Goal: Task Accomplishment & Management: Manage account settings

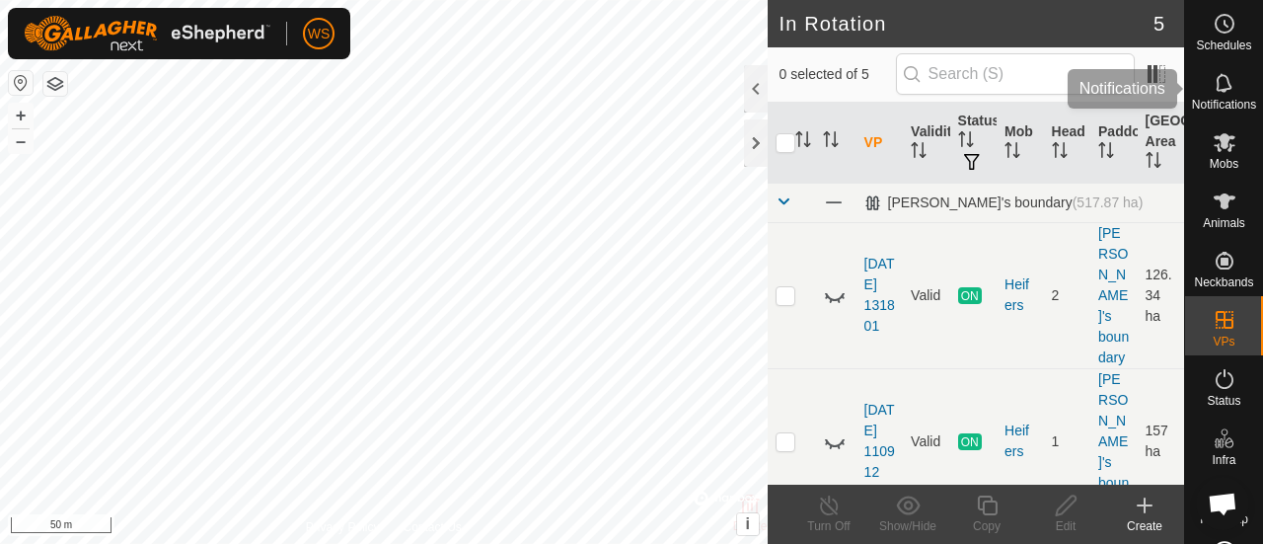
click at [1218, 102] on span "Notifications" at bounding box center [1224, 105] width 64 height 12
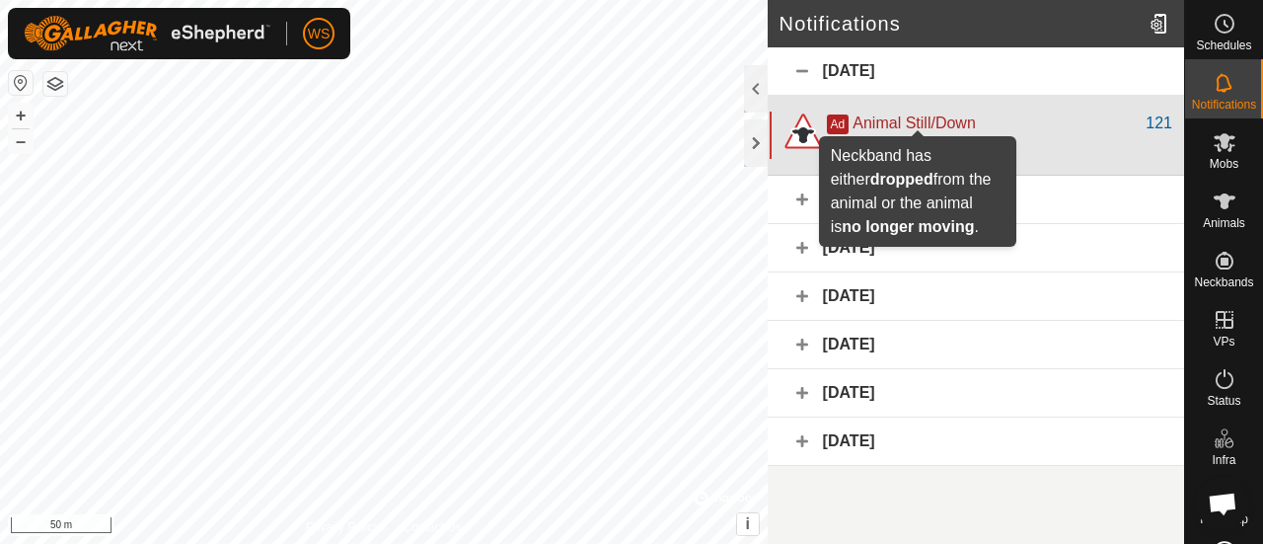
click at [924, 117] on span "Animal Still/Down" at bounding box center [914, 122] width 122 height 17
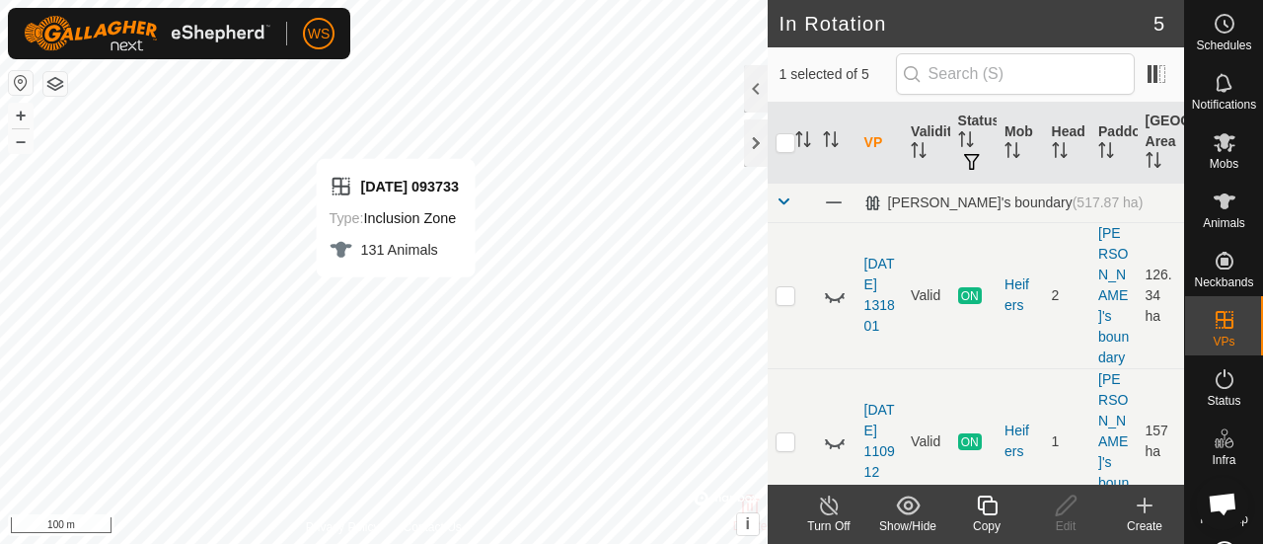
checkbox input "false"
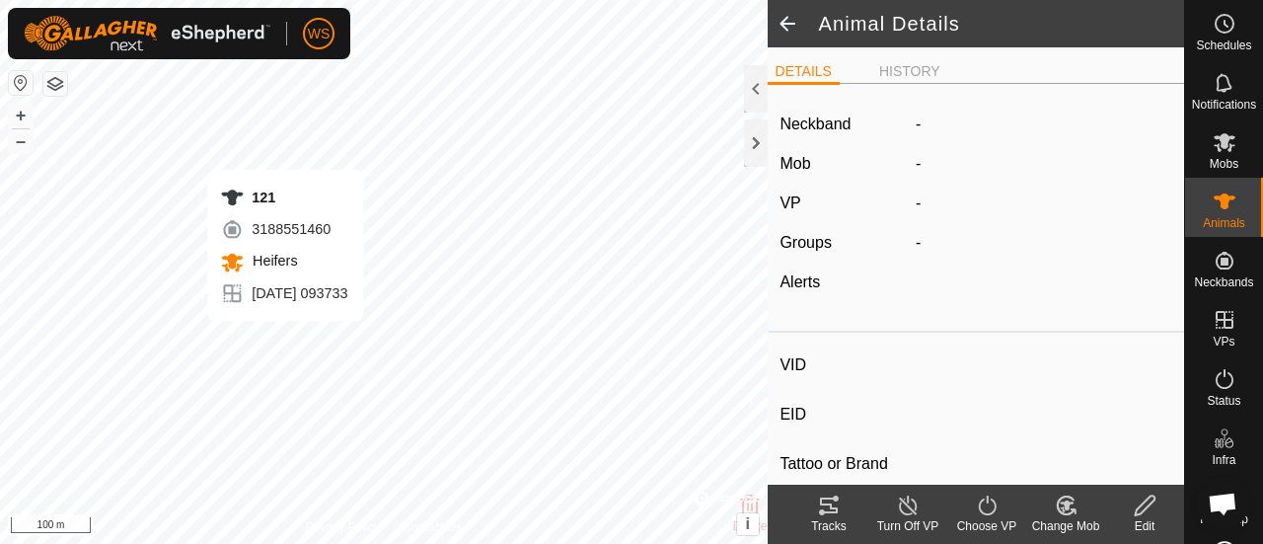
type input "121"
type input "-"
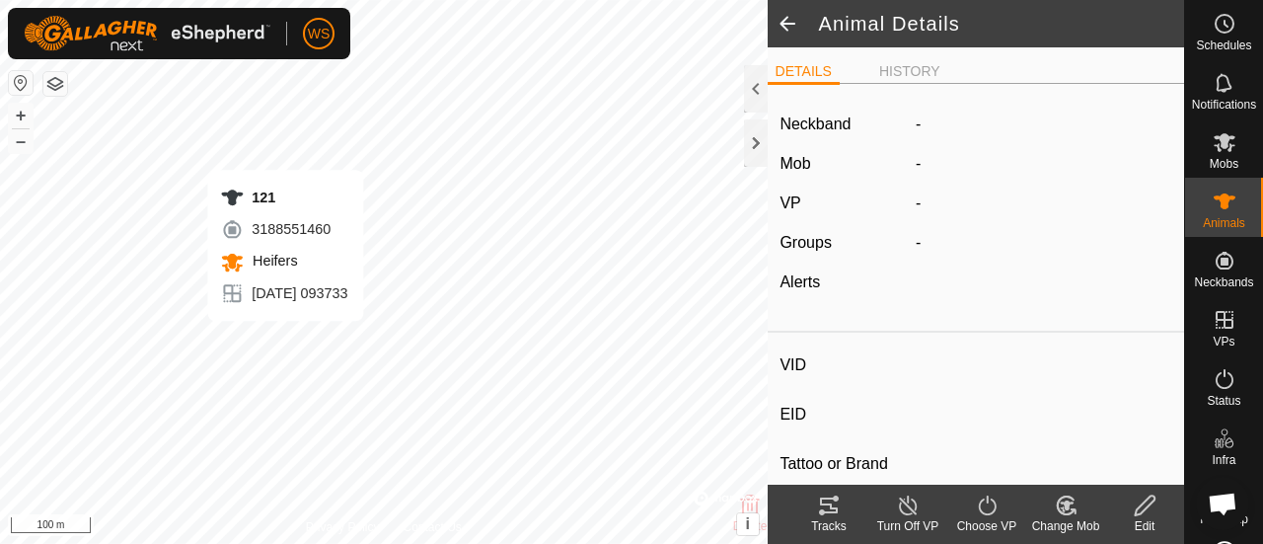
type input "-"
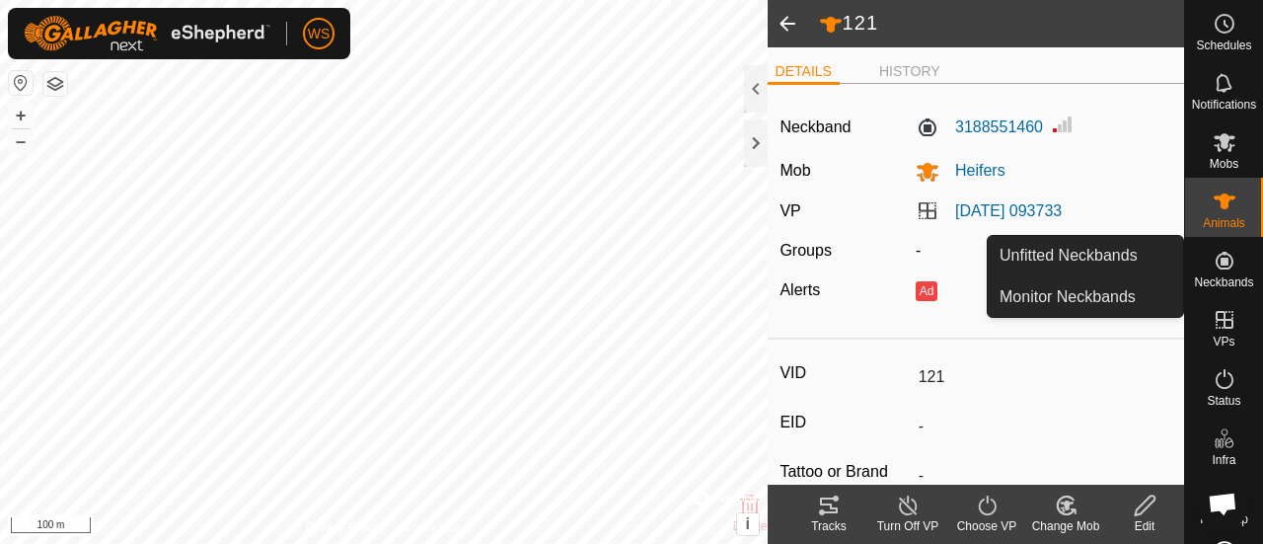
click at [1216, 264] on icon at bounding box center [1225, 261] width 18 height 18
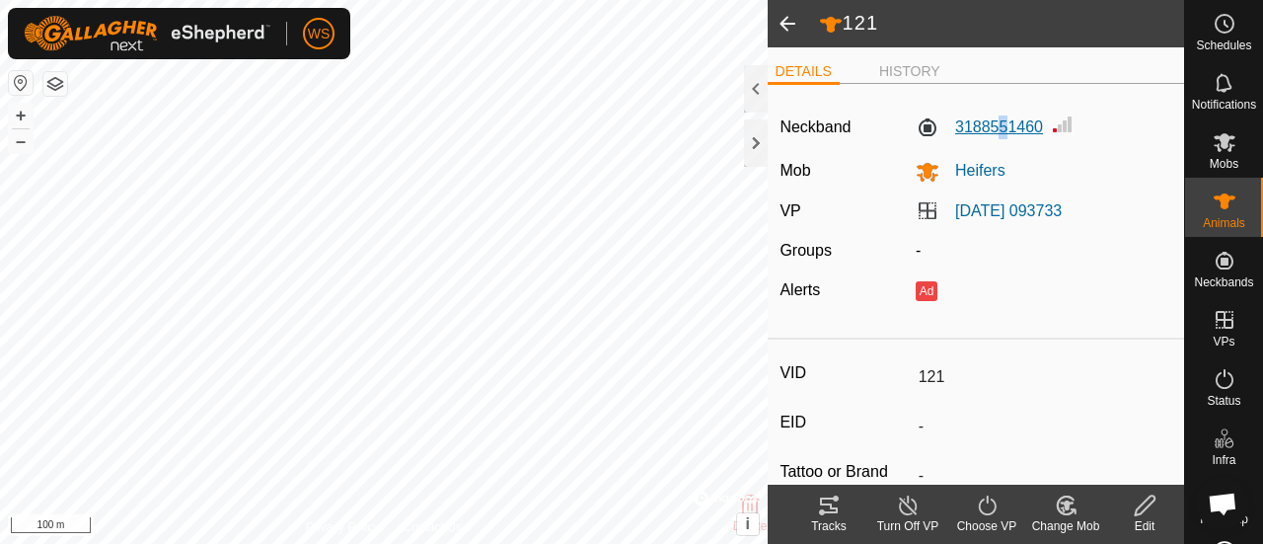
click at [1000, 123] on label "3188551460" at bounding box center [979, 127] width 127 height 24
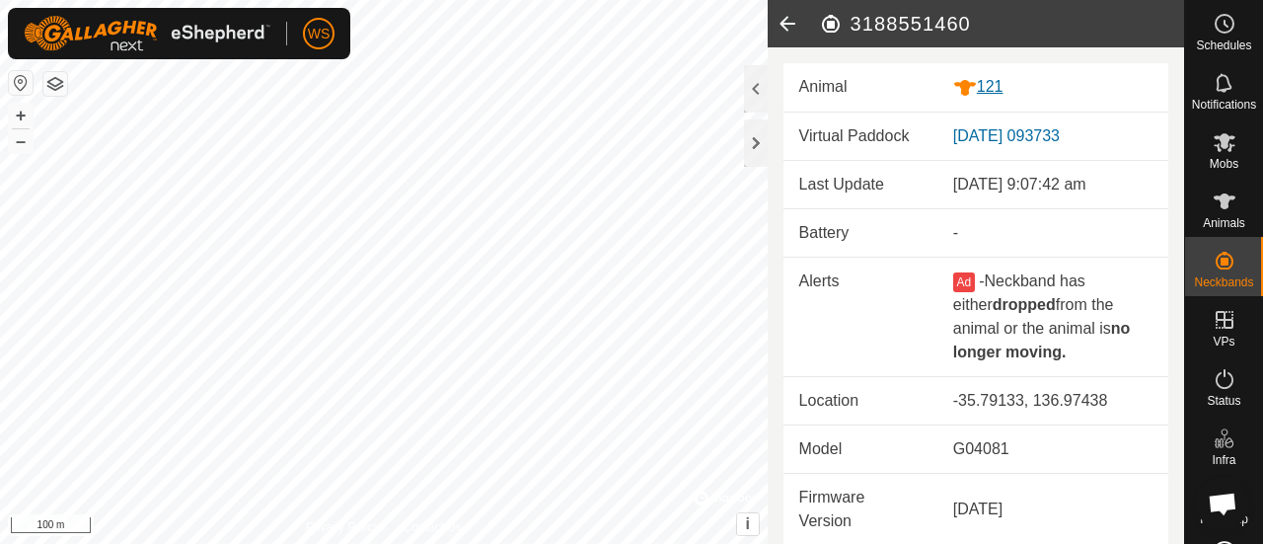
click at [989, 81] on div "121" at bounding box center [1052, 87] width 199 height 25
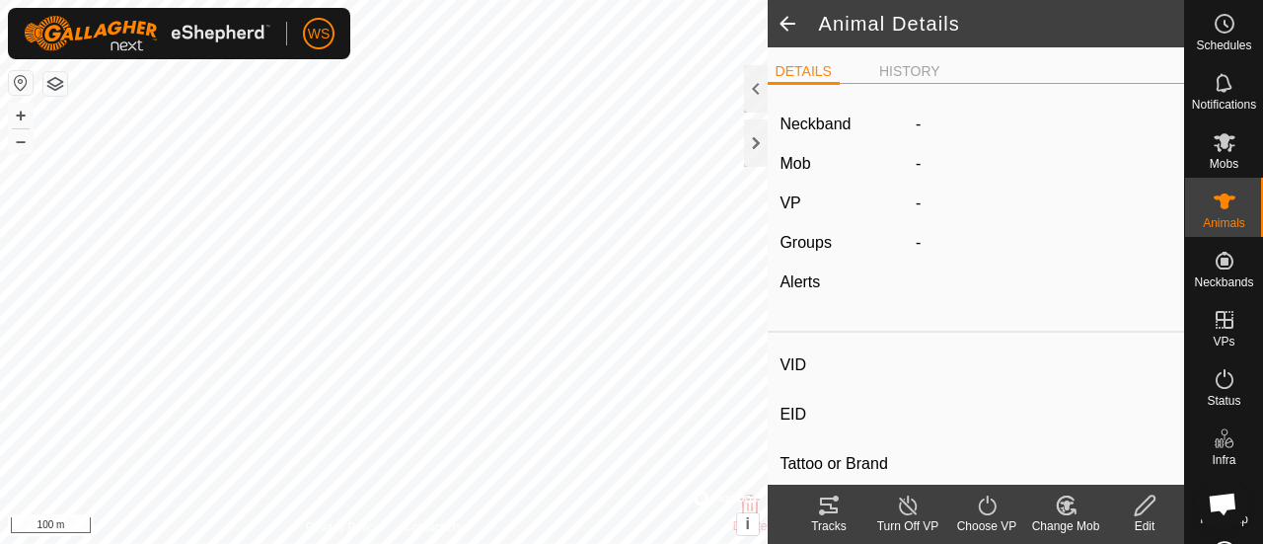
type input "121"
type input "-"
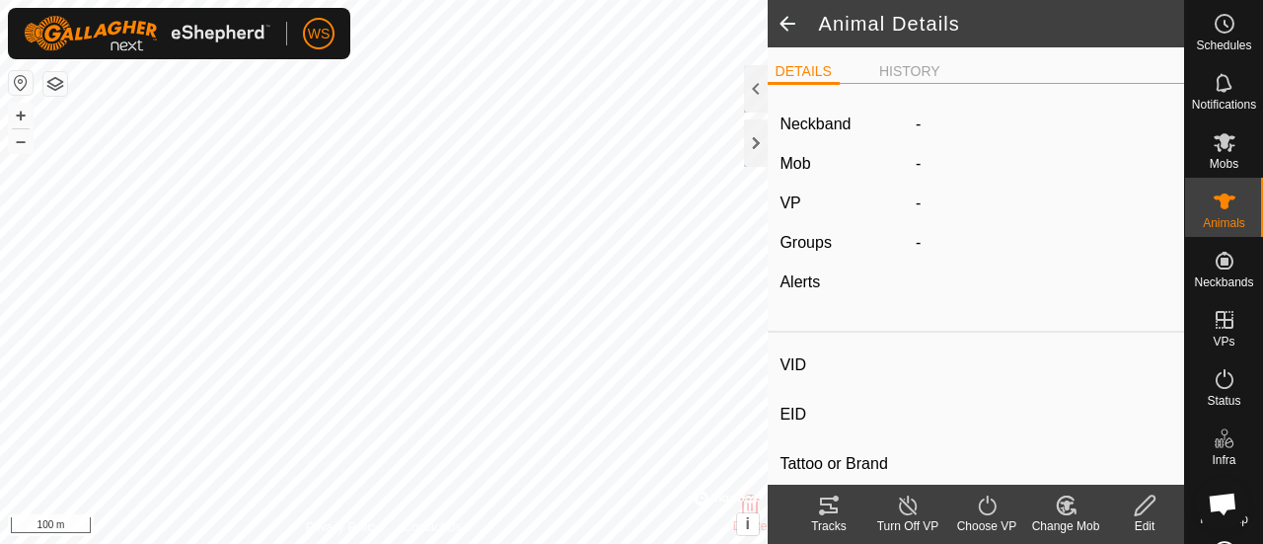
type input "-"
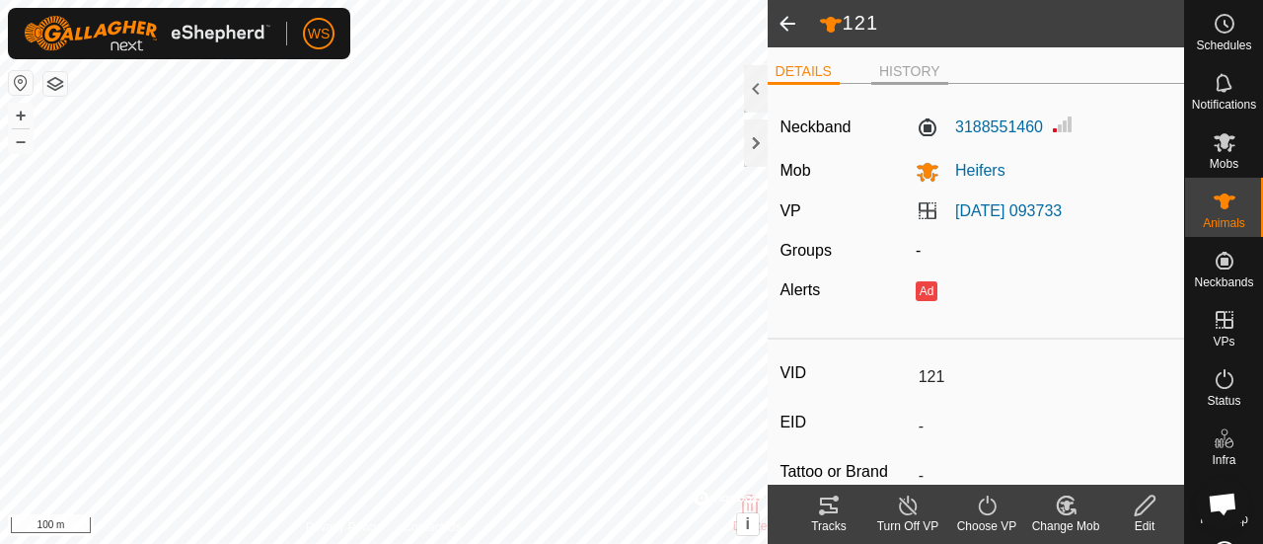
click at [902, 65] on li "HISTORY" at bounding box center [909, 73] width 77 height 24
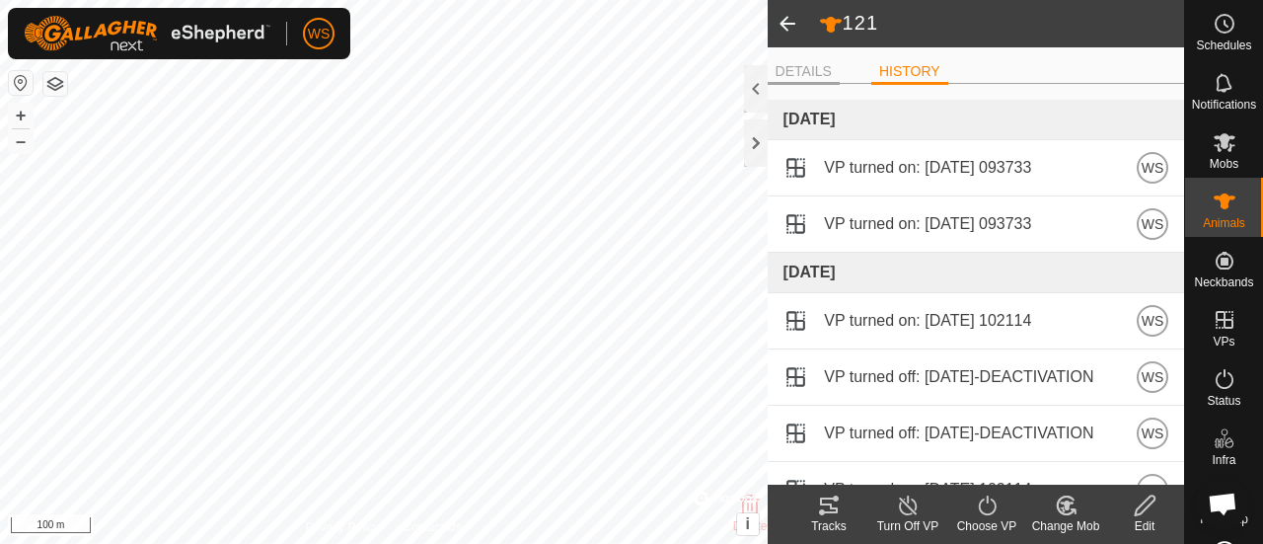
click at [792, 69] on li "DETAILS" at bounding box center [804, 73] width 72 height 24
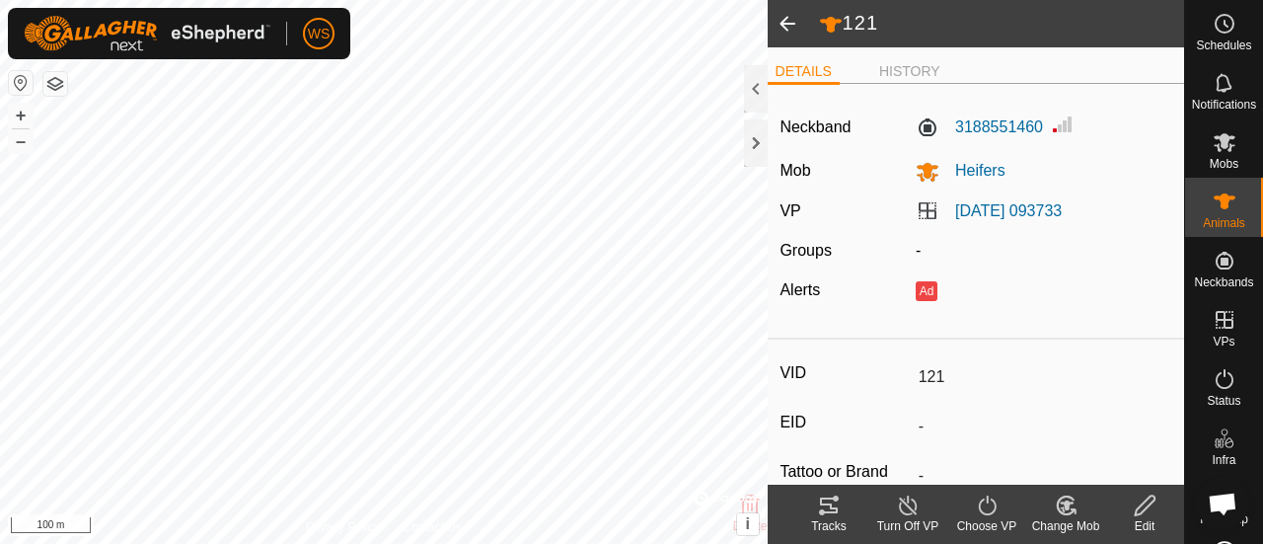
click at [942, 65] on ul "DETAILS HISTORY" at bounding box center [976, 71] width 416 height 25
click at [929, 65] on li "HISTORY" at bounding box center [909, 73] width 77 height 24
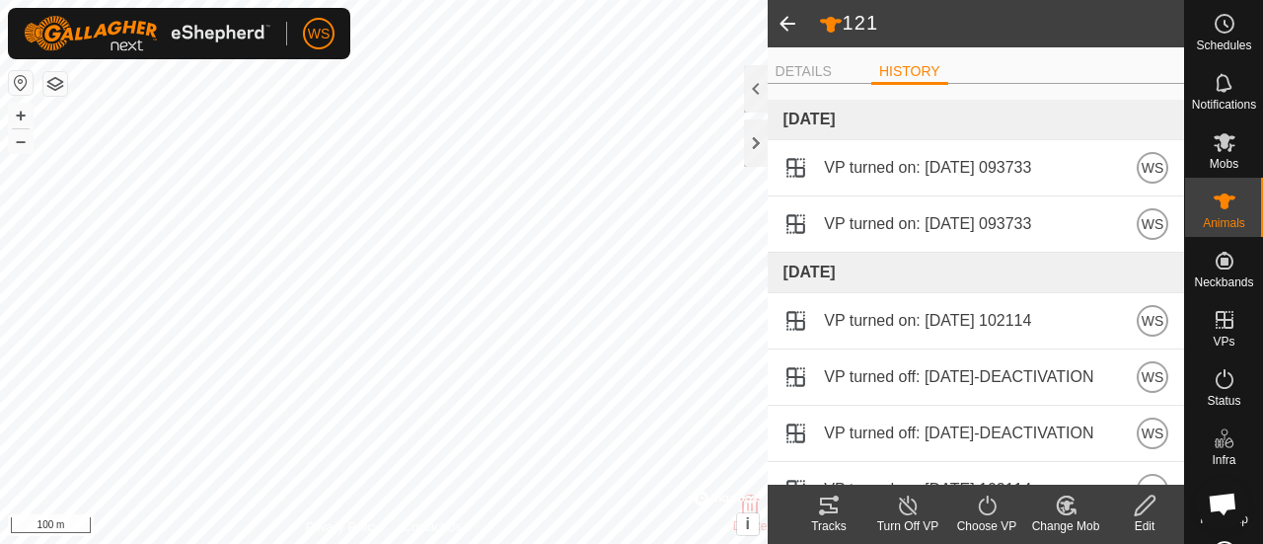
click at [792, 24] on span at bounding box center [787, 23] width 39 height 47
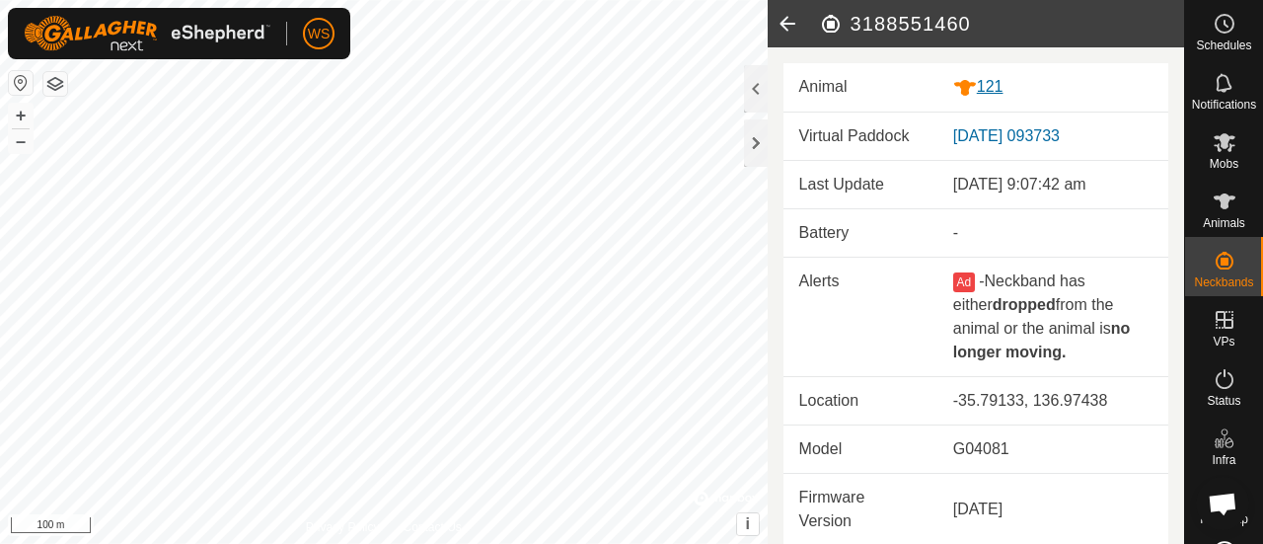
click at [989, 82] on div "121" at bounding box center [1052, 87] width 199 height 25
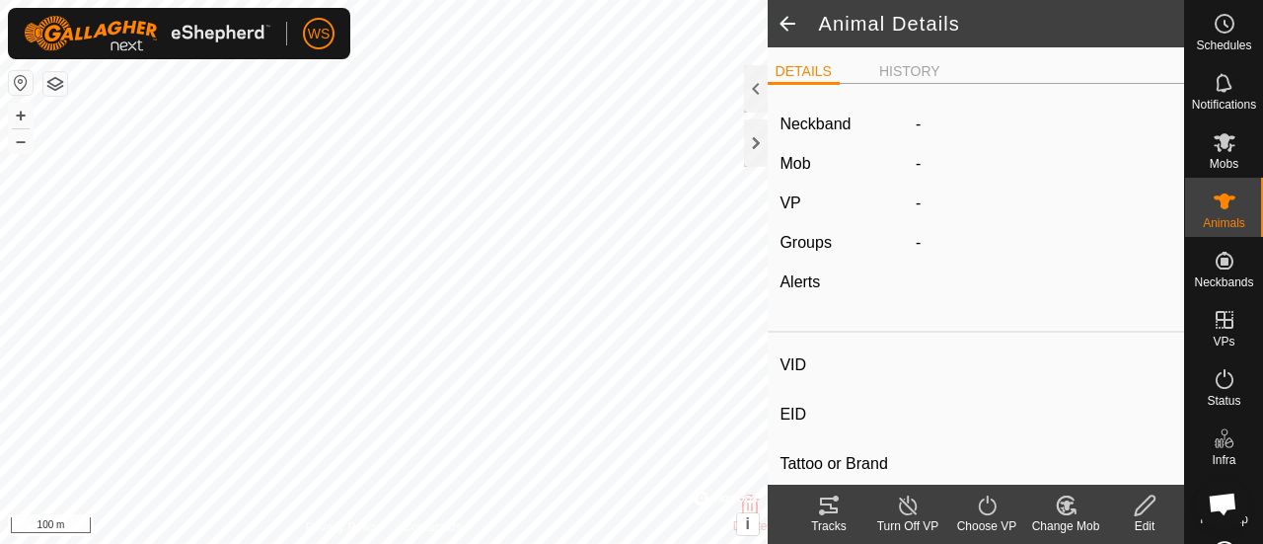
type input "121"
type input "-"
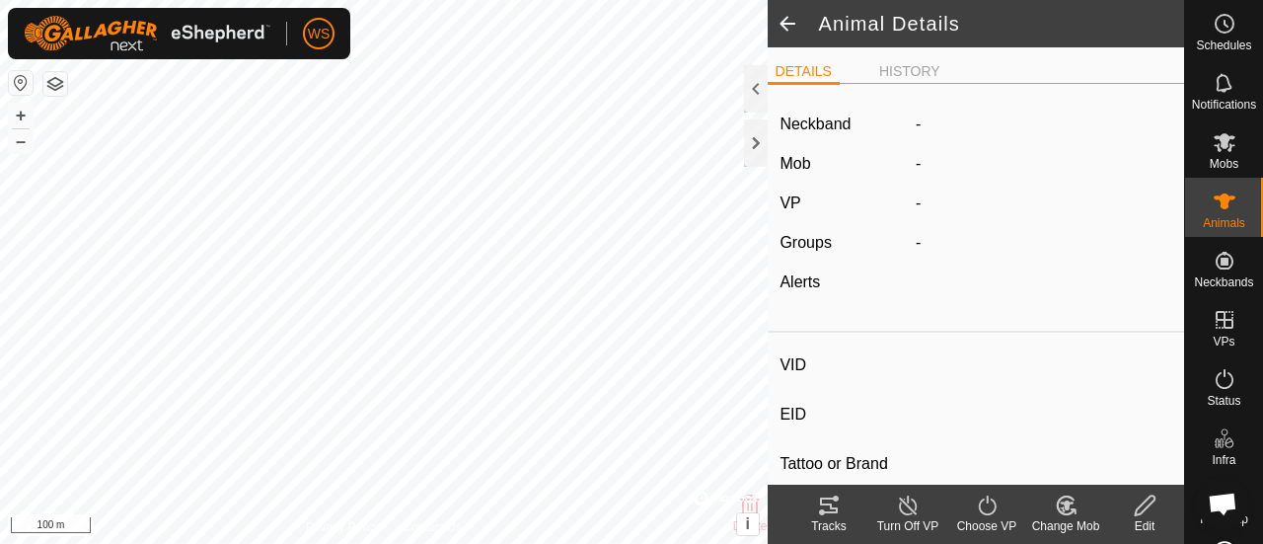
type input "-"
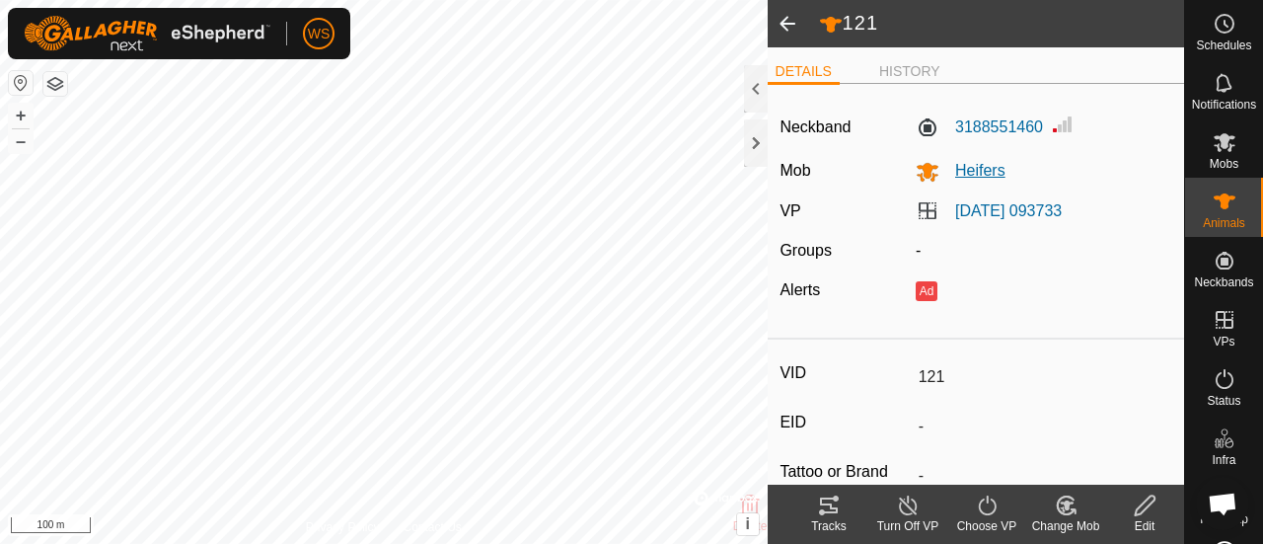
click at [963, 167] on span "Heifers" at bounding box center [973, 170] width 66 height 17
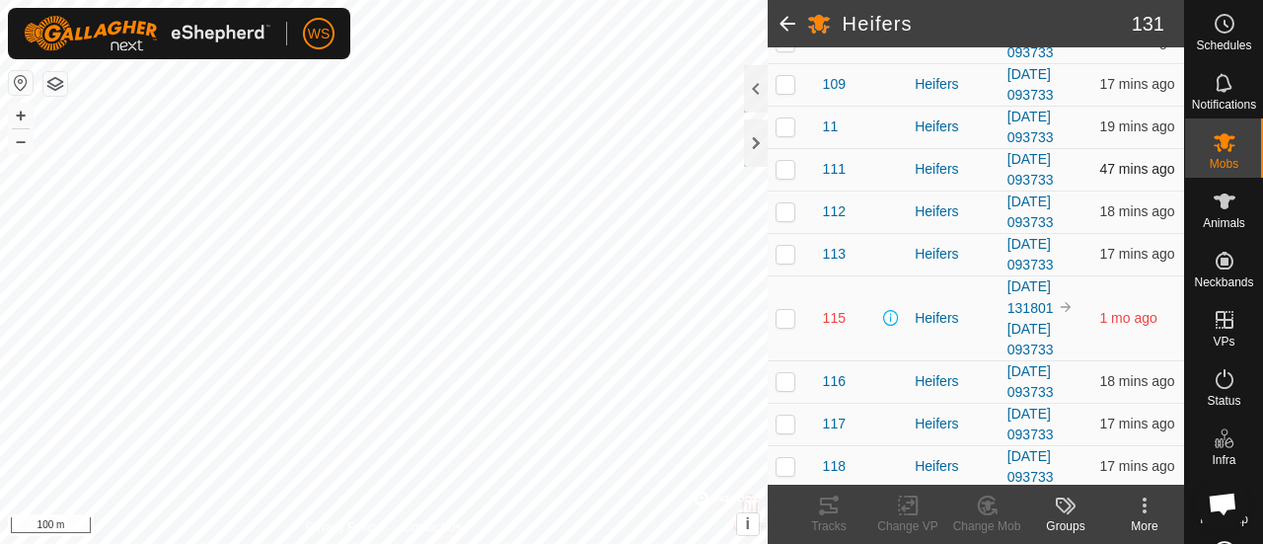
scroll to position [888, 0]
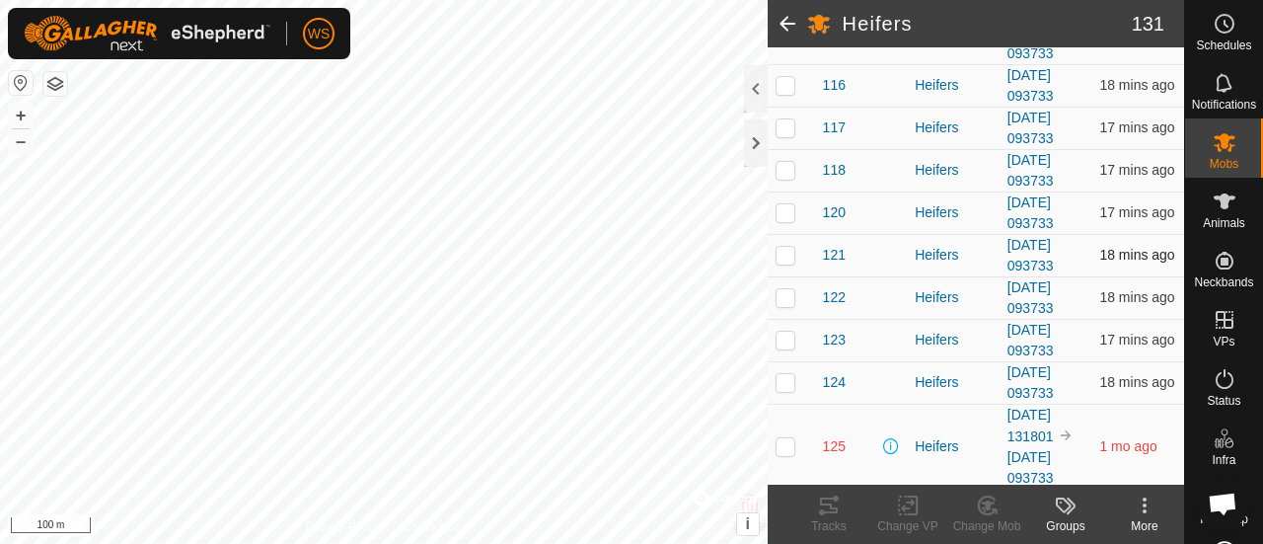
click at [790, 247] on p-checkbox at bounding box center [786, 255] width 20 height 16
checkbox input "true"
click at [983, 504] on icon at bounding box center [987, 505] width 25 height 24
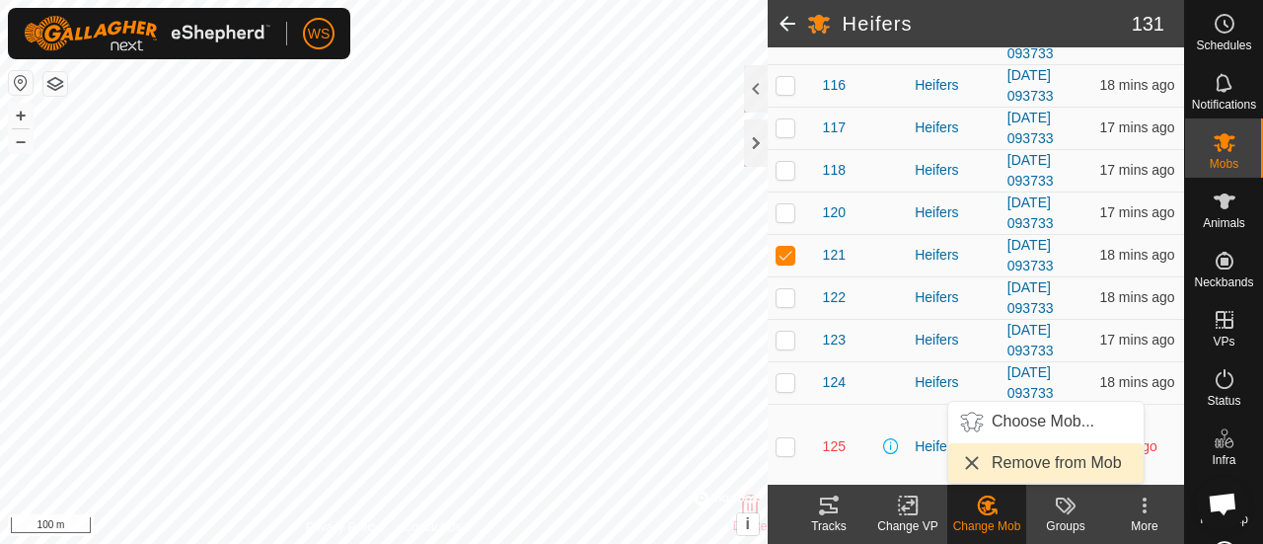
click at [1010, 463] on link "Remove from Mob" at bounding box center [1045, 462] width 195 height 39
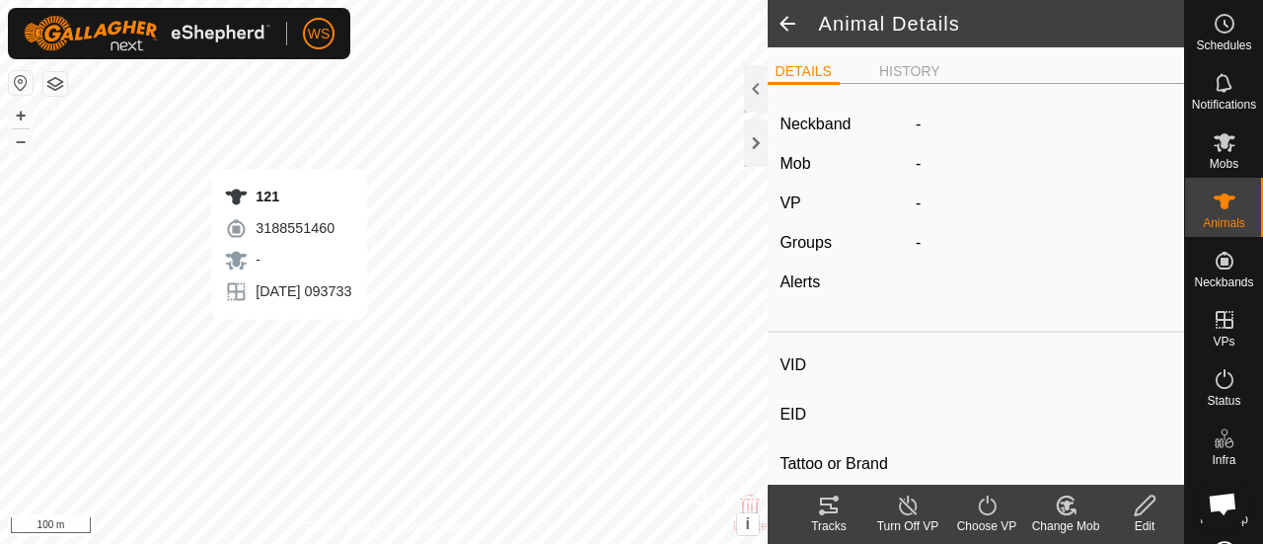
type input "121"
type input "-"
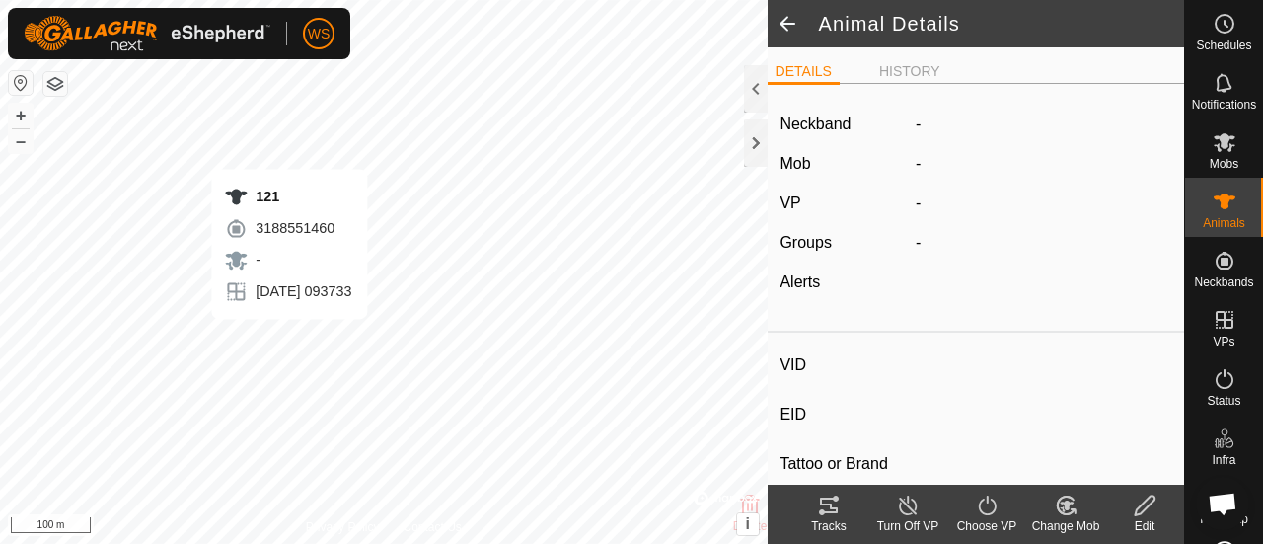
type input "-"
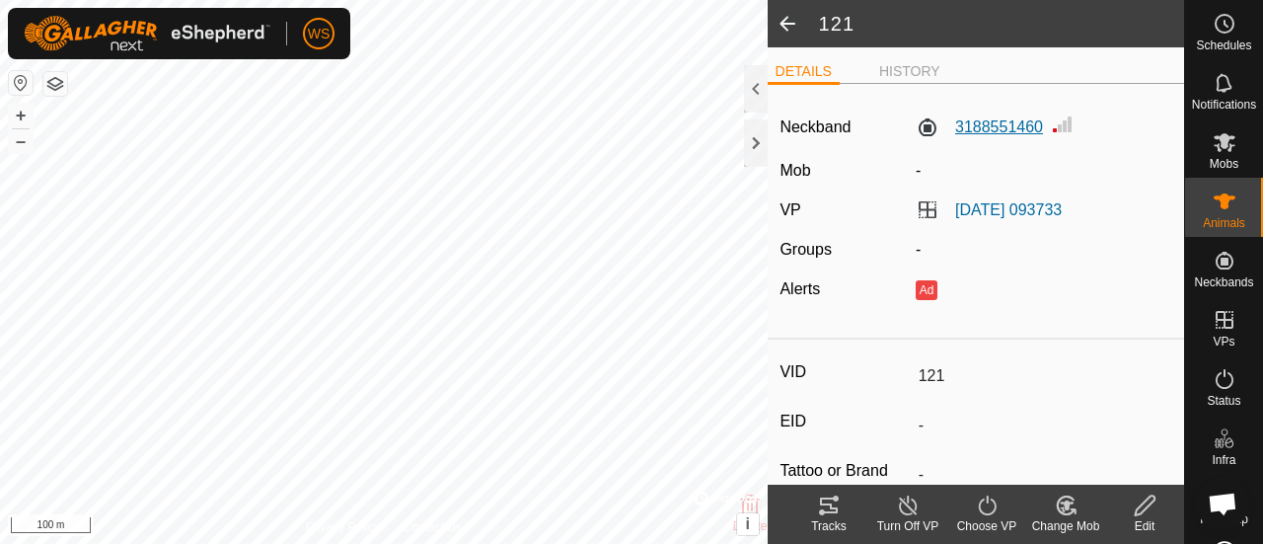
click at [962, 133] on label "3188551460" at bounding box center [979, 127] width 127 height 24
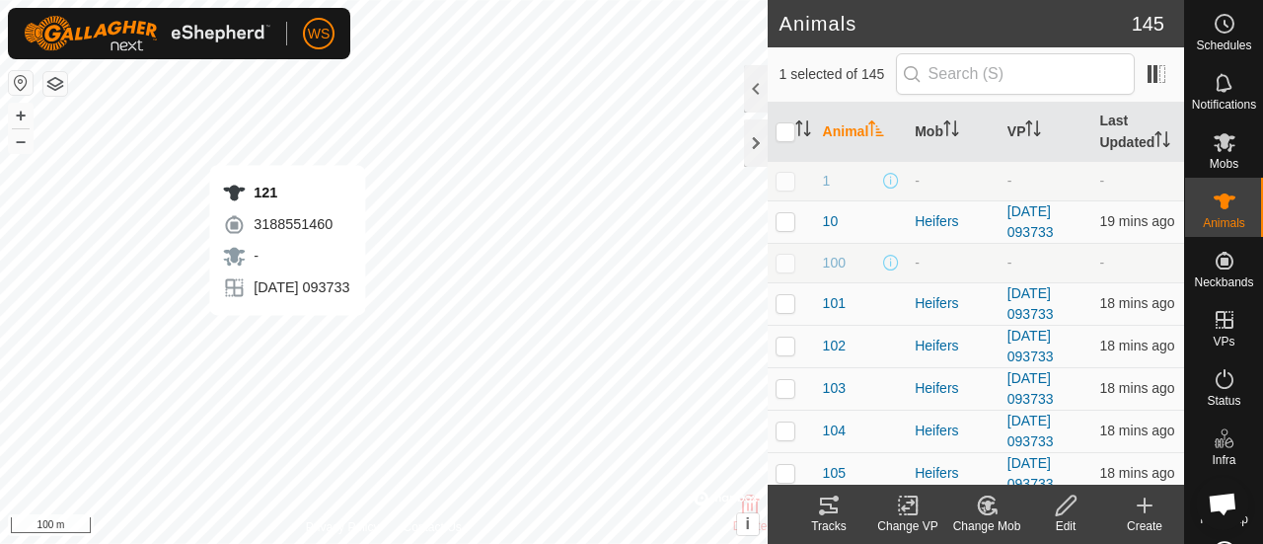
checkbox input "false"
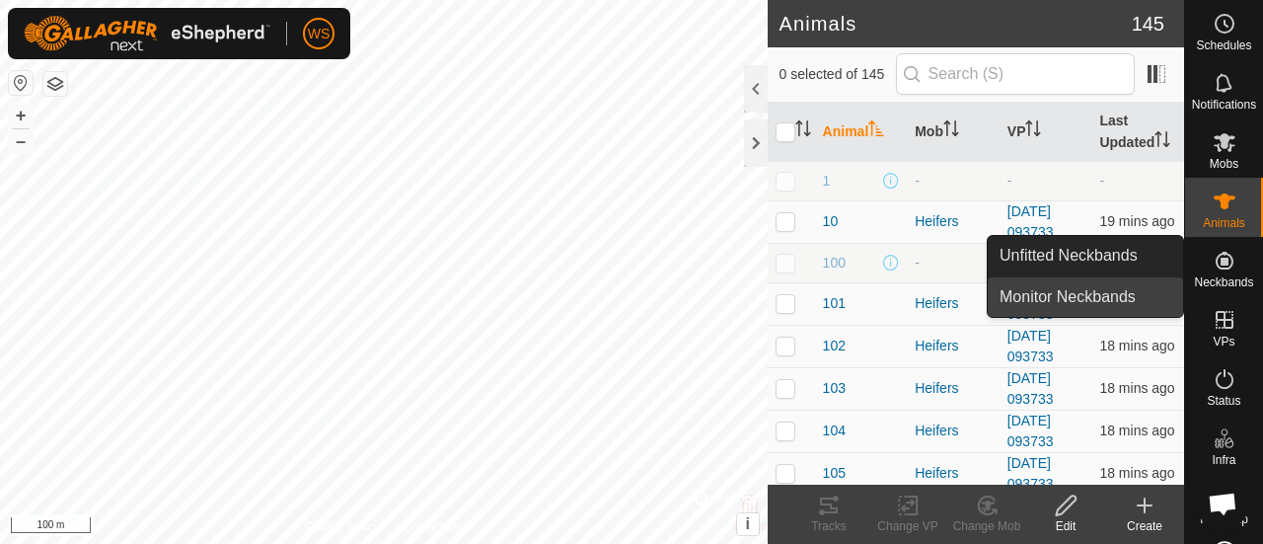
click at [1028, 298] on link "Monitor Neckbands" at bounding box center [1085, 296] width 195 height 39
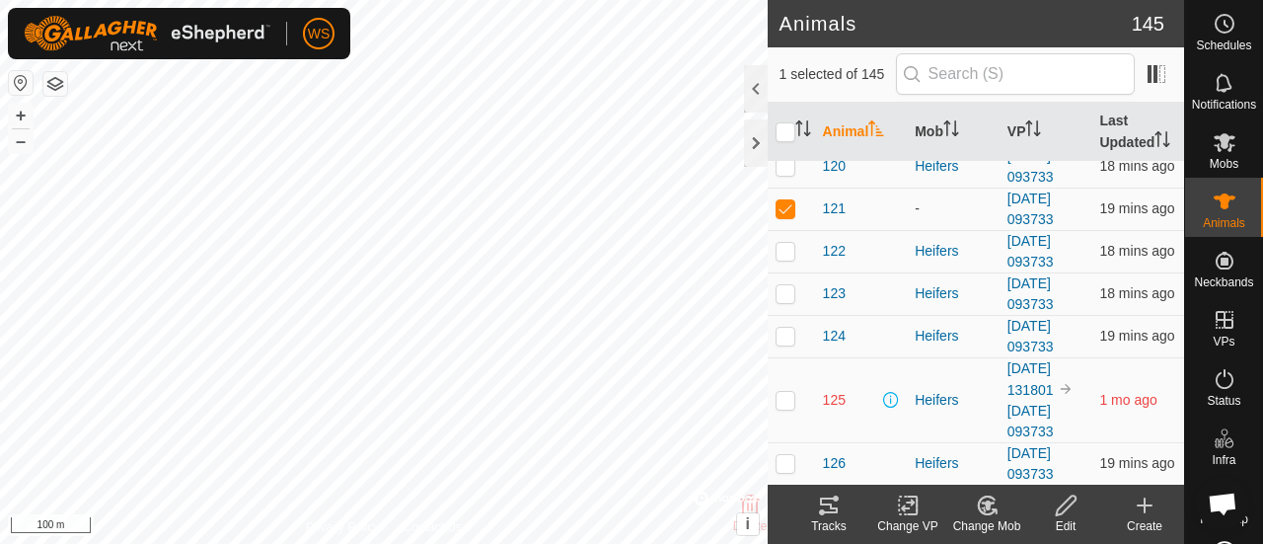
scroll to position [957, 0]
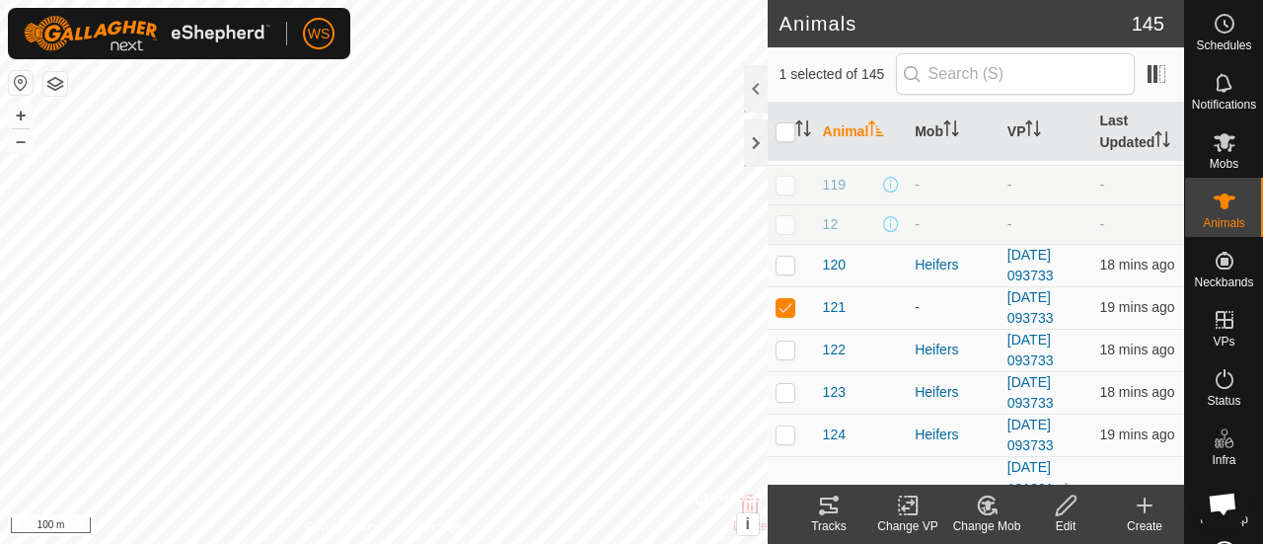
click at [1056, 509] on icon at bounding box center [1066, 505] width 25 height 24
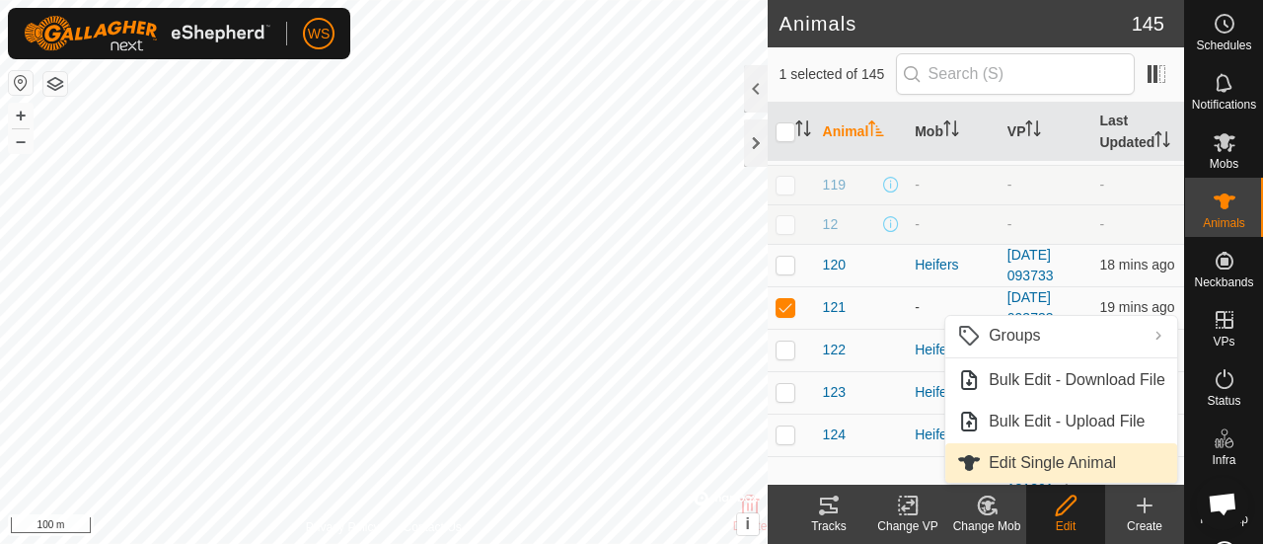
click at [1050, 466] on link "Edit Single Animal" at bounding box center [1061, 462] width 232 height 39
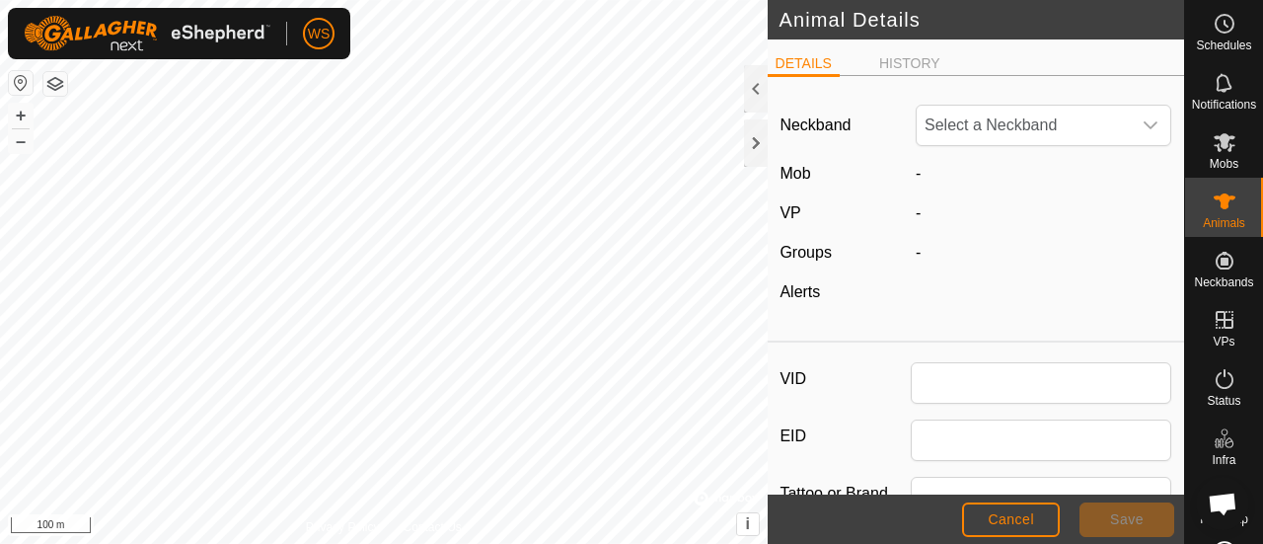
type input "121"
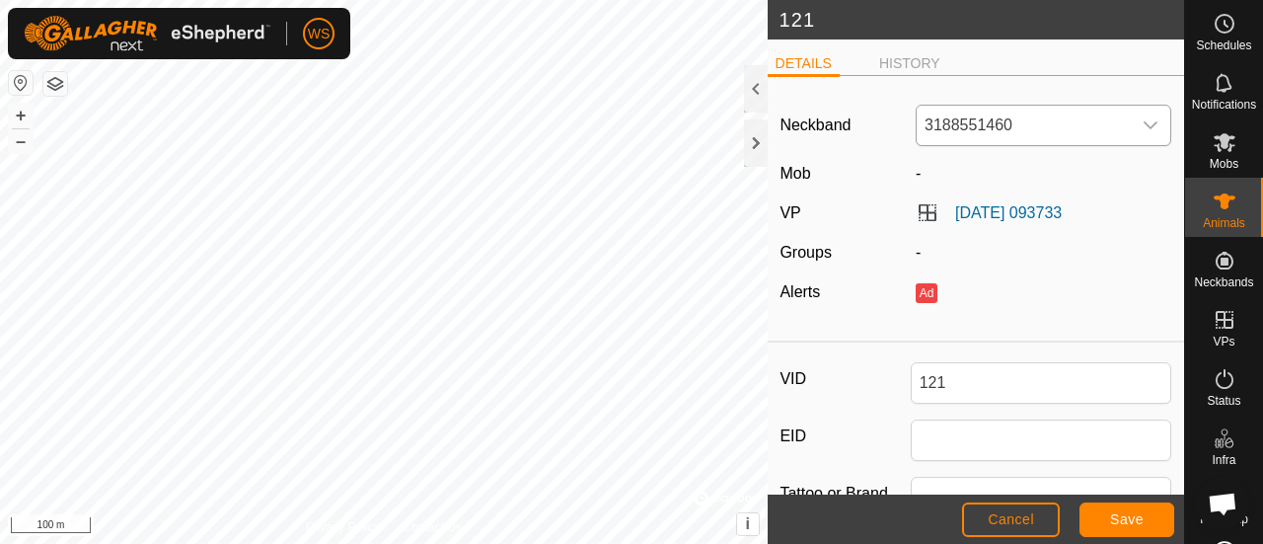
click at [1039, 119] on span "3188551460" at bounding box center [1024, 125] width 214 height 39
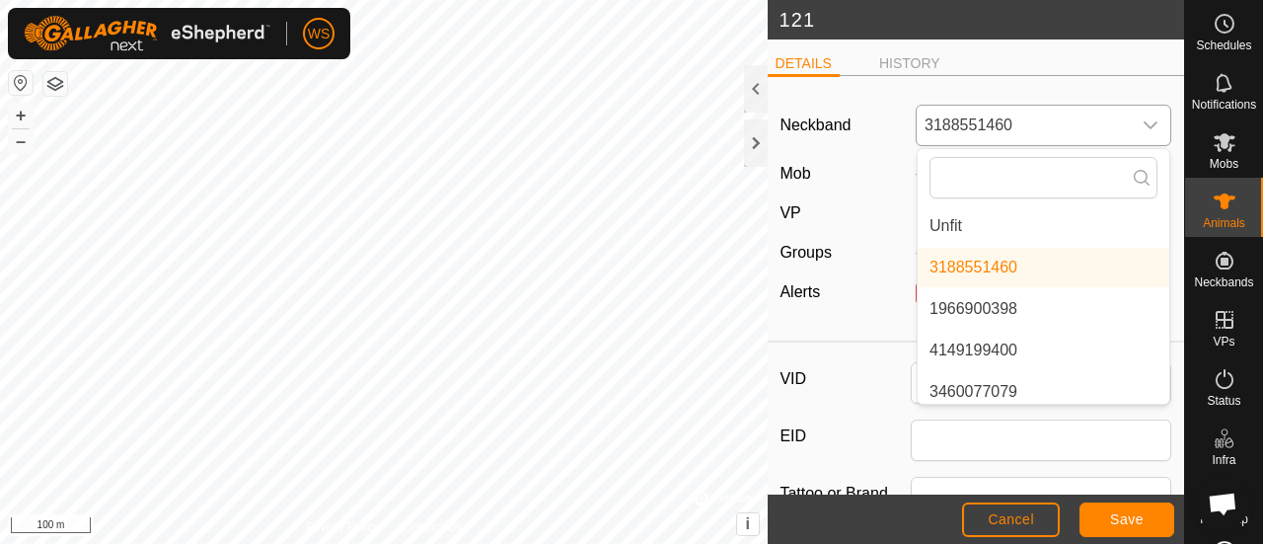
click at [937, 222] on li "Unfit" at bounding box center [1044, 225] width 252 height 39
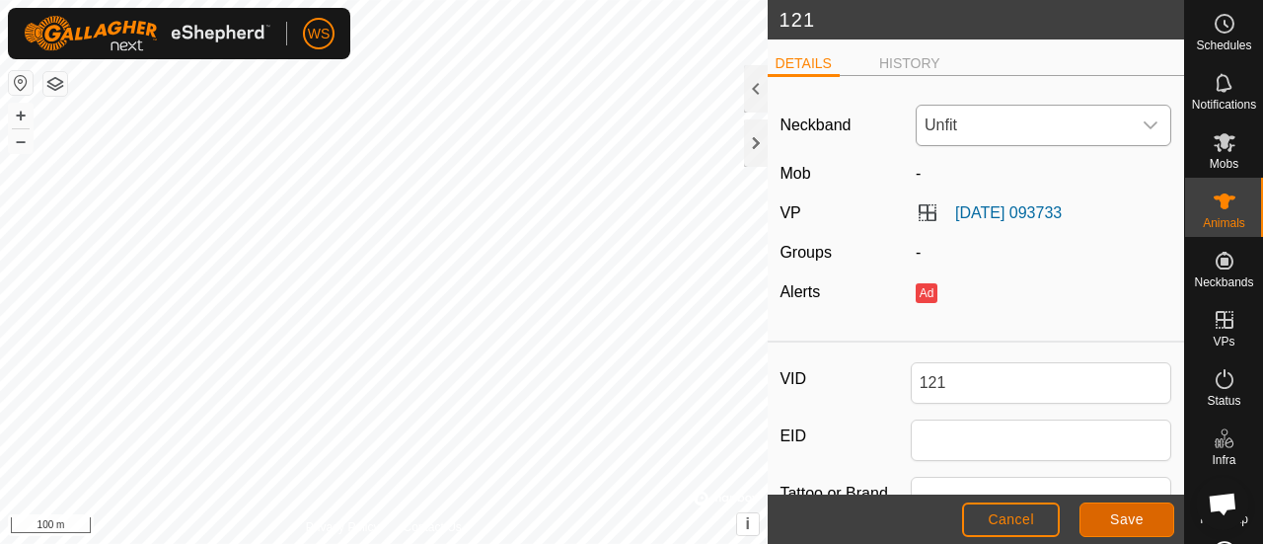
click at [1094, 516] on button "Save" at bounding box center [1127, 519] width 95 height 35
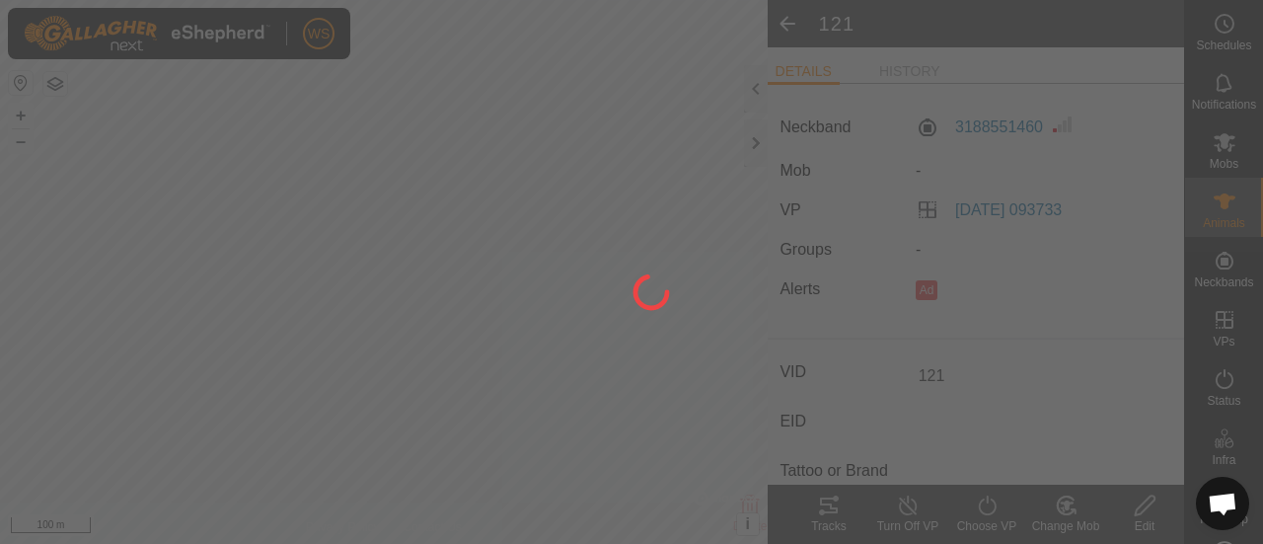
type input "-"
type input "0 kg"
type input "-"
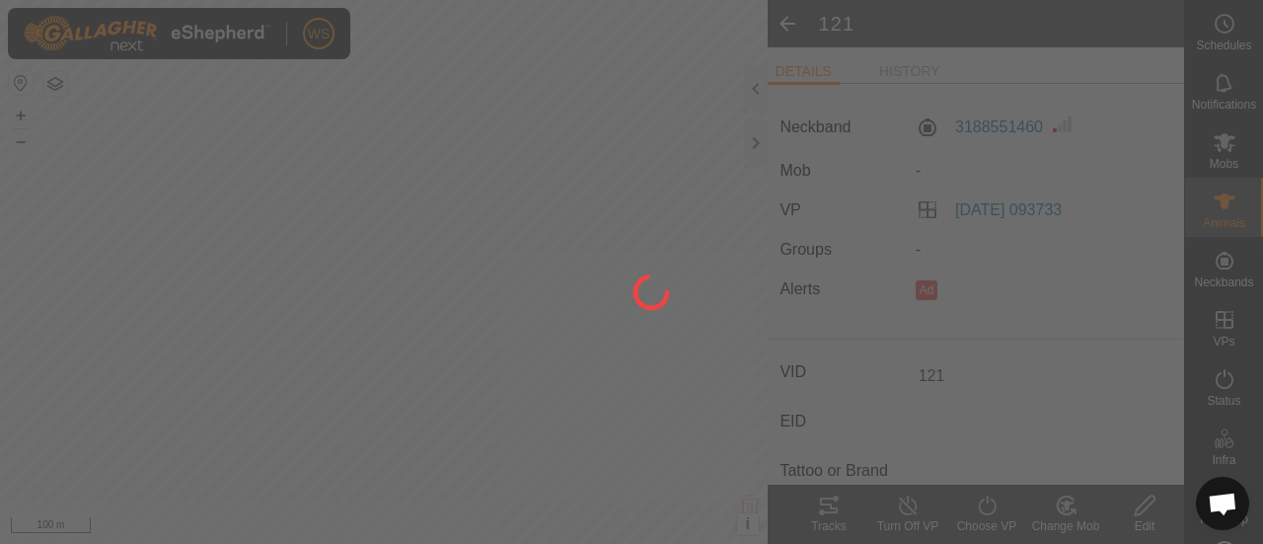
type input "-"
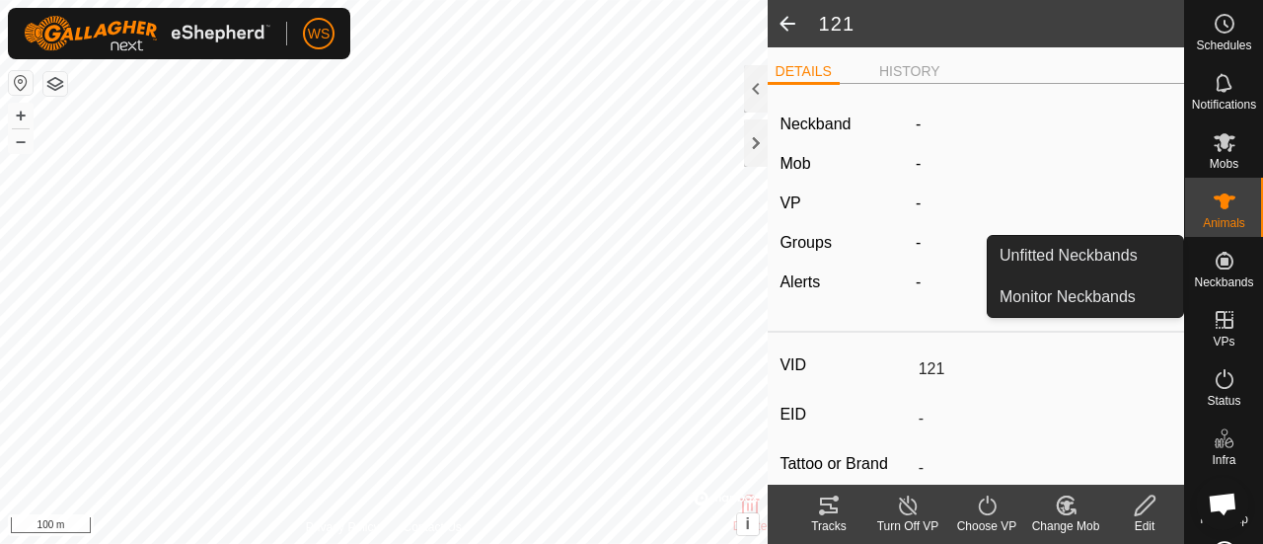
click at [1215, 271] on icon at bounding box center [1225, 261] width 24 height 24
click at [1064, 261] on link "Unfitted Neckbands" at bounding box center [1085, 255] width 195 height 39
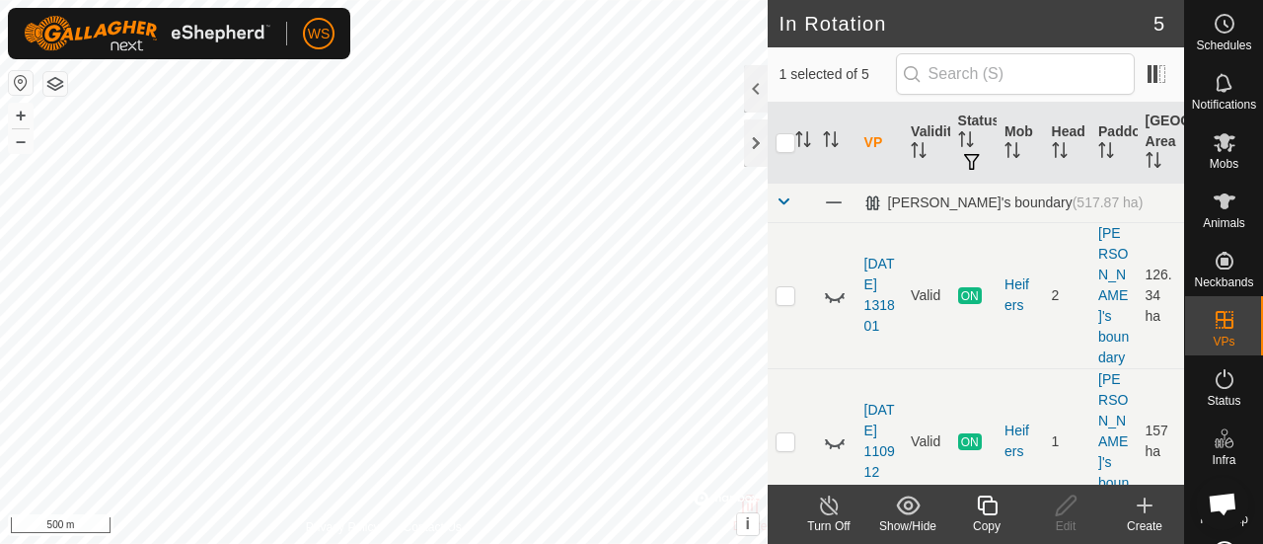
checkbox input "true"
checkbox input "false"
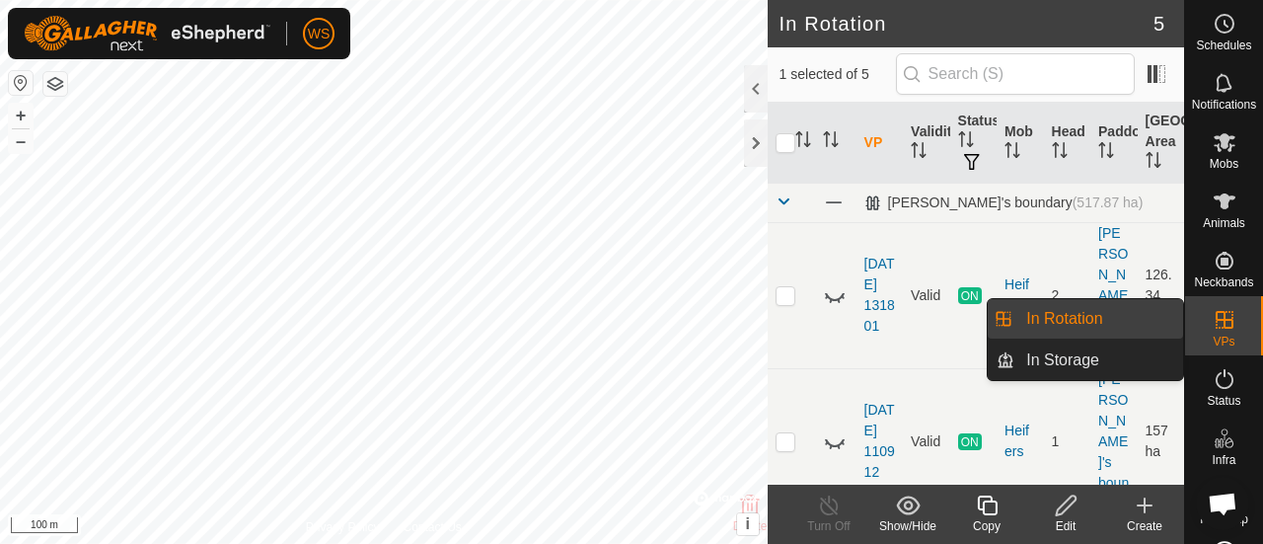
click at [1219, 324] on icon at bounding box center [1225, 320] width 24 height 24
click at [1078, 315] on link "In Rotation" at bounding box center [1099, 318] width 169 height 39
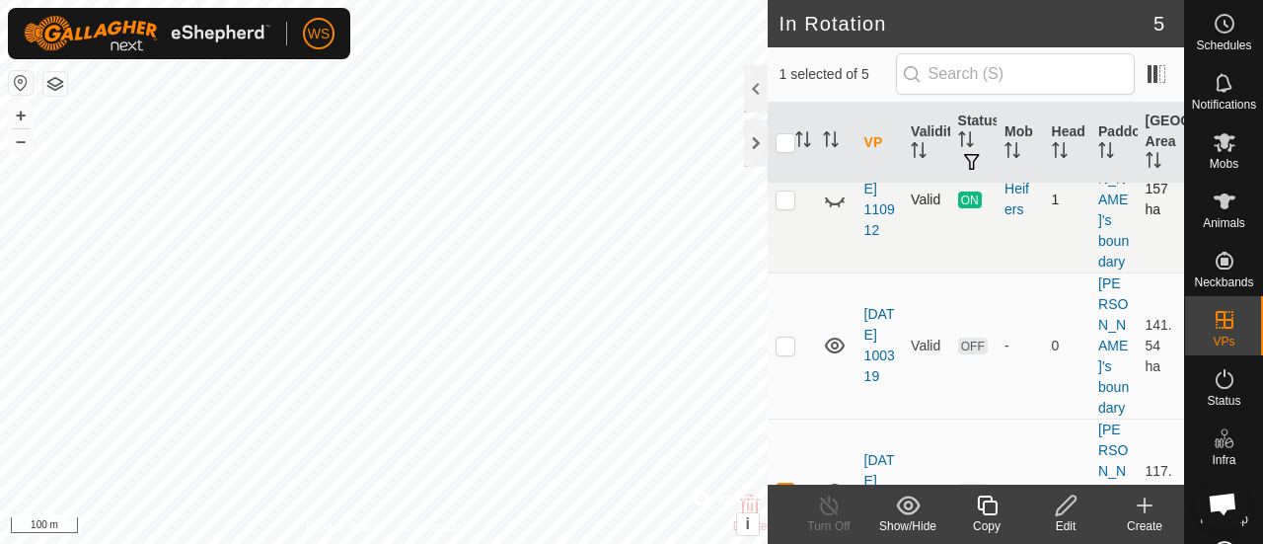
scroll to position [360, 0]
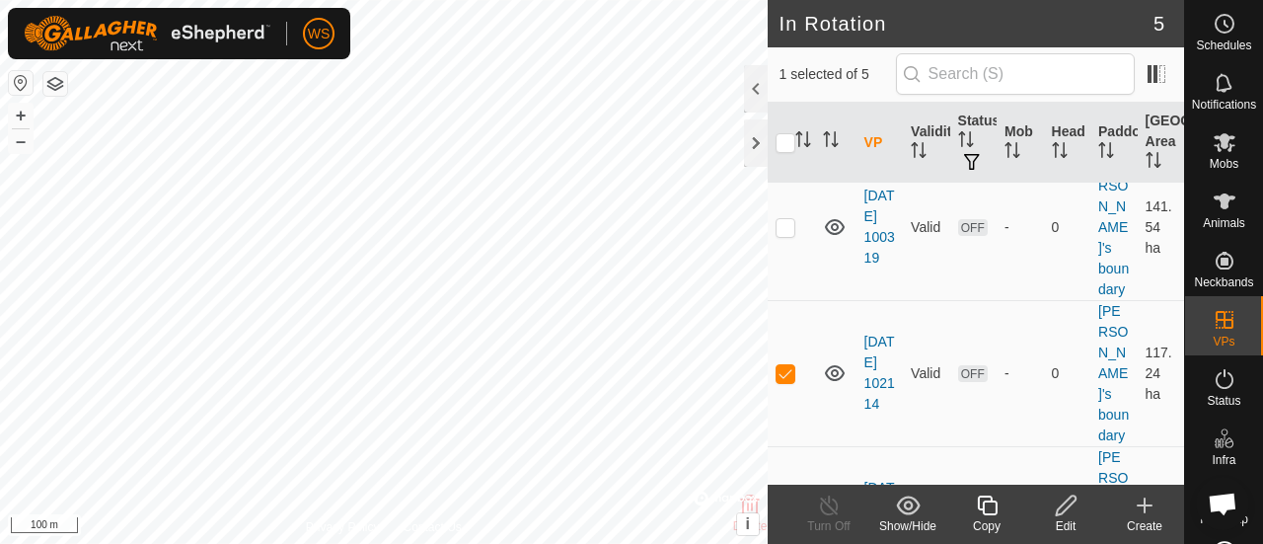
click at [1143, 505] on icon at bounding box center [1145, 505] width 14 height 0
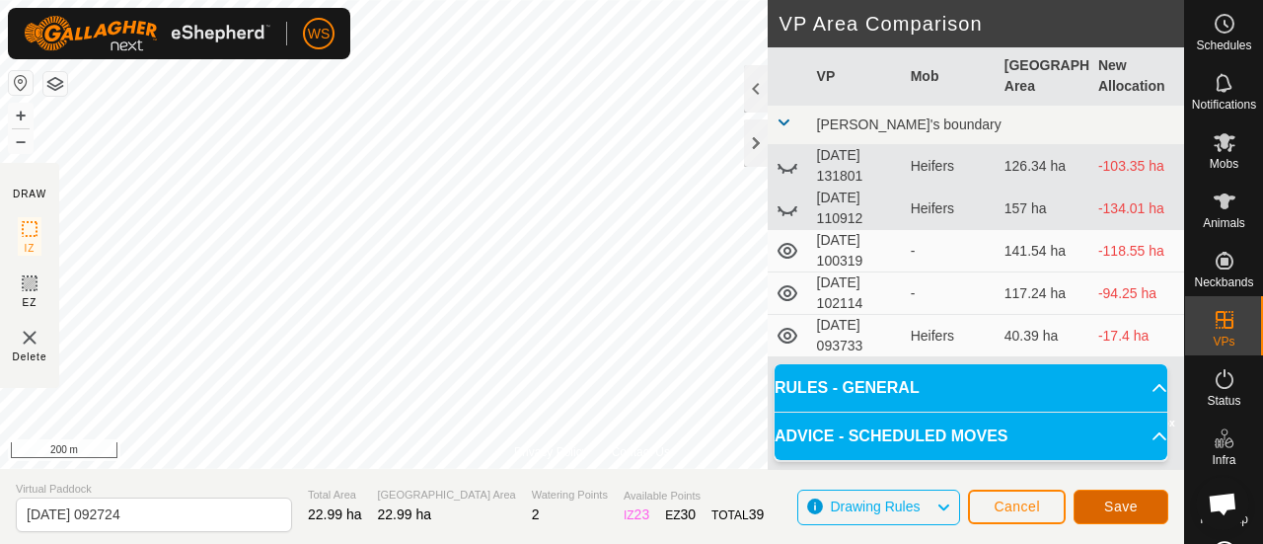
click at [1115, 497] on button "Save" at bounding box center [1121, 507] width 95 height 35
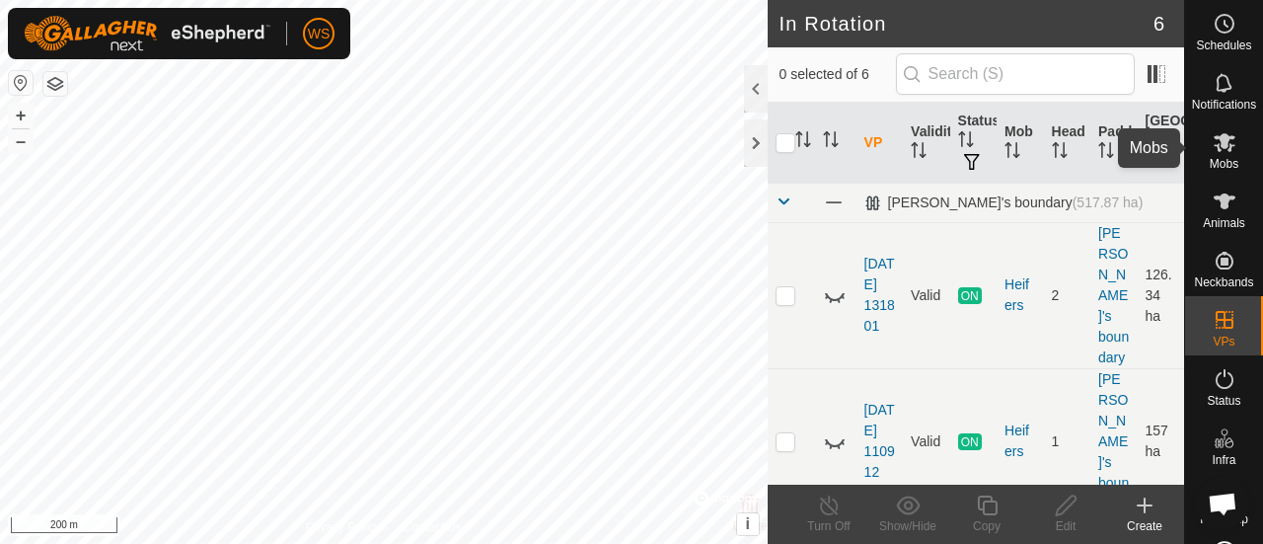
click at [1214, 139] on icon at bounding box center [1225, 142] width 22 height 19
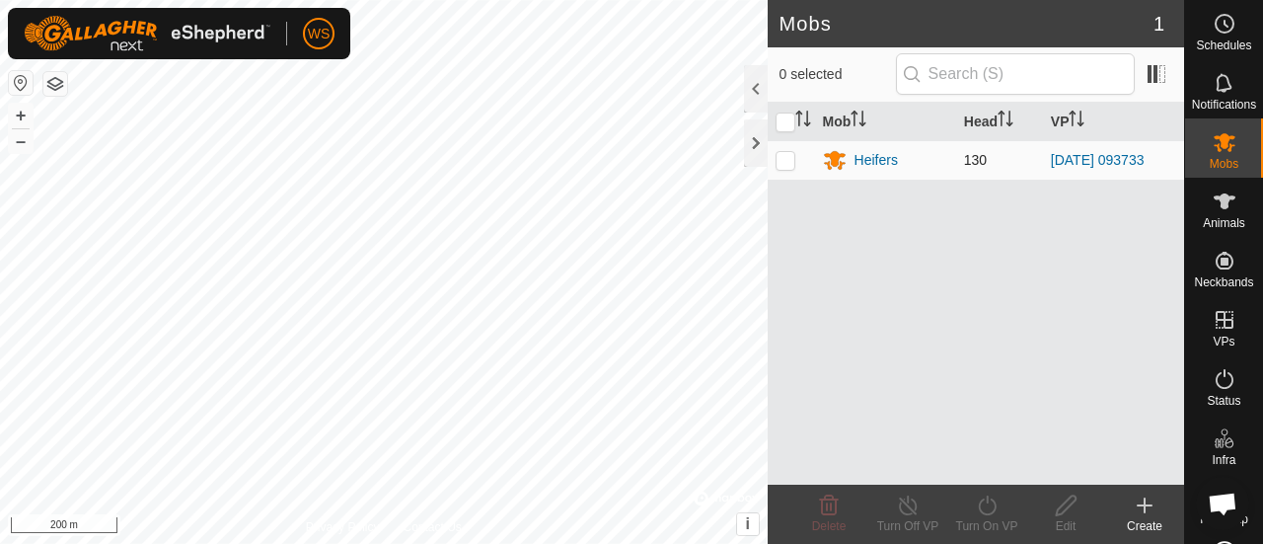
click at [784, 162] on p-checkbox at bounding box center [786, 160] width 20 height 16
checkbox input "true"
click at [987, 507] on icon at bounding box center [987, 505] width 25 height 24
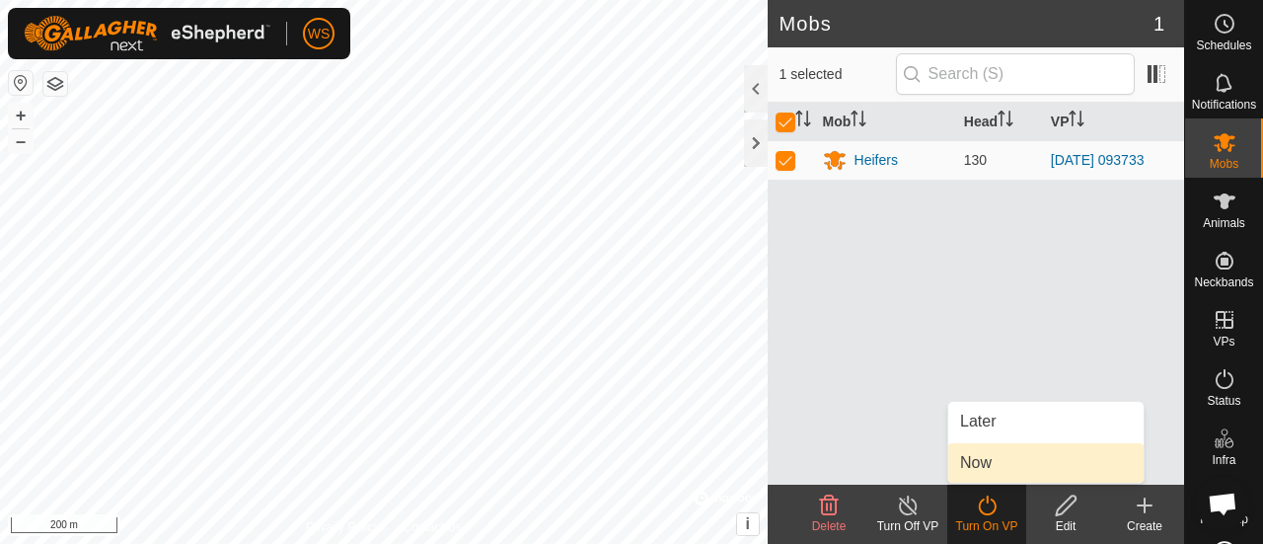
click at [972, 461] on link "Now" at bounding box center [1045, 462] width 195 height 39
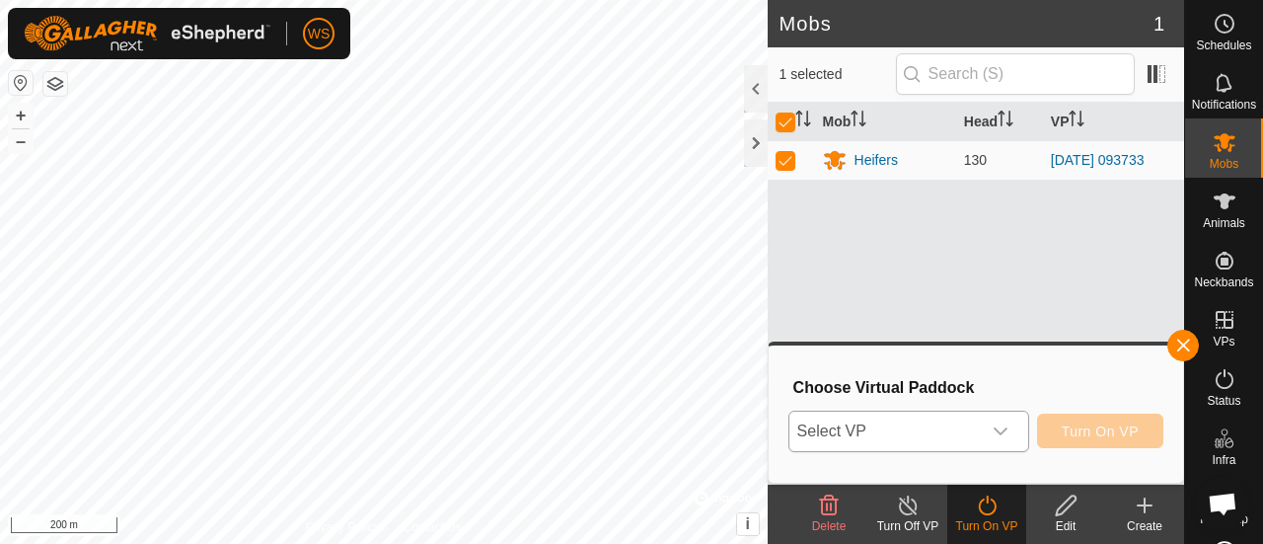
click at [873, 437] on span "Select VP" at bounding box center [885, 431] width 191 height 39
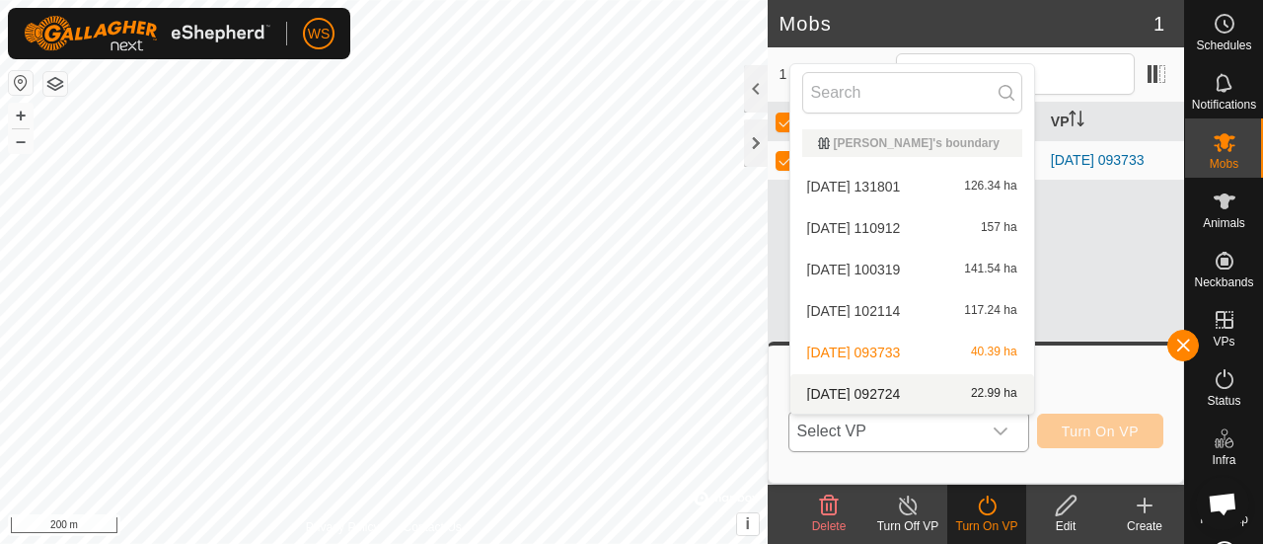
click at [865, 390] on li "[DATE] 092724 22.99 ha" at bounding box center [913, 393] width 244 height 39
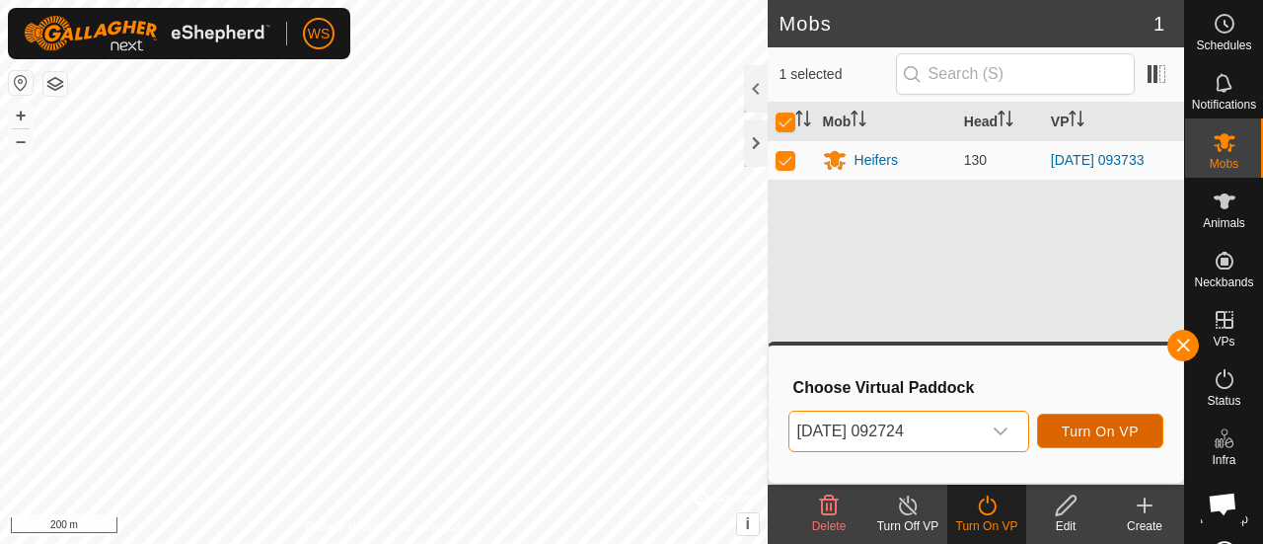
click at [1106, 420] on button "Turn On VP" at bounding box center [1100, 431] width 126 height 35
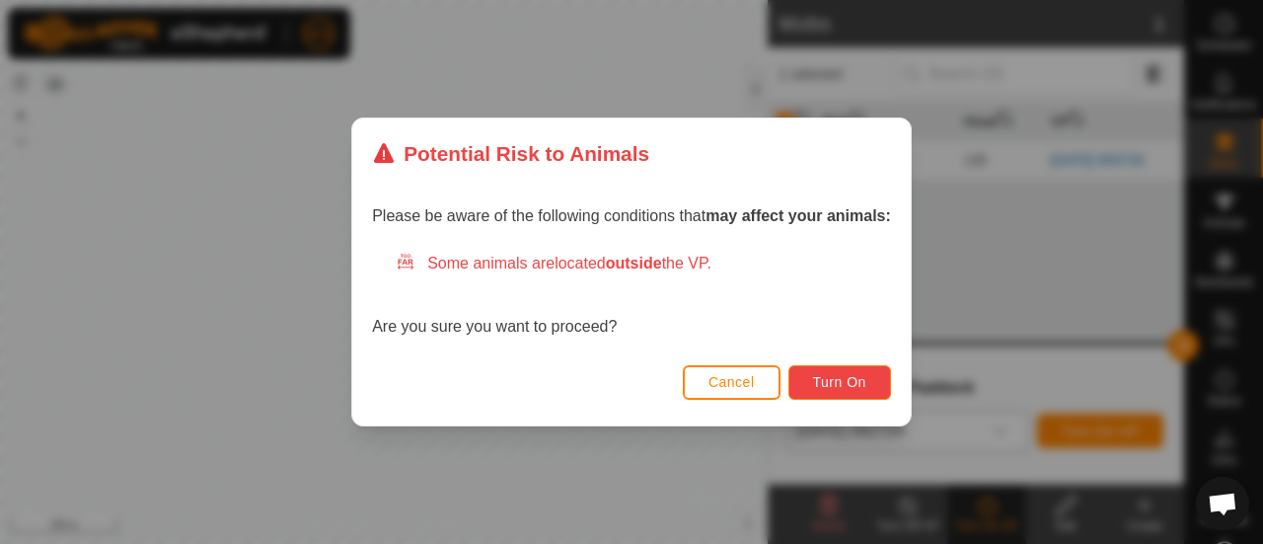
click at [831, 376] on span "Turn On" at bounding box center [839, 382] width 53 height 16
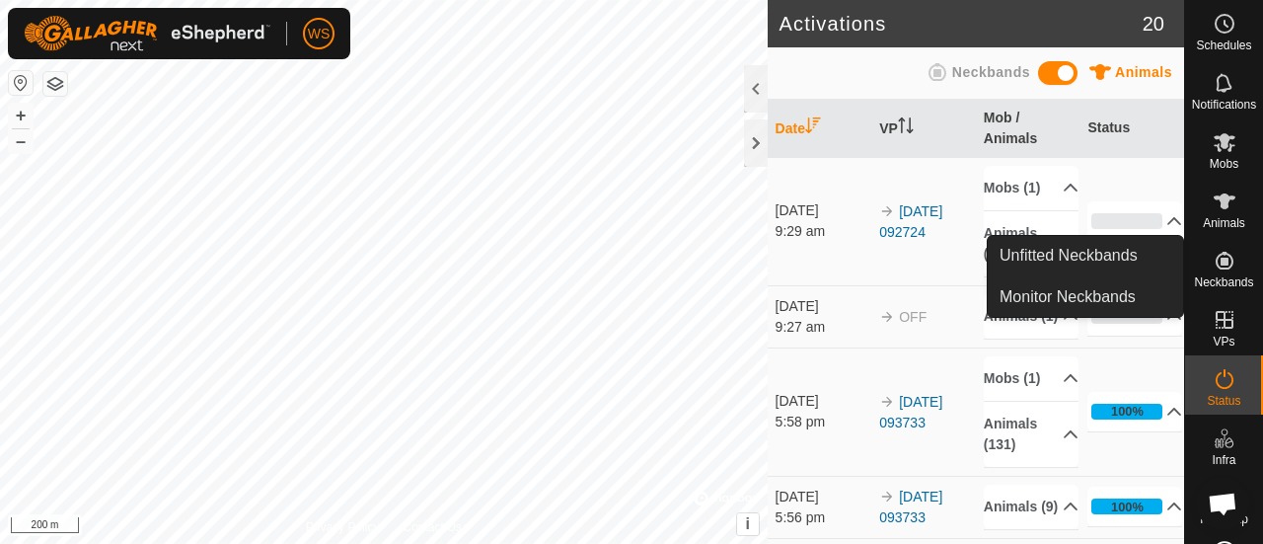
click at [1216, 259] on icon at bounding box center [1225, 261] width 18 height 18
click at [1105, 289] on link "Monitor Neckbands" at bounding box center [1085, 296] width 195 height 39
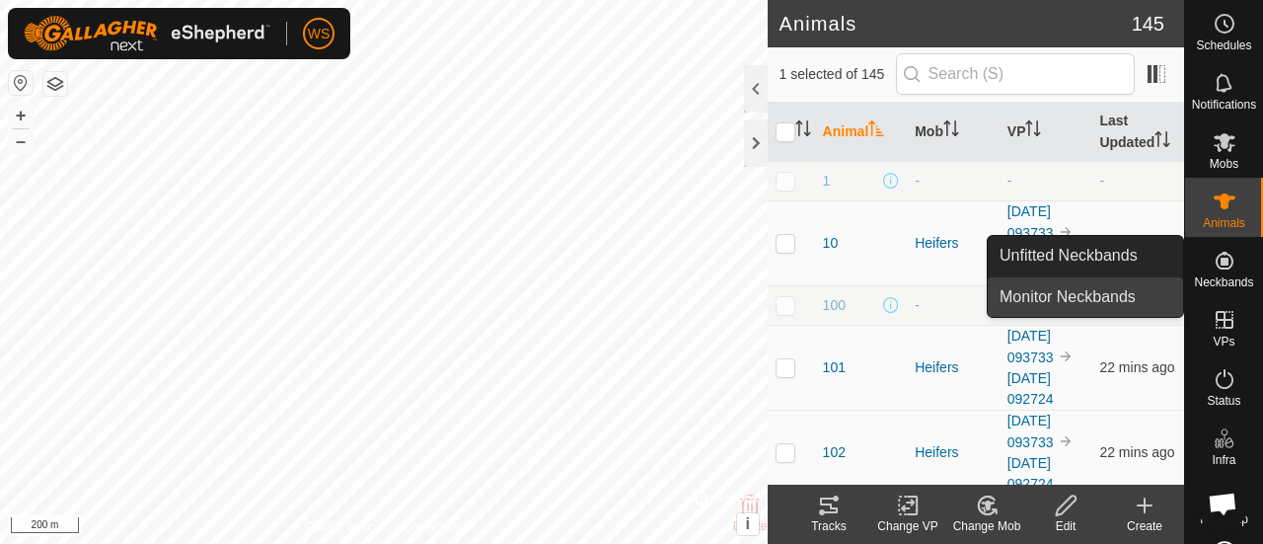
click at [1021, 291] on link "Monitor Neckbands" at bounding box center [1085, 296] width 195 height 39
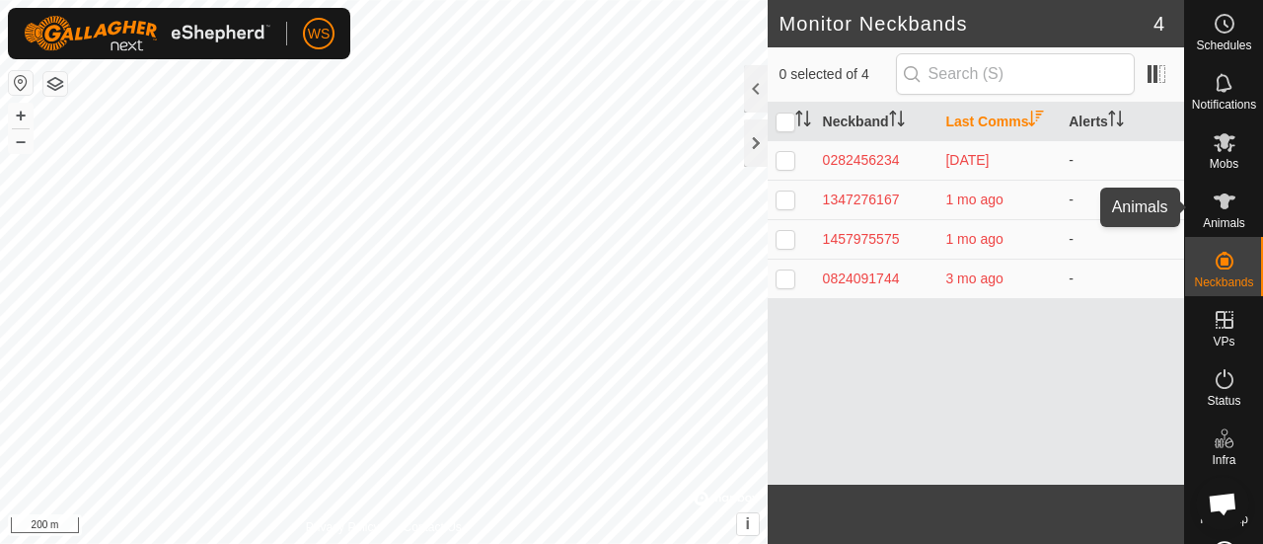
click at [1242, 213] on div "Animals" at bounding box center [1224, 207] width 78 height 59
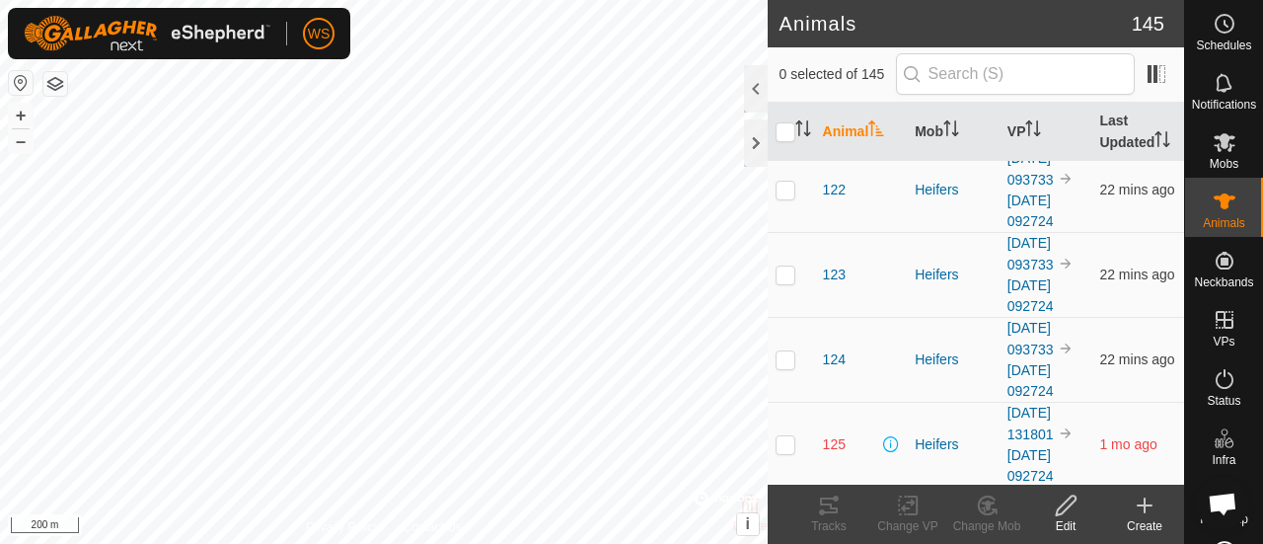
scroll to position [1974, 0]
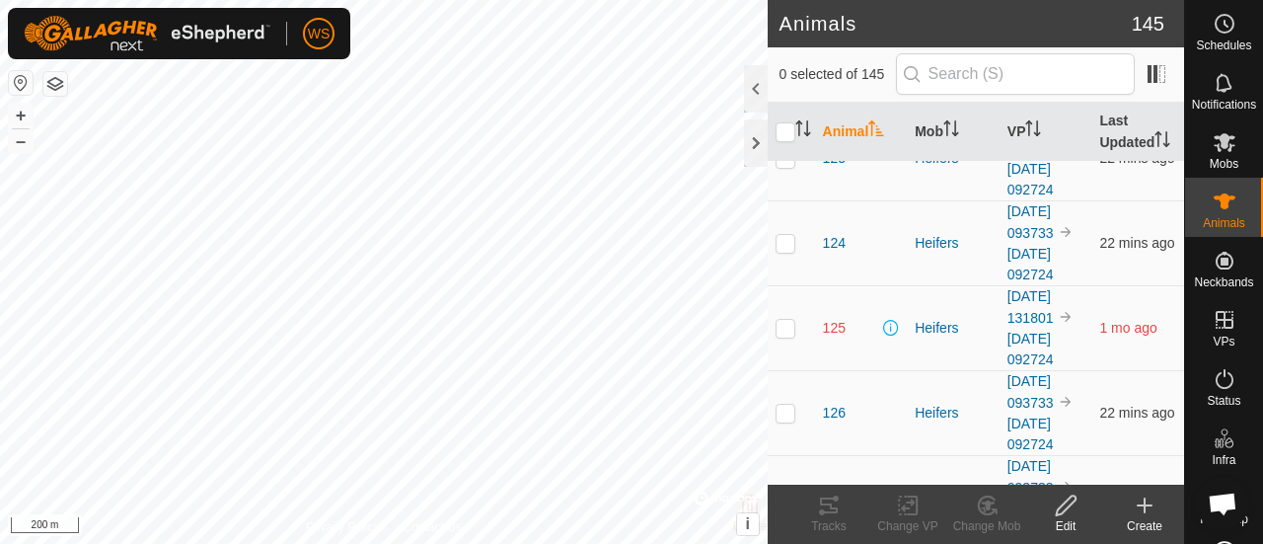
click at [846, 285] on td "125" at bounding box center [861, 327] width 93 height 85
click at [784, 320] on p-checkbox at bounding box center [786, 328] width 20 height 16
checkbox input "true"
click at [829, 318] on span "125" at bounding box center [834, 328] width 23 height 21
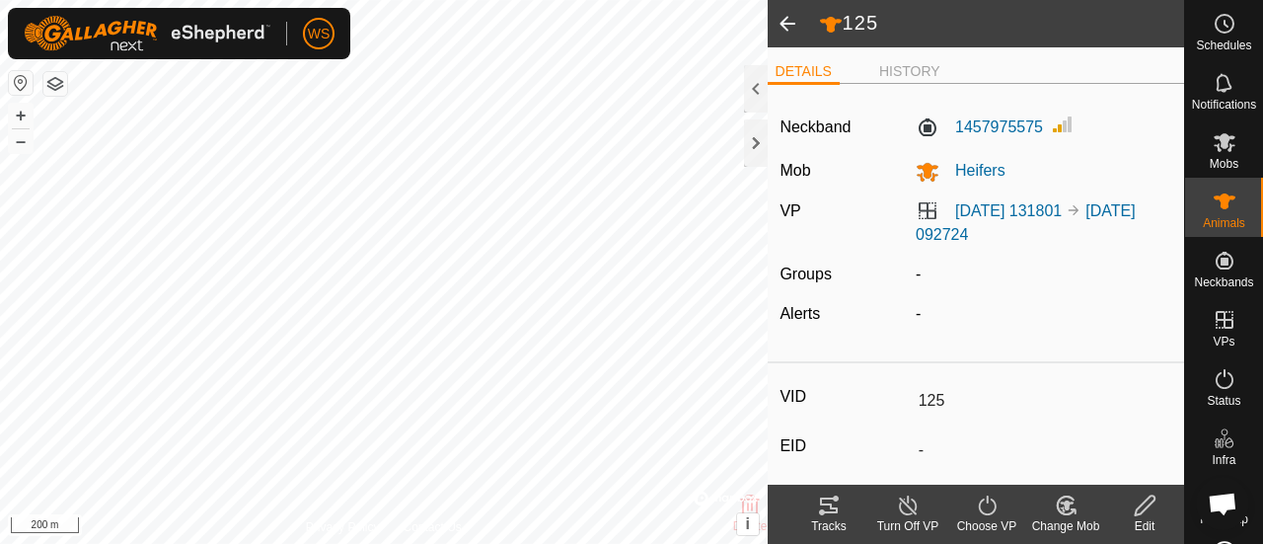
click at [787, 20] on span at bounding box center [787, 23] width 39 height 47
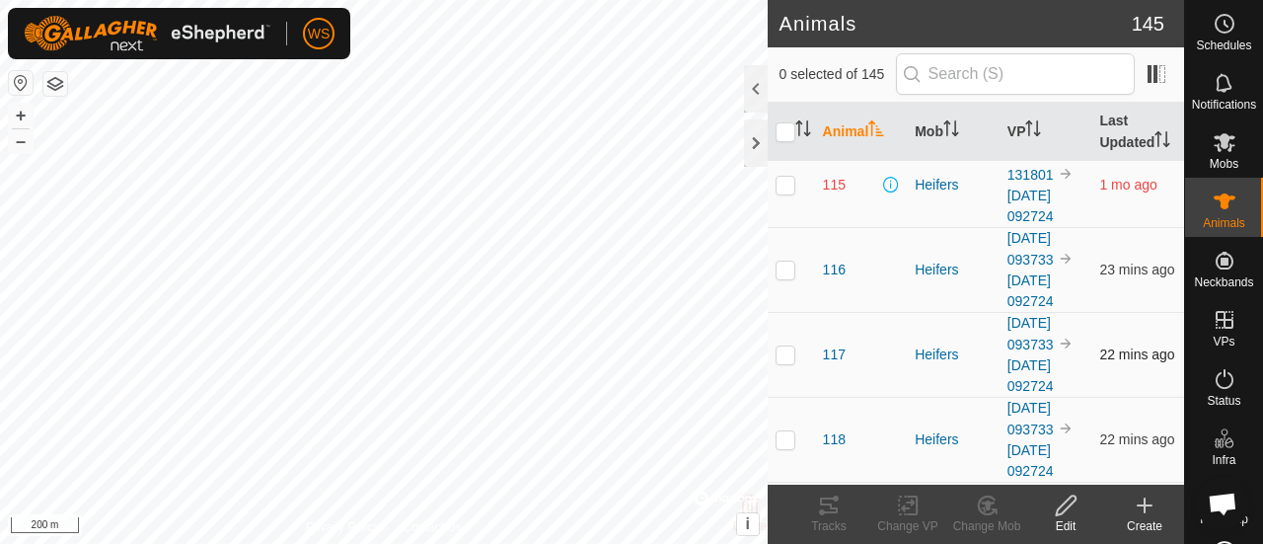
scroll to position [1283, 0]
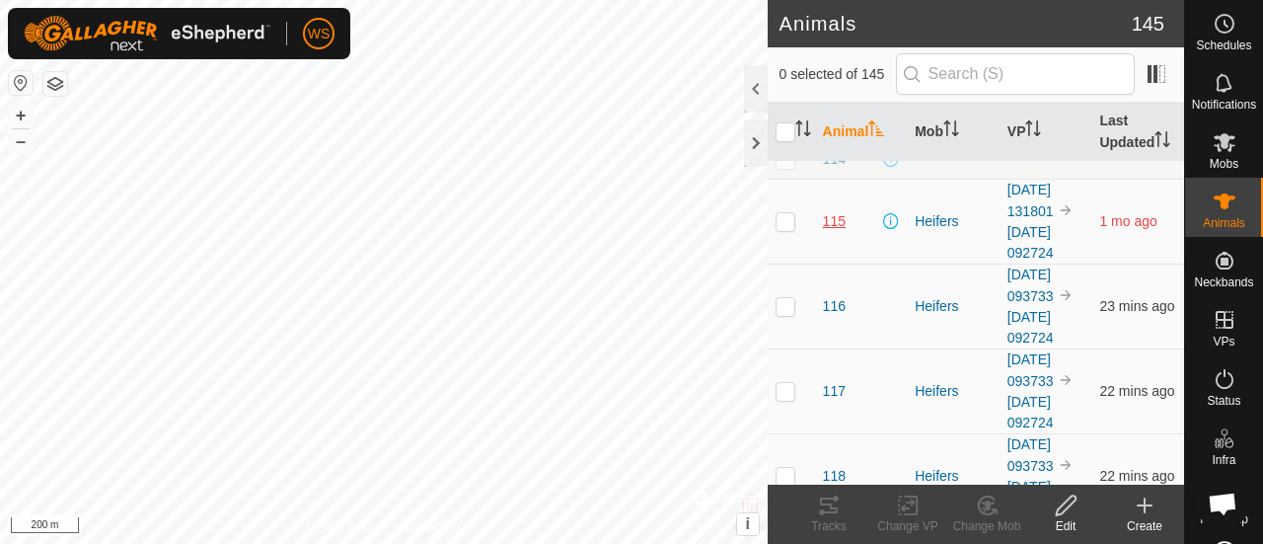
click at [836, 216] on span "115" at bounding box center [834, 221] width 23 height 21
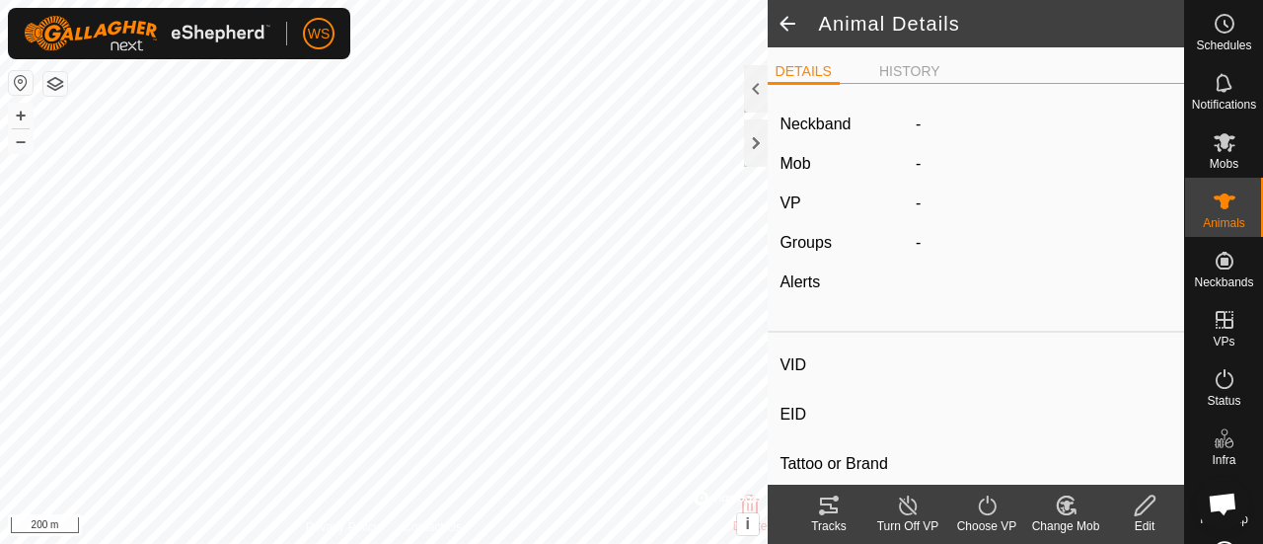
type input "115"
type input "-"
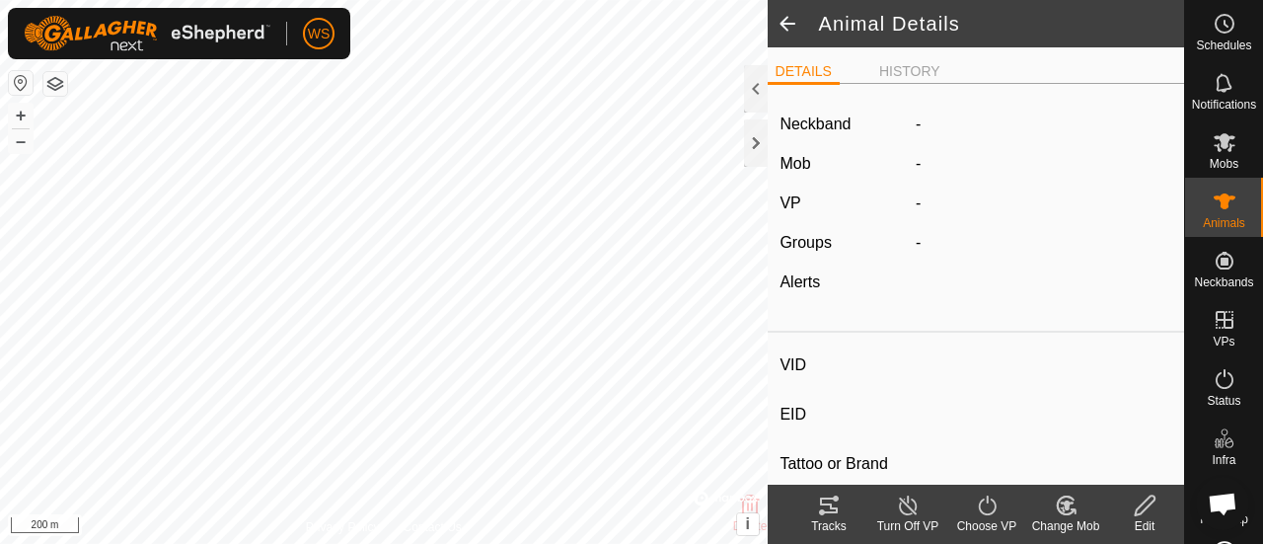
type input "-"
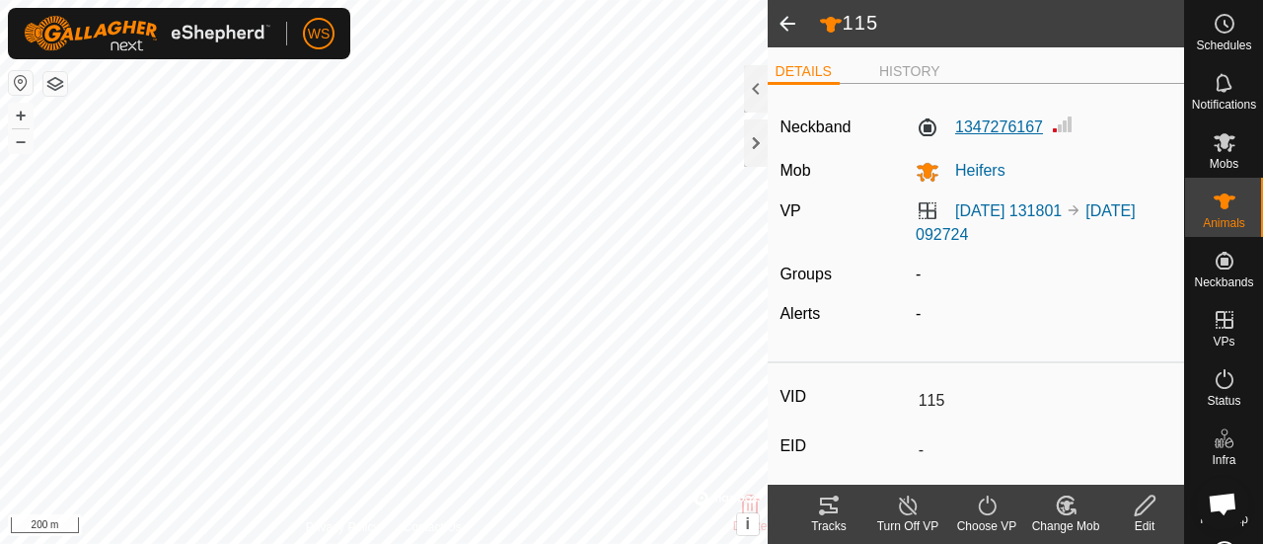
click at [996, 127] on label "1347276167" at bounding box center [979, 127] width 127 height 24
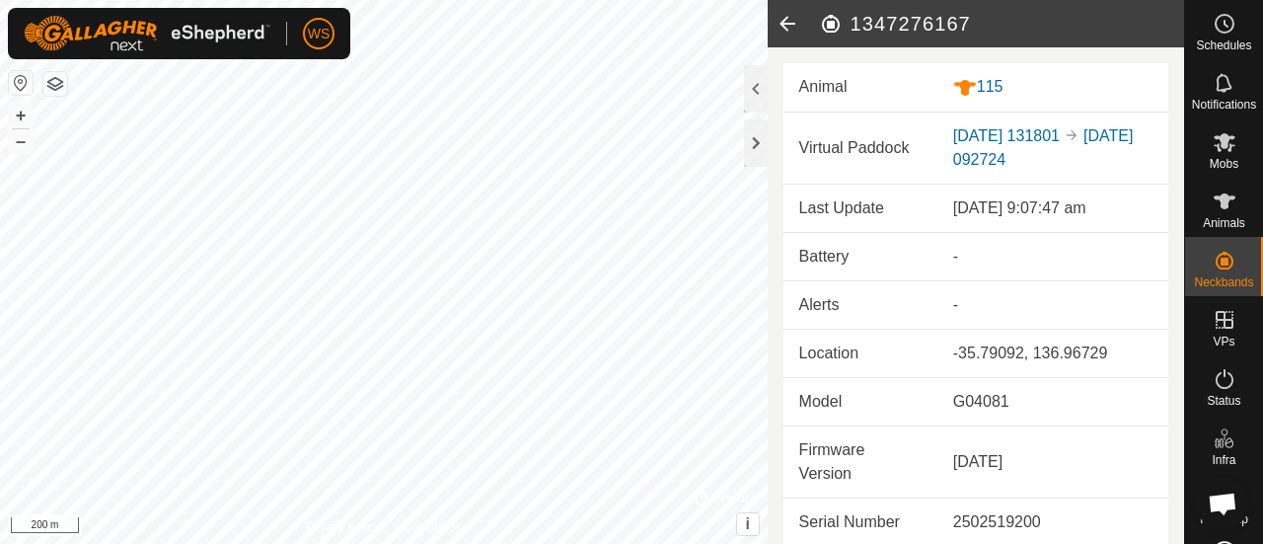
click at [773, 23] on icon at bounding box center [787, 23] width 39 height 47
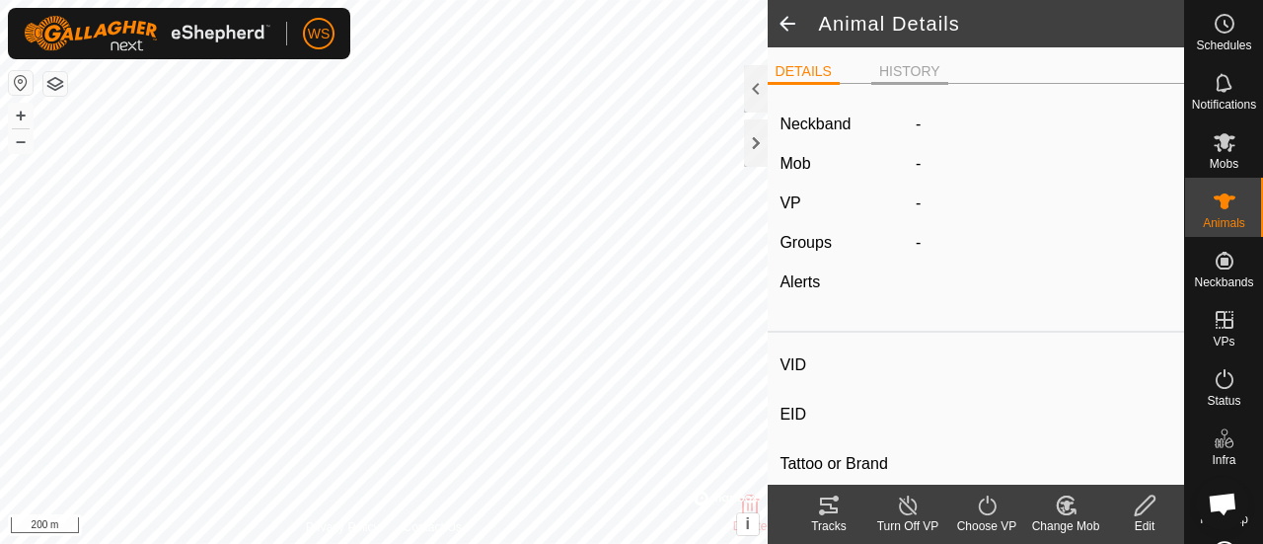
type input "115"
type input "-"
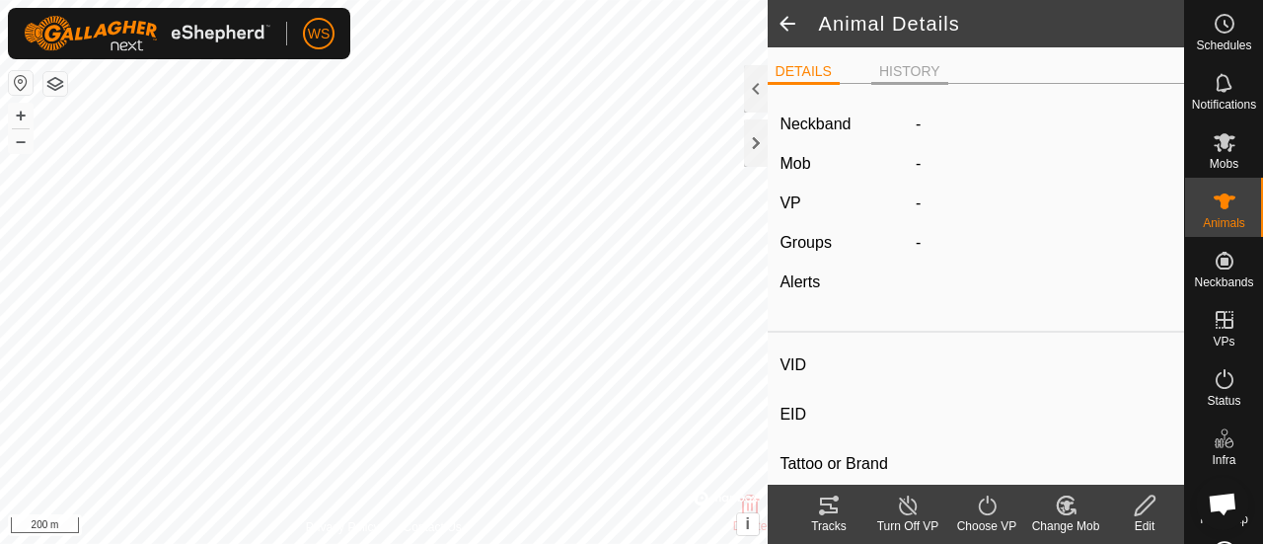
type input "-"
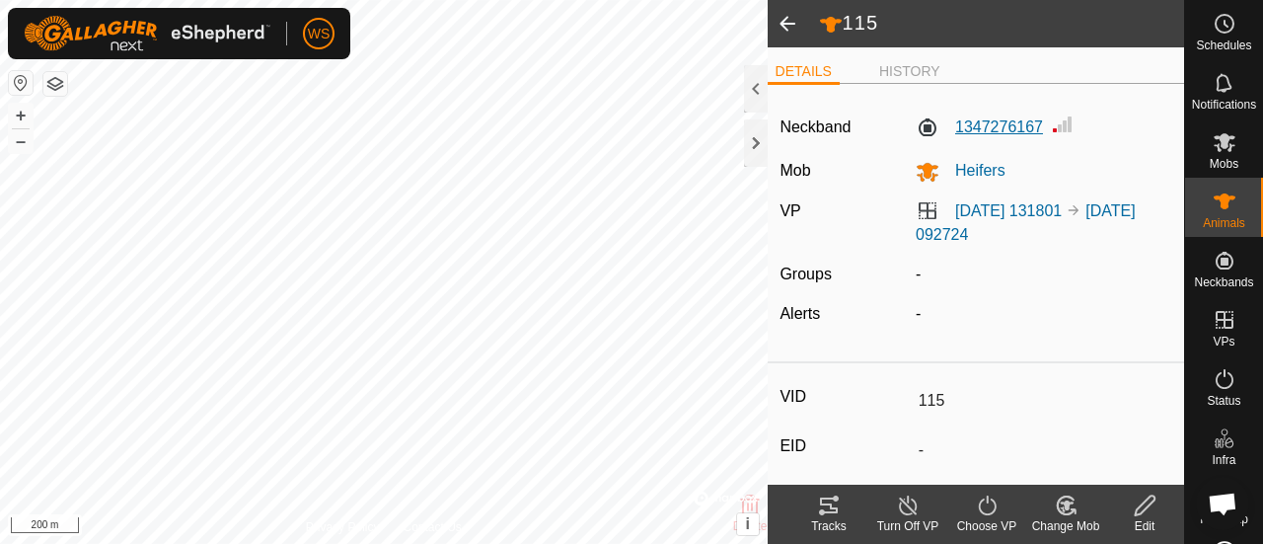
click at [1002, 122] on label "1347276167" at bounding box center [979, 127] width 127 height 24
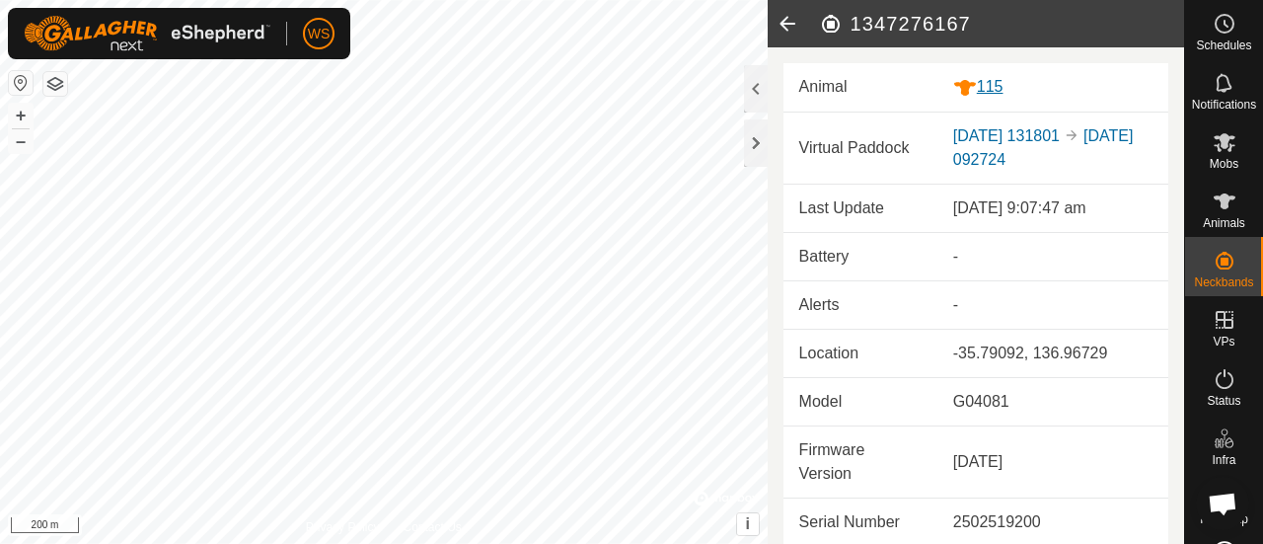
click at [1001, 84] on div "115" at bounding box center [1052, 87] width 199 height 25
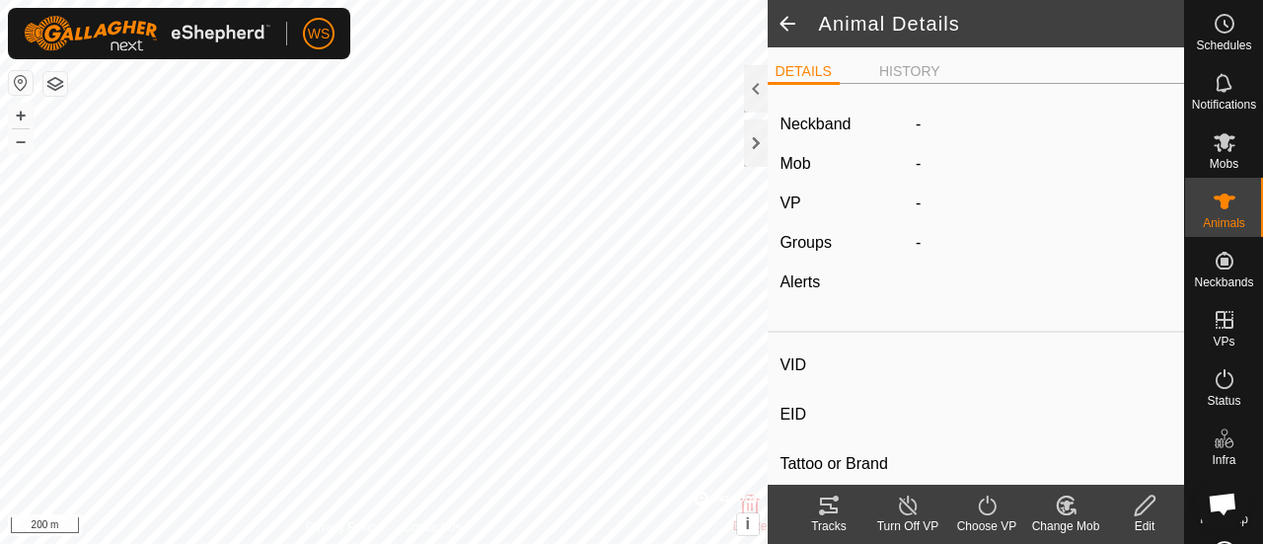
type input "115"
type input "-"
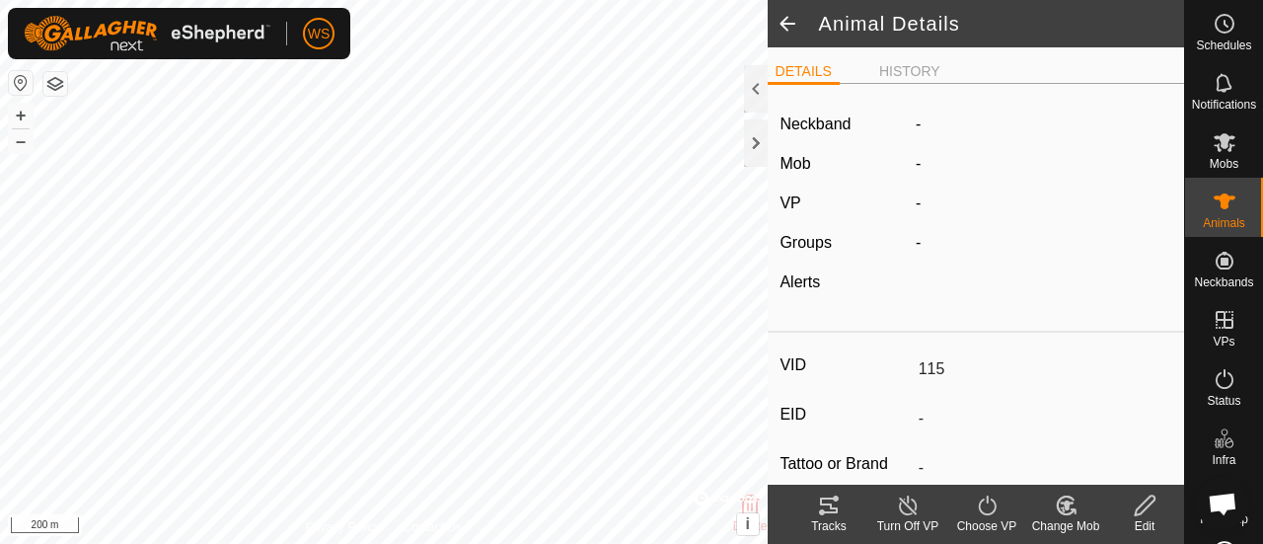
type input "-"
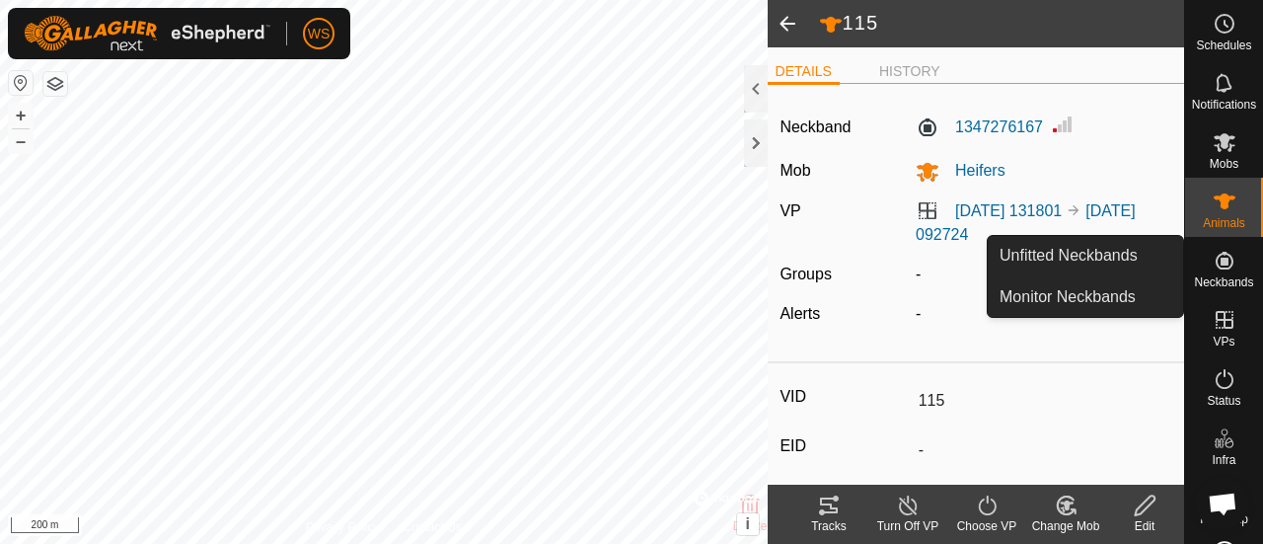
click at [1216, 262] on icon at bounding box center [1225, 261] width 18 height 18
click at [1046, 286] on link "Monitor Neckbands" at bounding box center [1085, 296] width 195 height 39
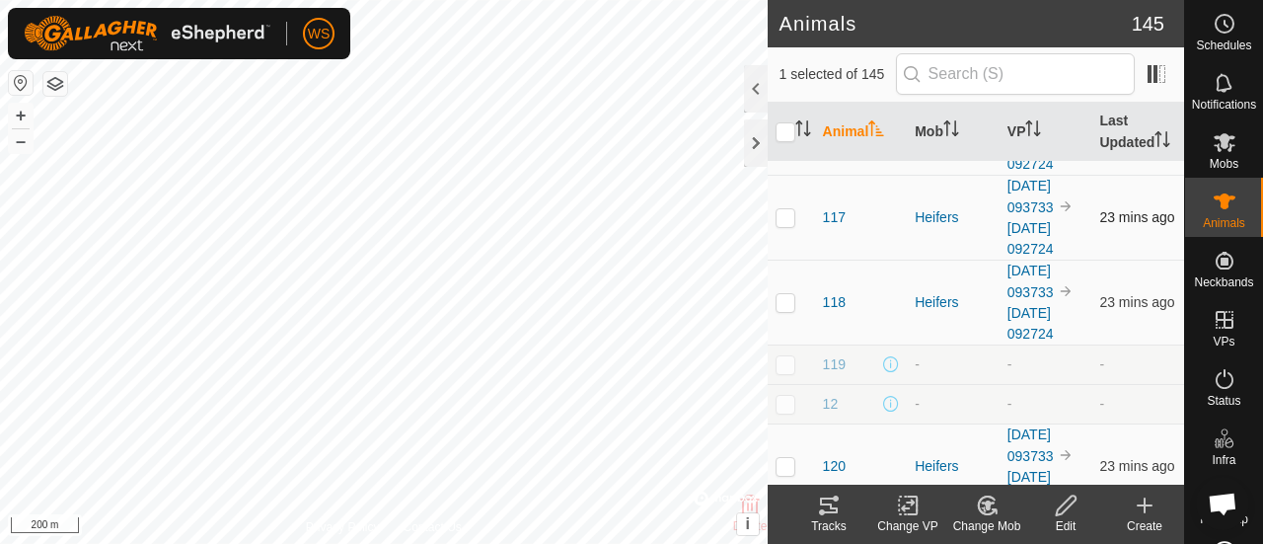
scroll to position [1283, 0]
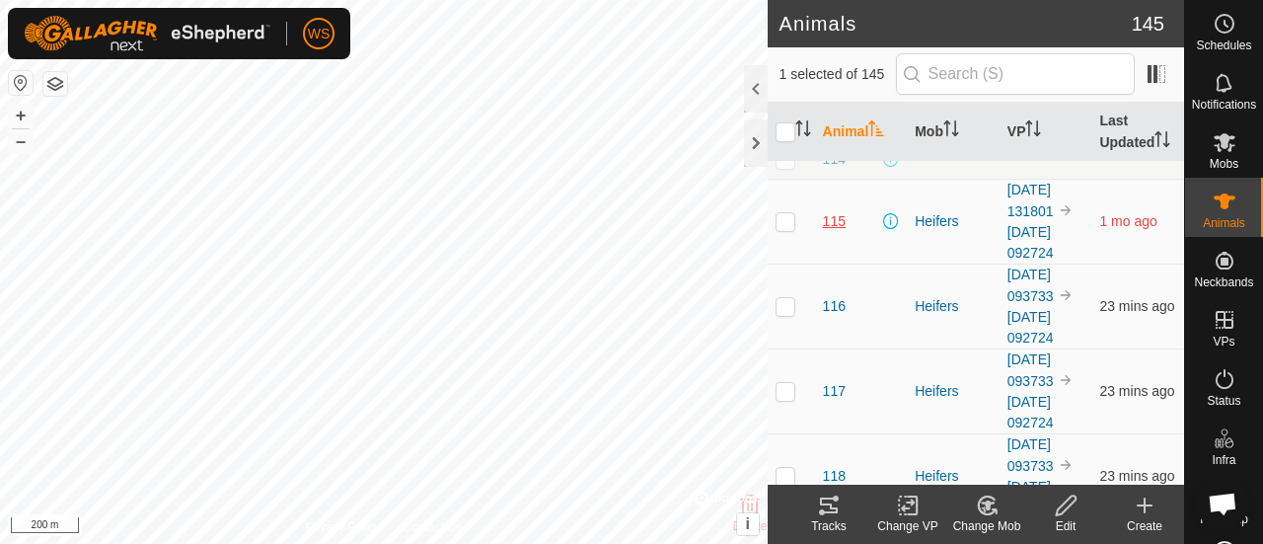
click at [837, 211] on span "115" at bounding box center [834, 221] width 23 height 21
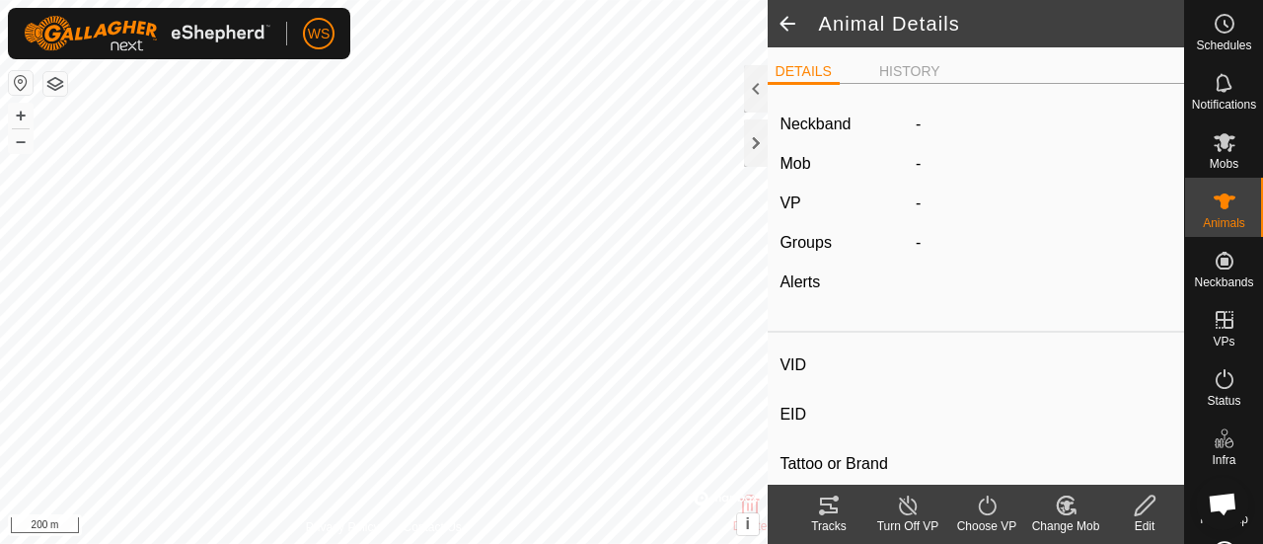
type input "115"
type input "-"
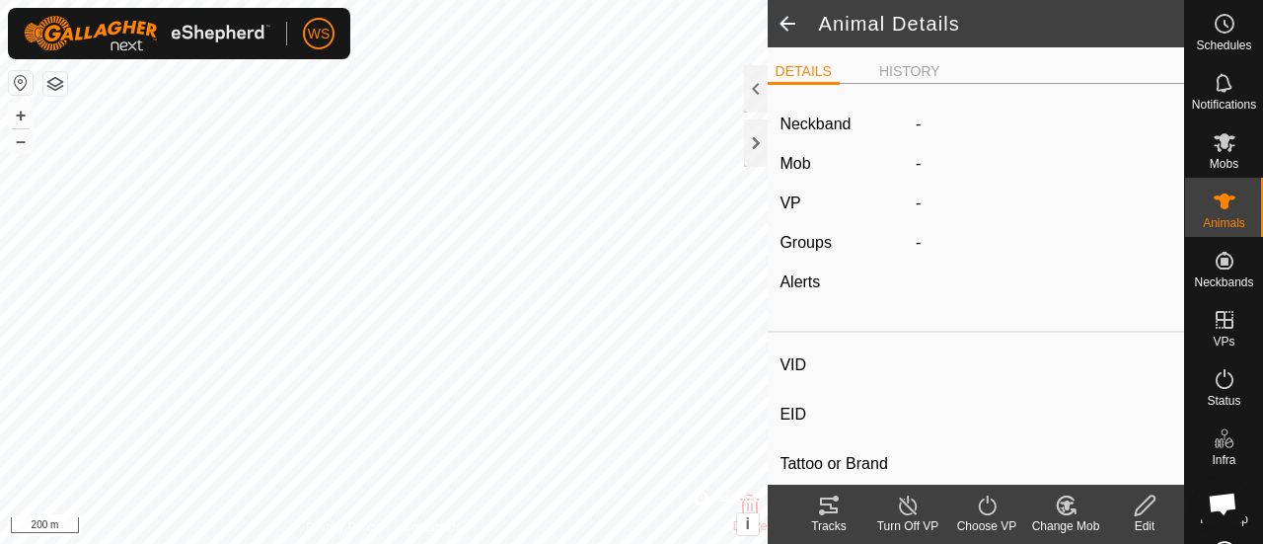
type input "-"
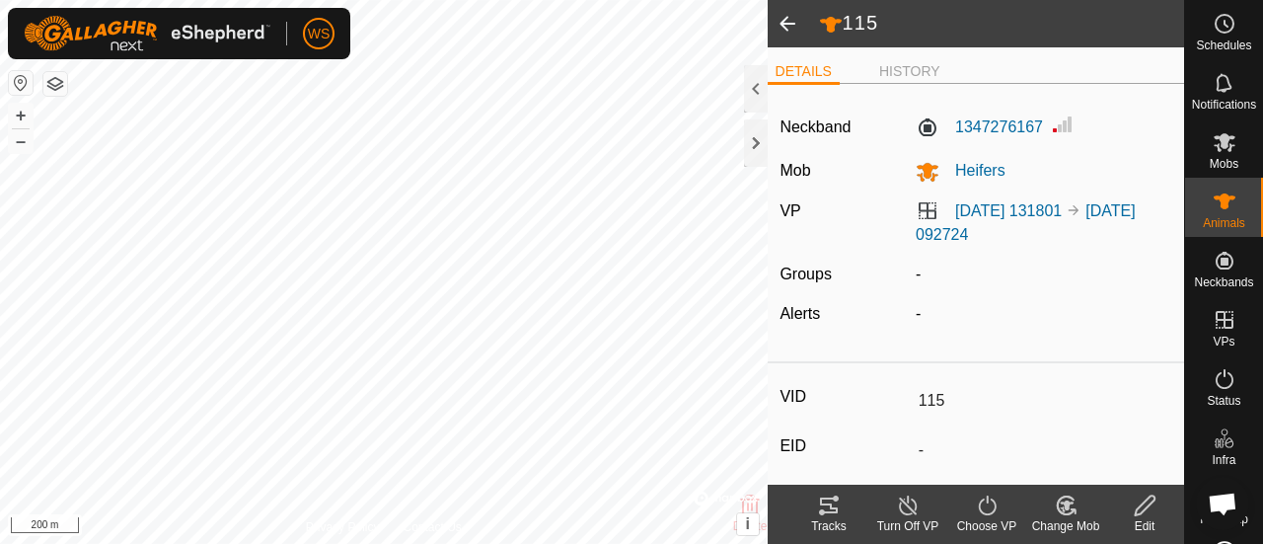
click at [1147, 502] on icon at bounding box center [1145, 505] width 25 height 24
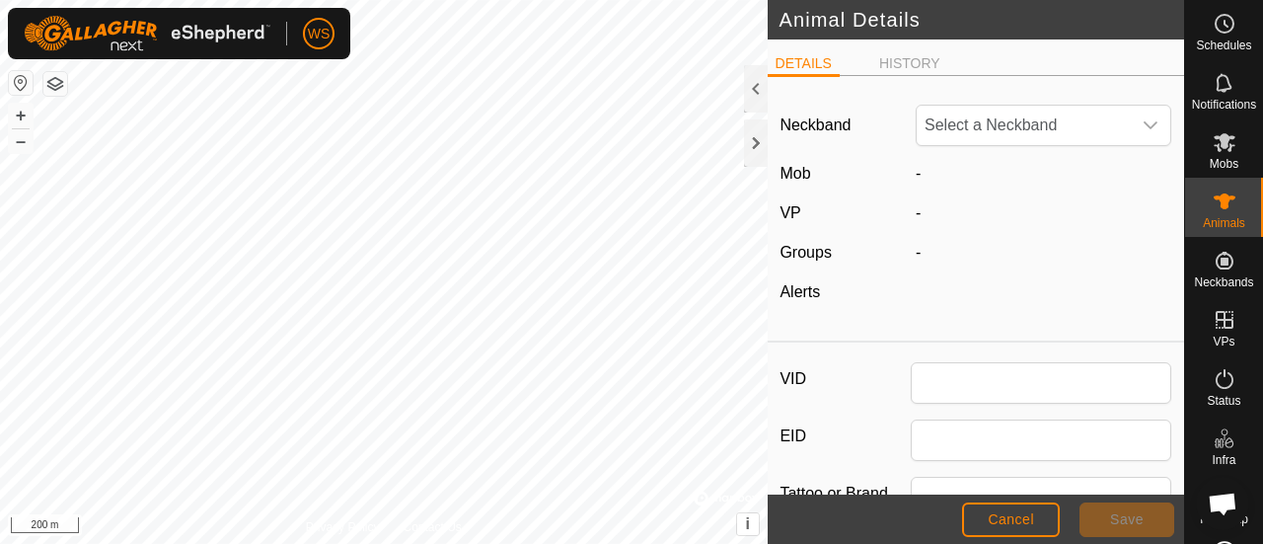
type input "115"
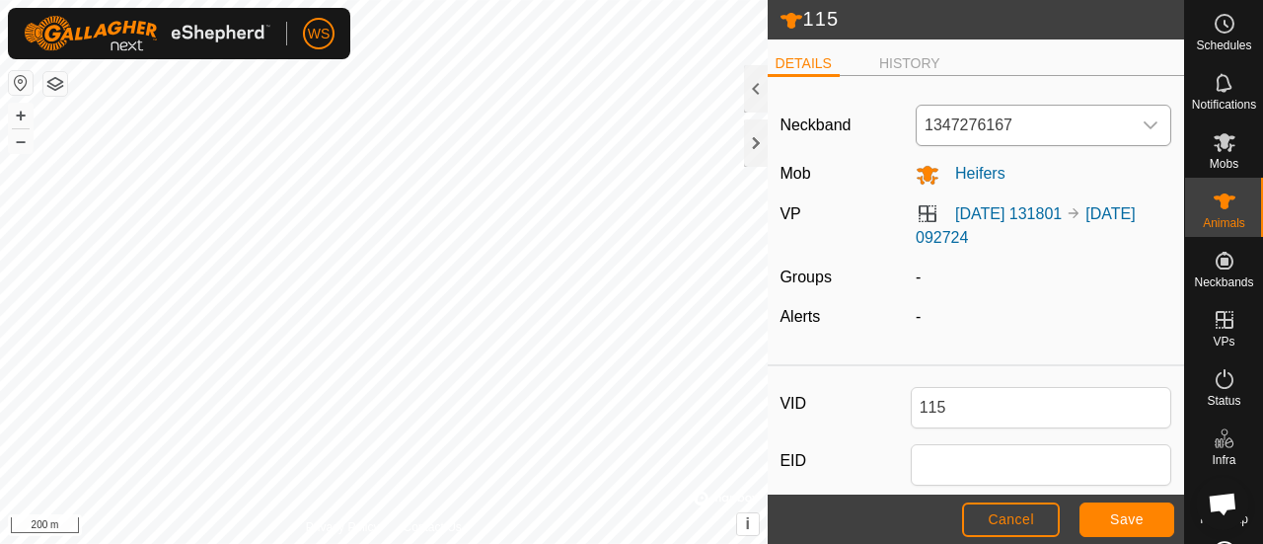
click at [1095, 123] on span "1347276167" at bounding box center [1024, 125] width 214 height 39
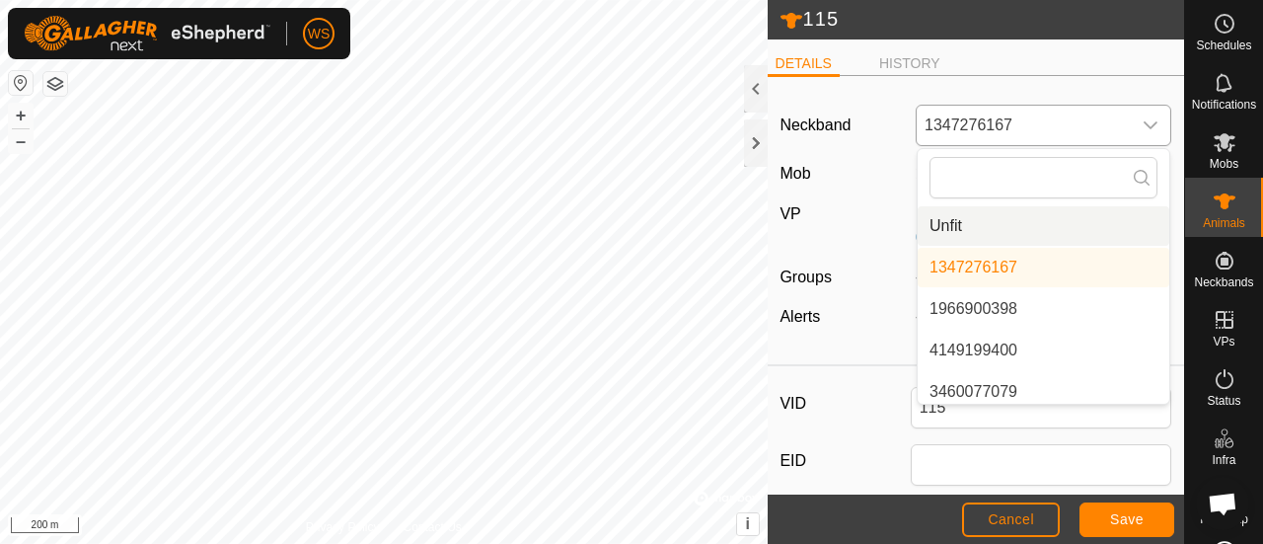
click at [940, 226] on li "Unfit" at bounding box center [1044, 225] width 252 height 39
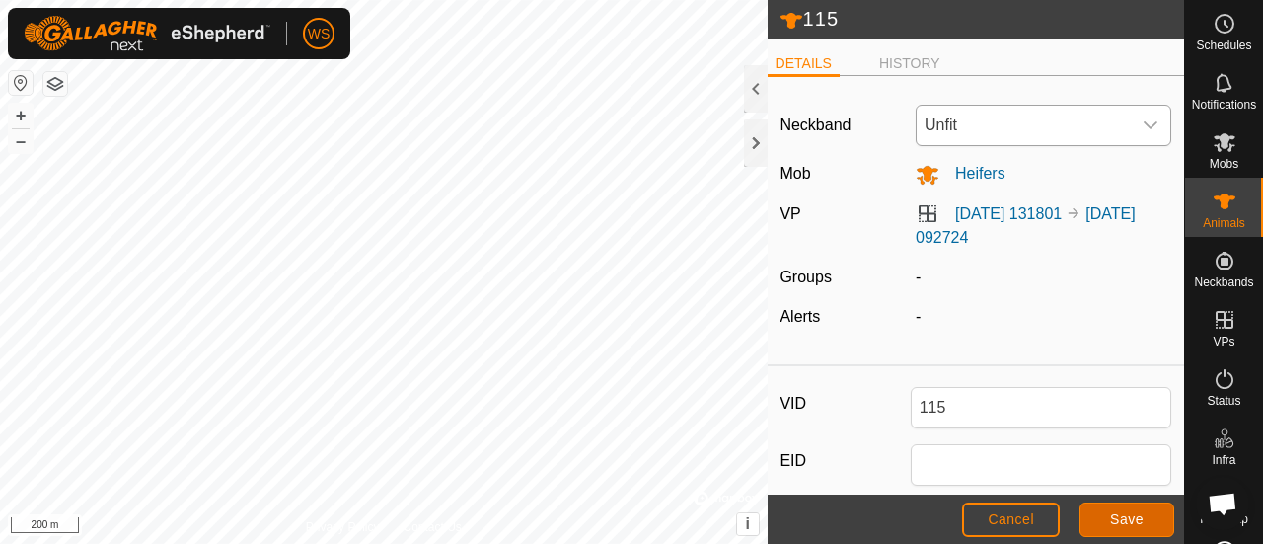
click at [1113, 514] on span "Save" at bounding box center [1127, 519] width 34 height 16
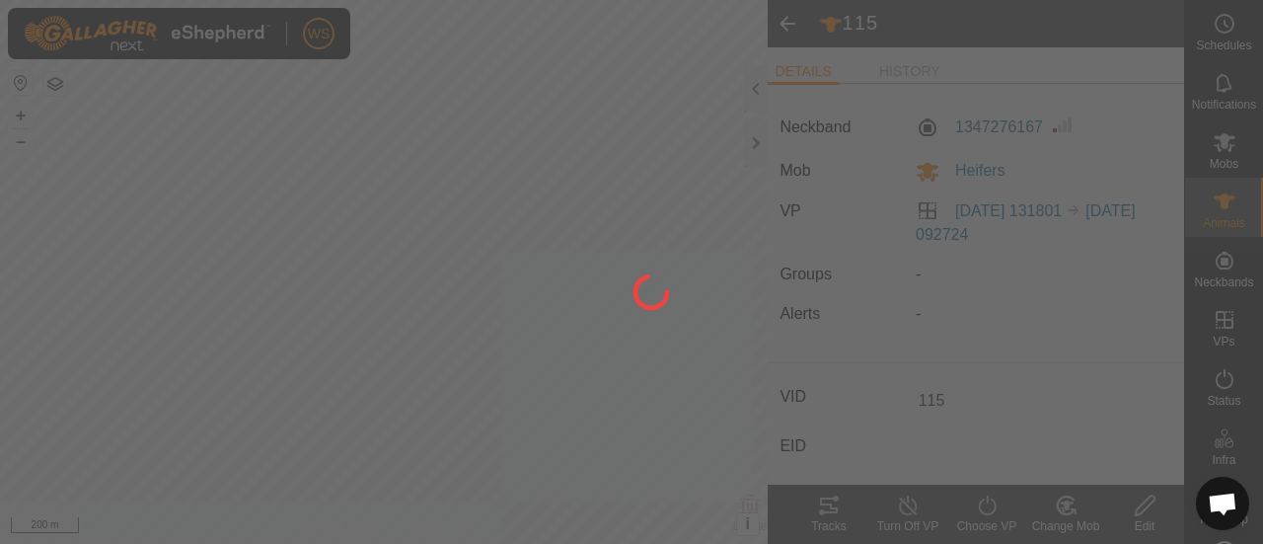
type input "-"
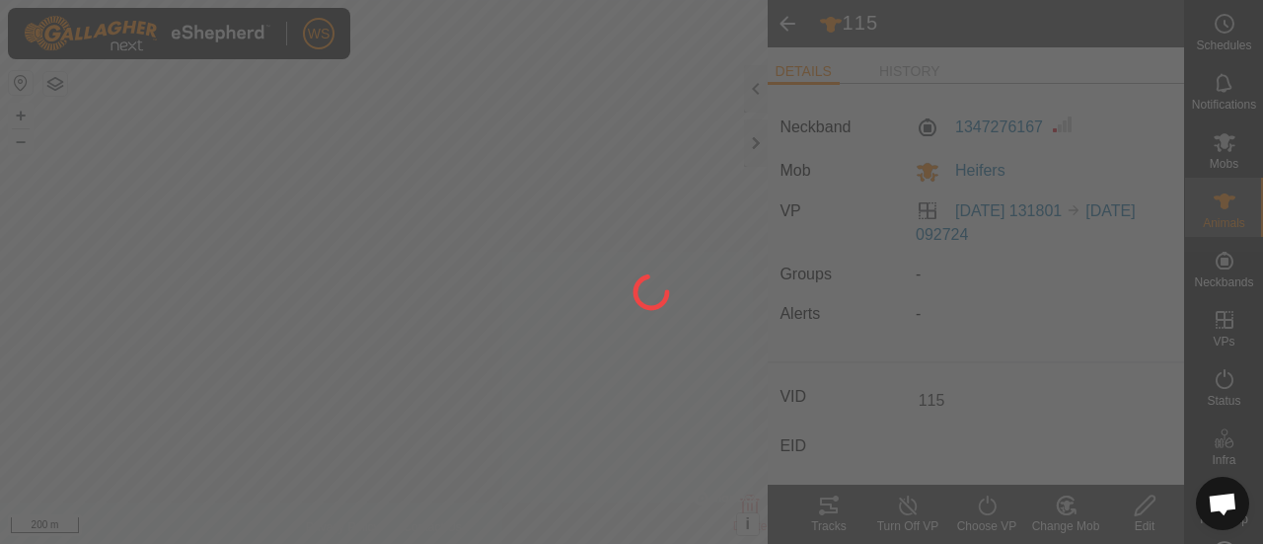
type input "-"
type input "0 kg"
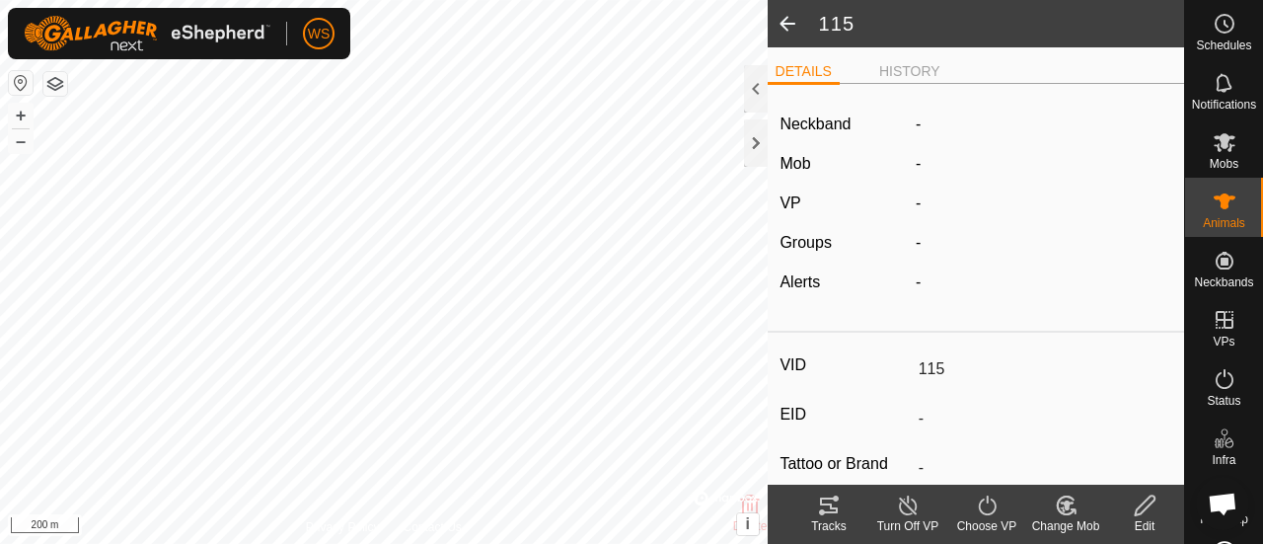
click at [776, 21] on span at bounding box center [787, 23] width 39 height 47
type input "115"
type input "-"
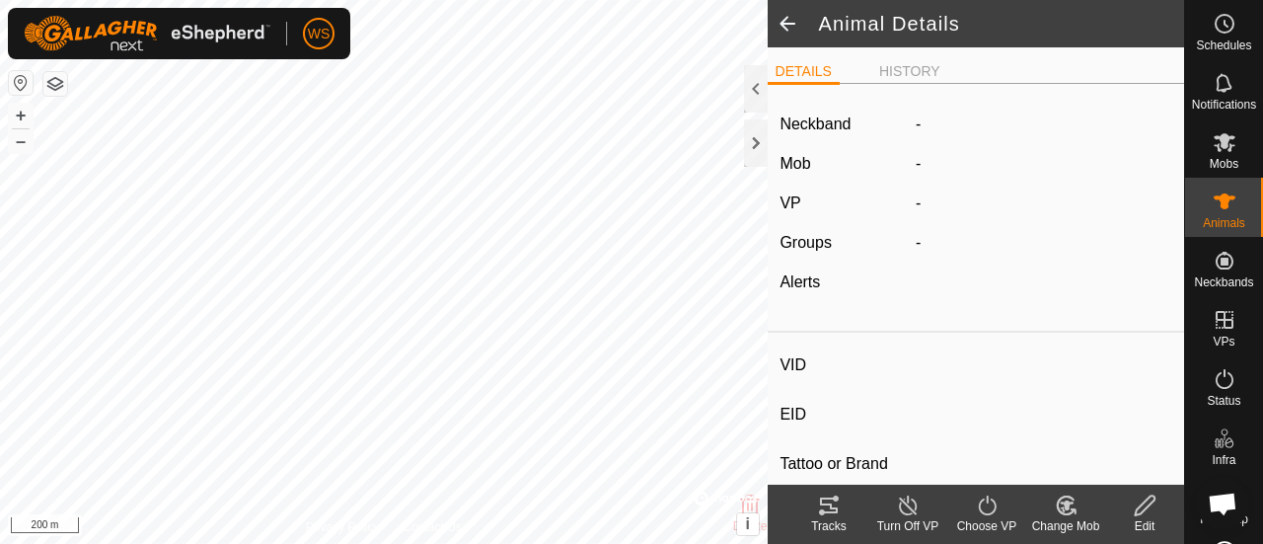
type input "-"
type input "0 kg"
type input "-"
click at [787, 27] on span at bounding box center [787, 23] width 39 height 47
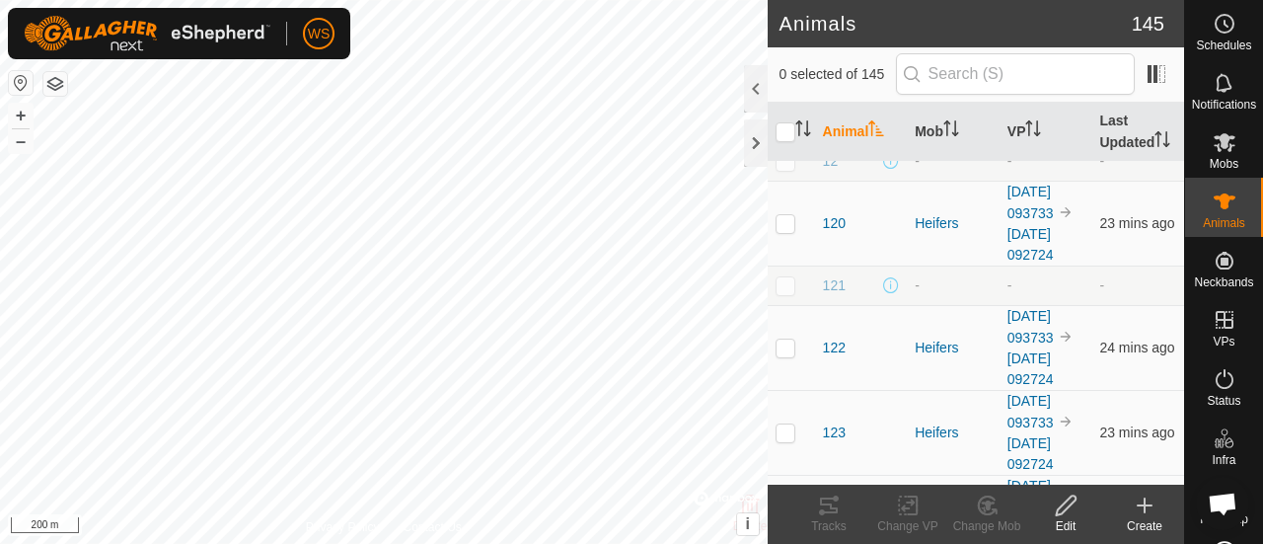
scroll to position [1776, 0]
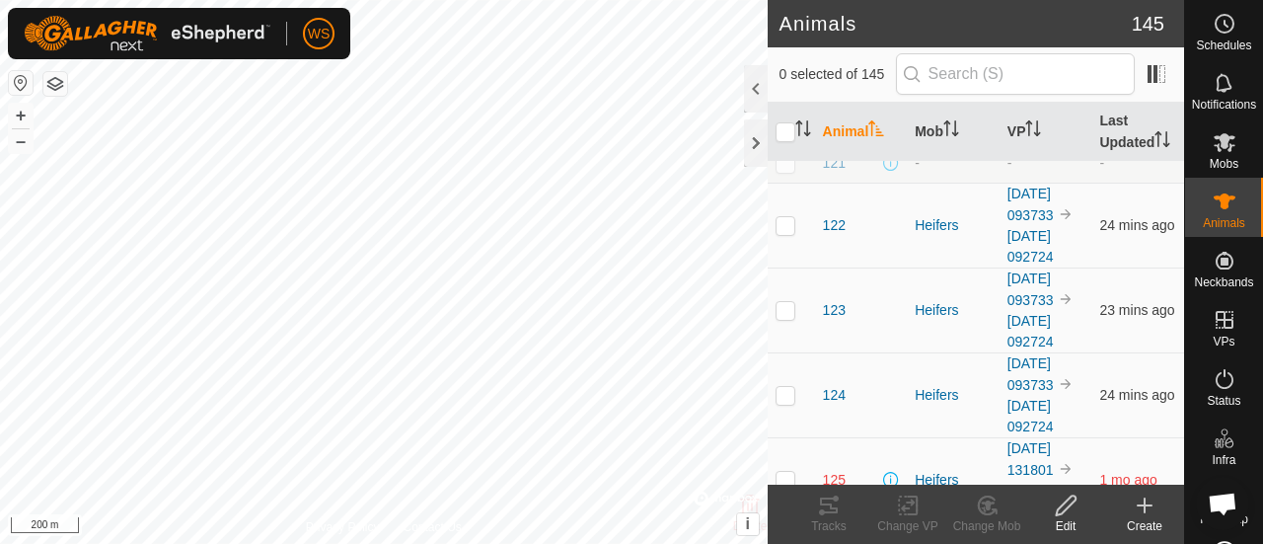
click at [835, 470] on span "125" at bounding box center [834, 480] width 23 height 21
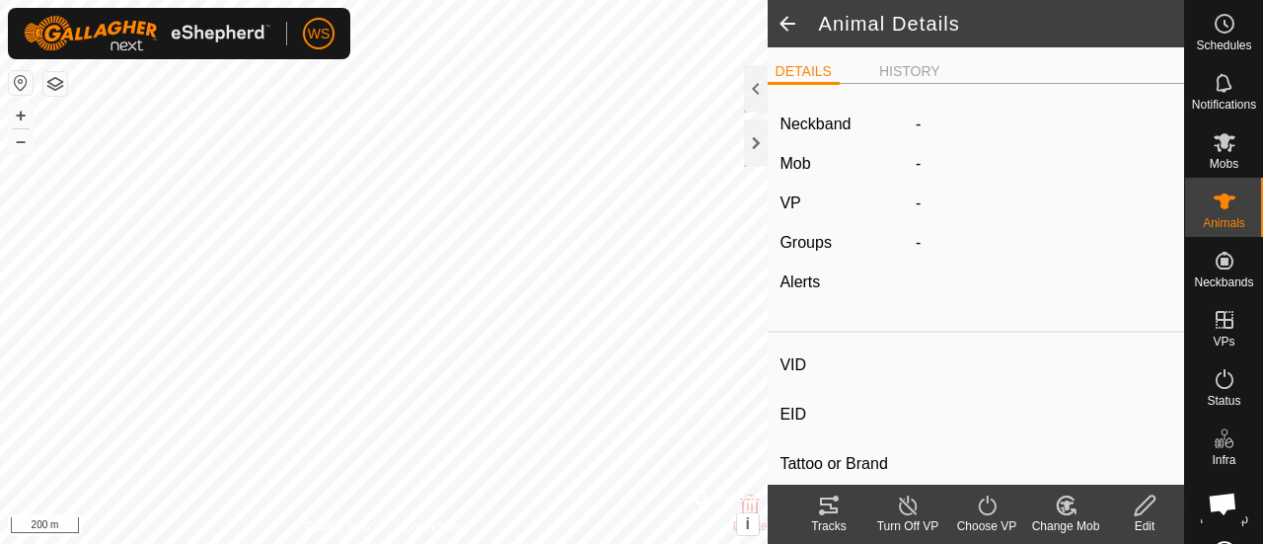
type input "125"
type input "-"
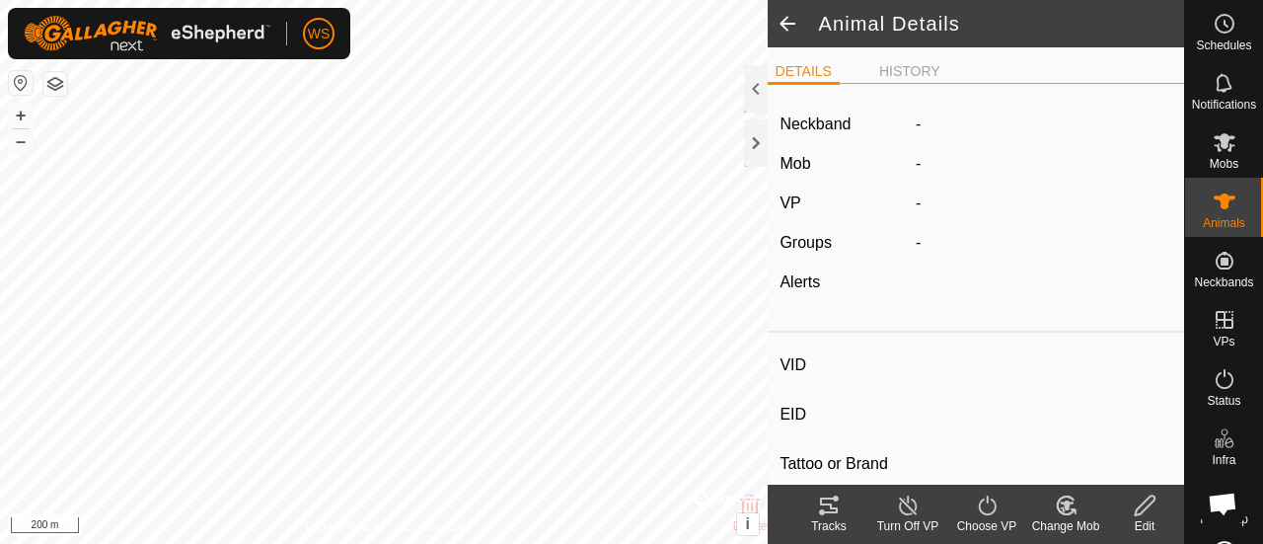
type input "-"
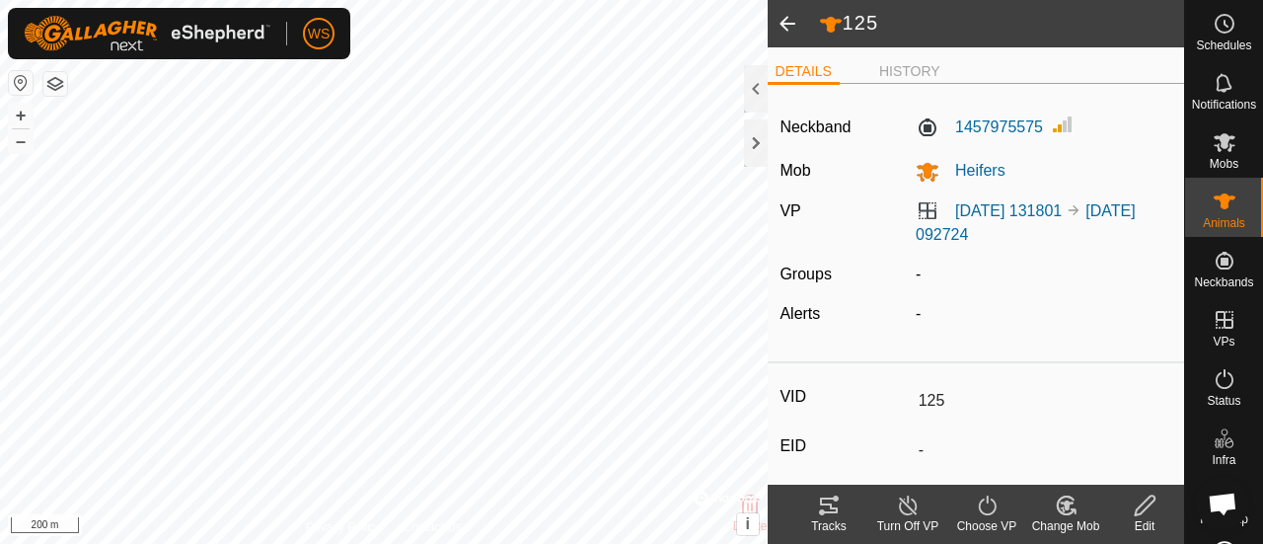
click at [1127, 505] on edit-svg-icon at bounding box center [1144, 505] width 79 height 24
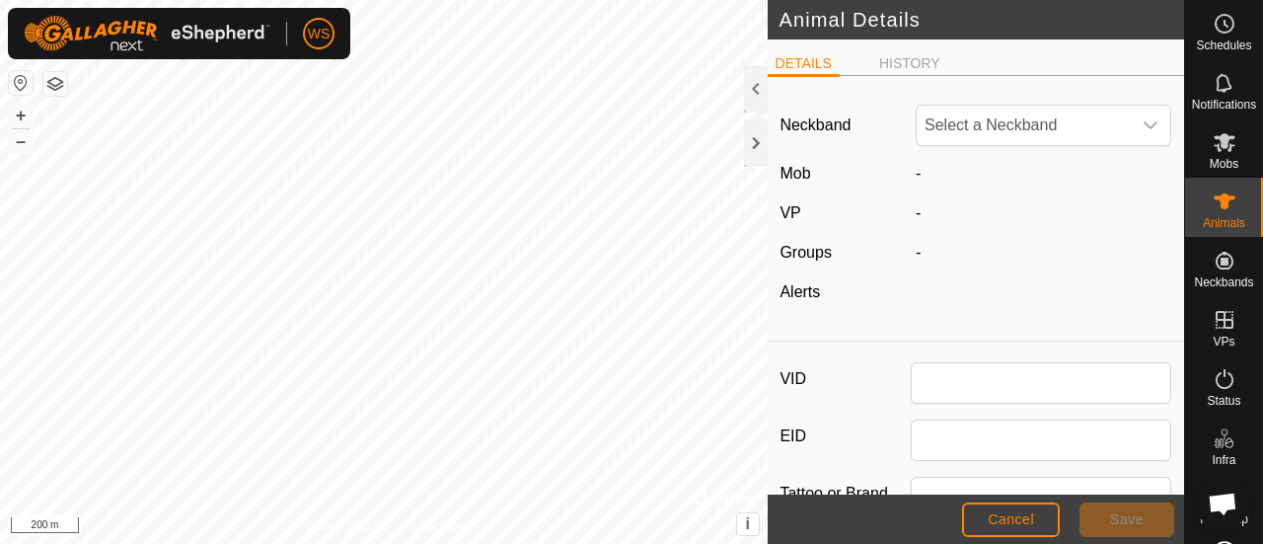
type input "125"
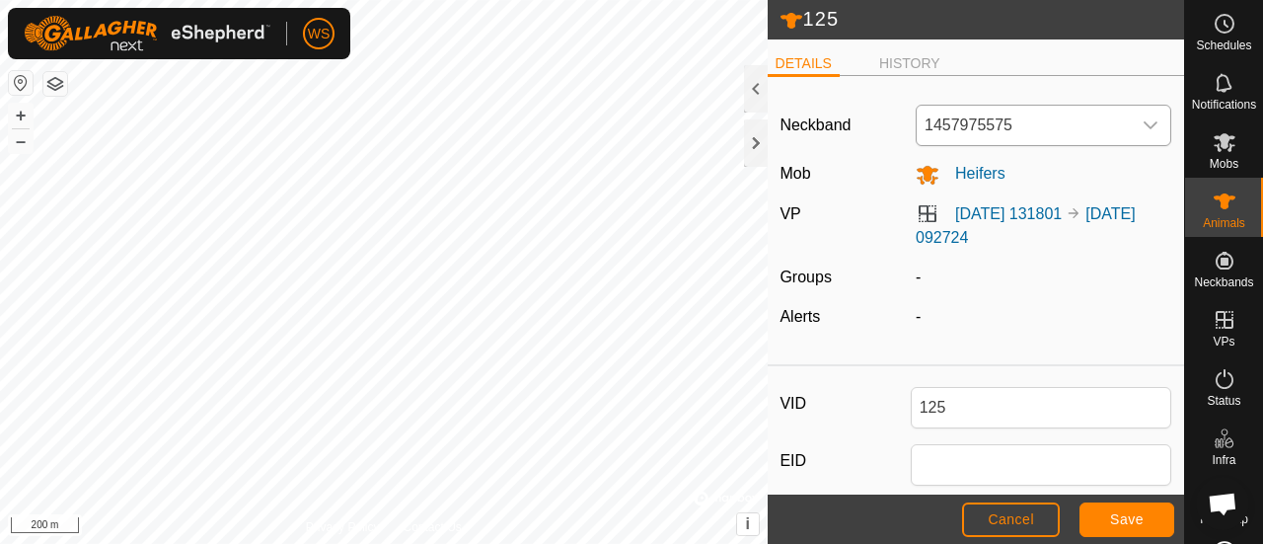
click at [981, 123] on span "1457975575" at bounding box center [1024, 125] width 214 height 39
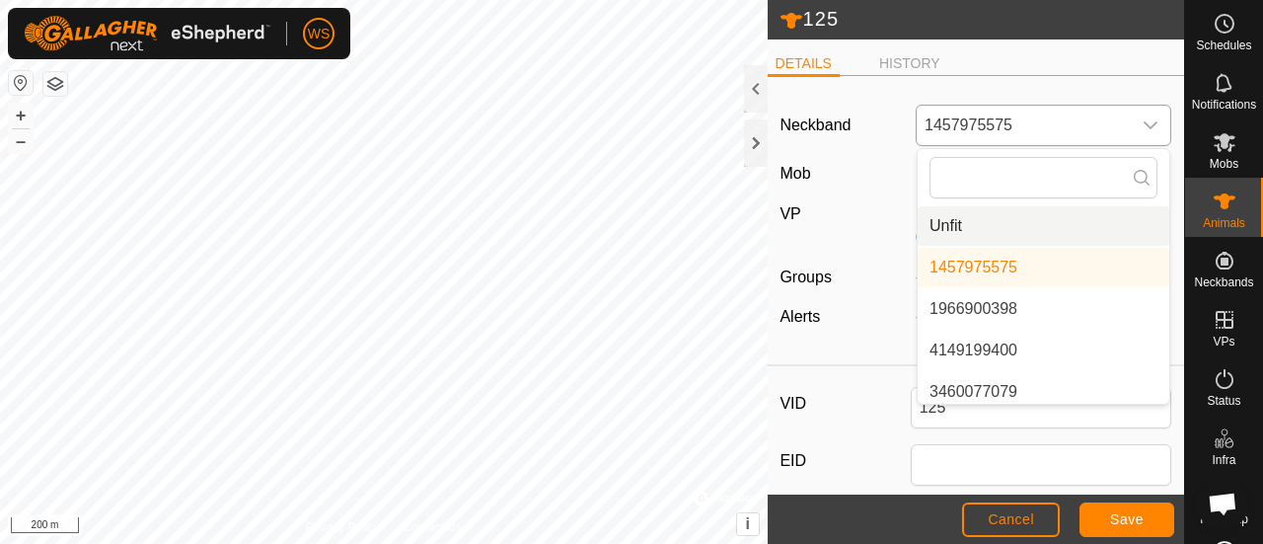
click at [954, 215] on li "Unfit" at bounding box center [1044, 225] width 252 height 39
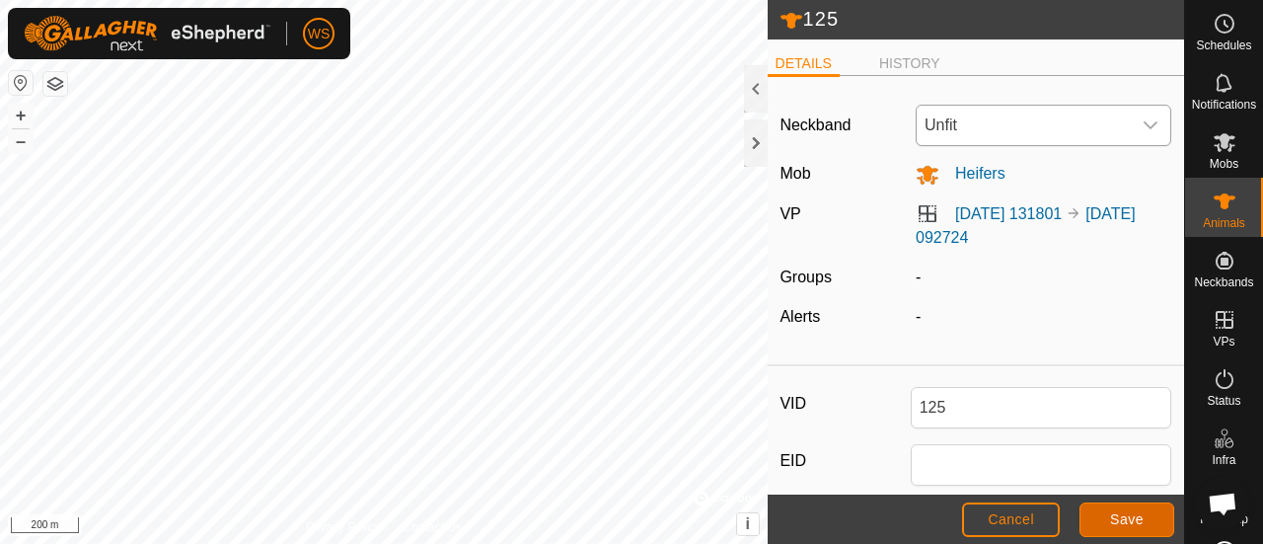
click at [1145, 520] on button "Save" at bounding box center [1127, 519] width 95 height 35
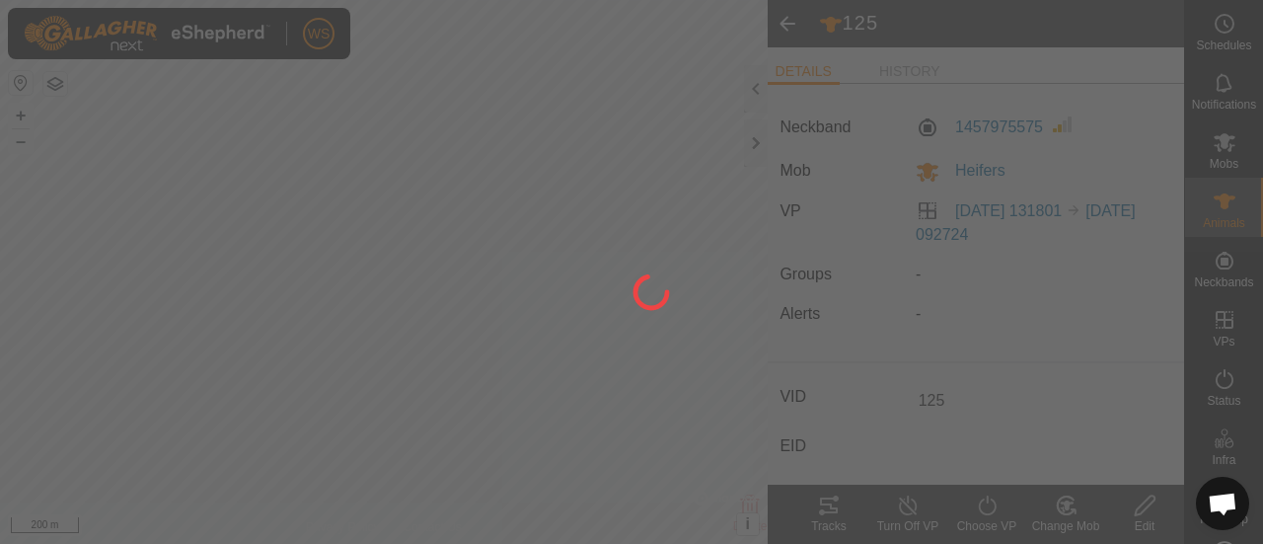
type input "-"
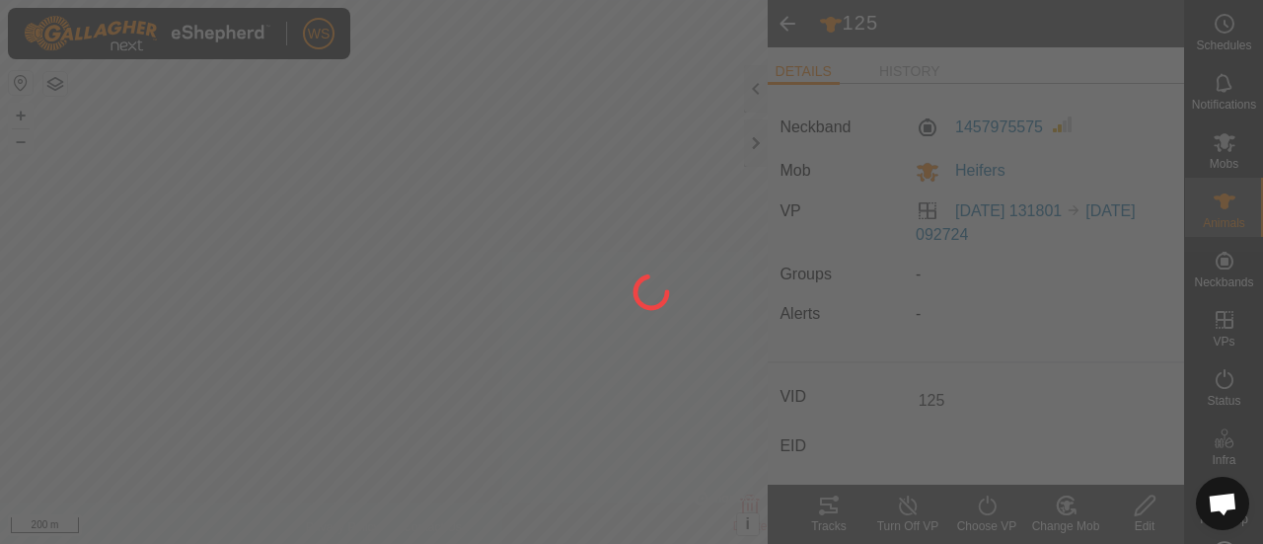
type input "-"
type input "0 kg"
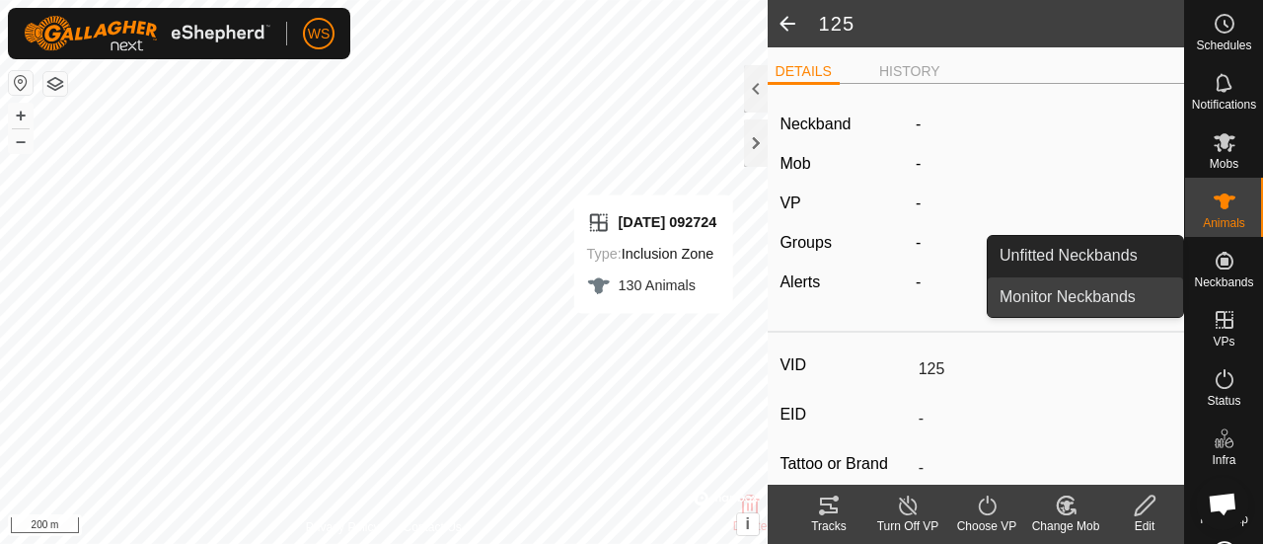
click at [1042, 295] on link "Monitor Neckbands" at bounding box center [1085, 296] width 195 height 39
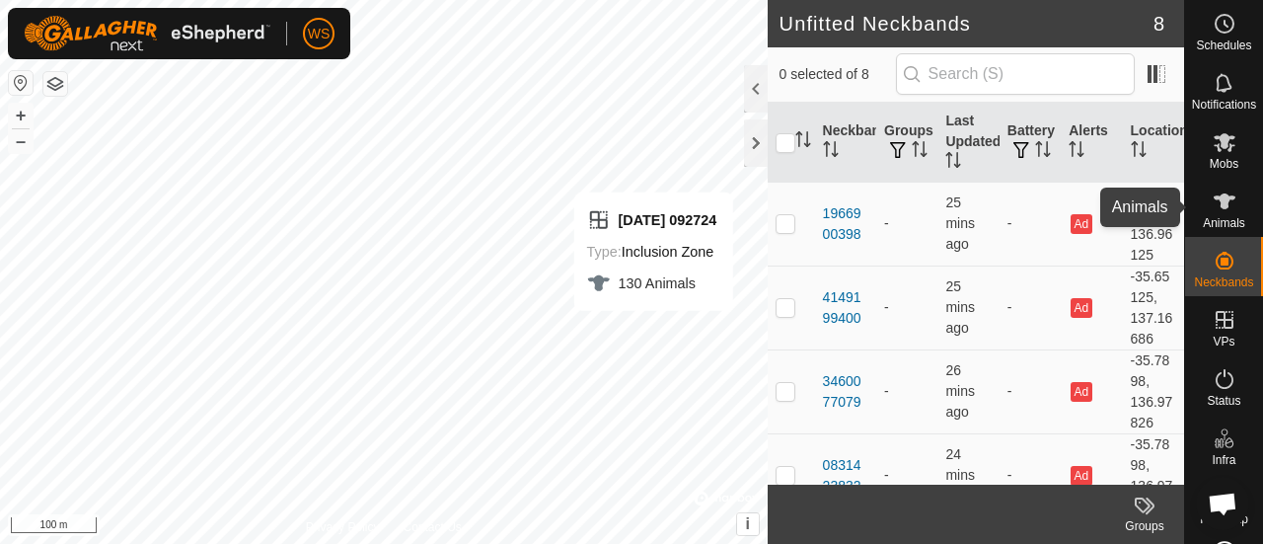
click at [1212, 217] on span "Animals" at bounding box center [1224, 223] width 42 height 12
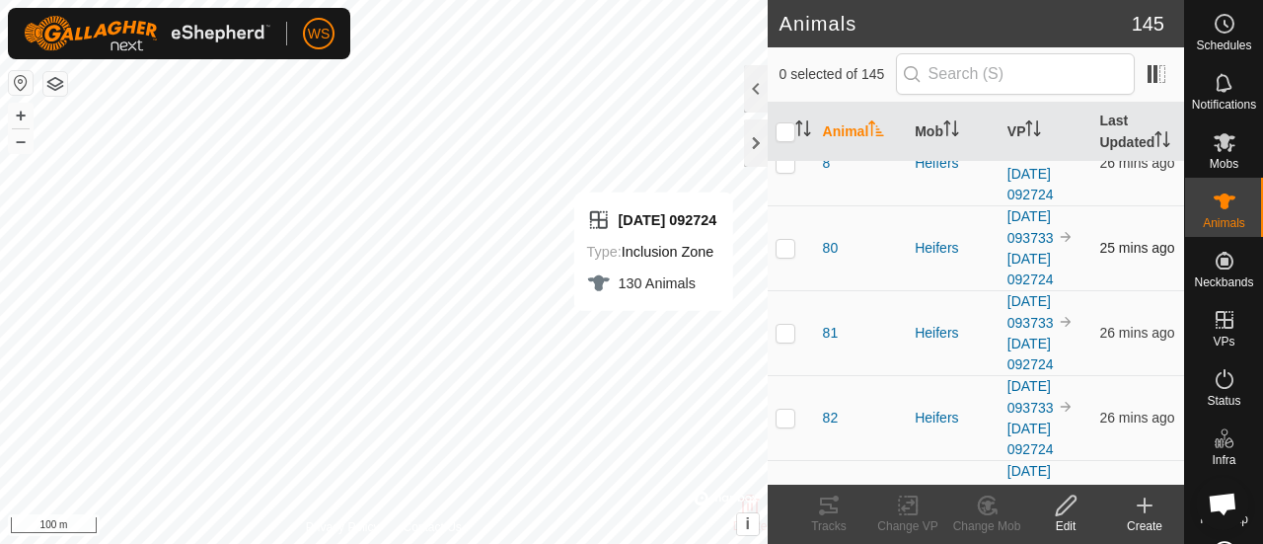
scroll to position [9376, 0]
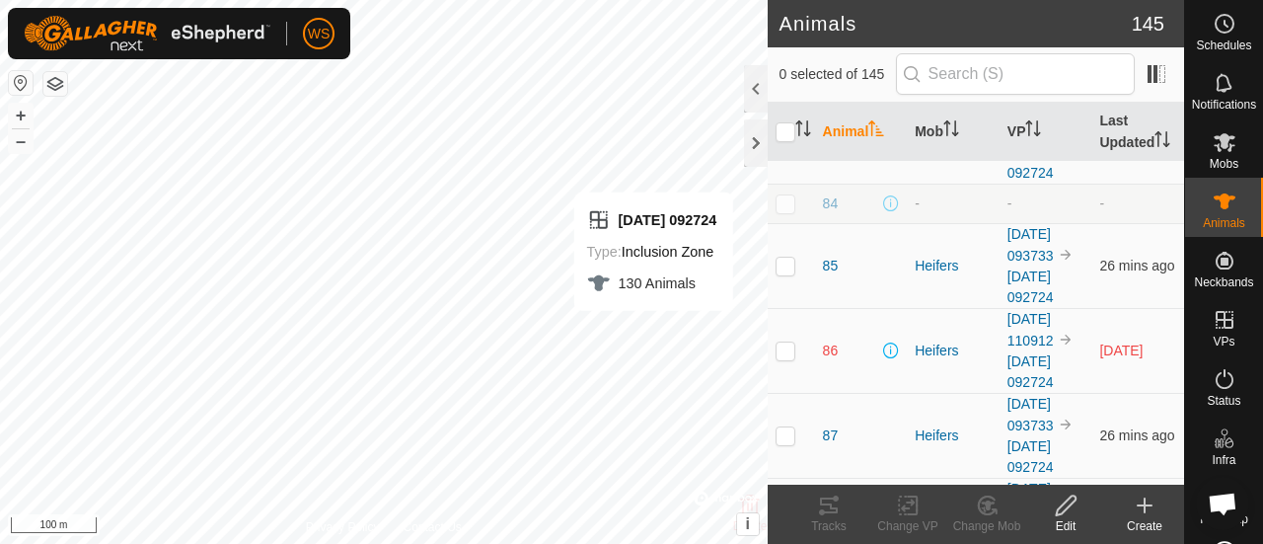
click at [784, 342] on p-checkbox at bounding box center [786, 350] width 20 height 16
checkbox input "true"
click at [830, 340] on span "86" at bounding box center [831, 350] width 16 height 21
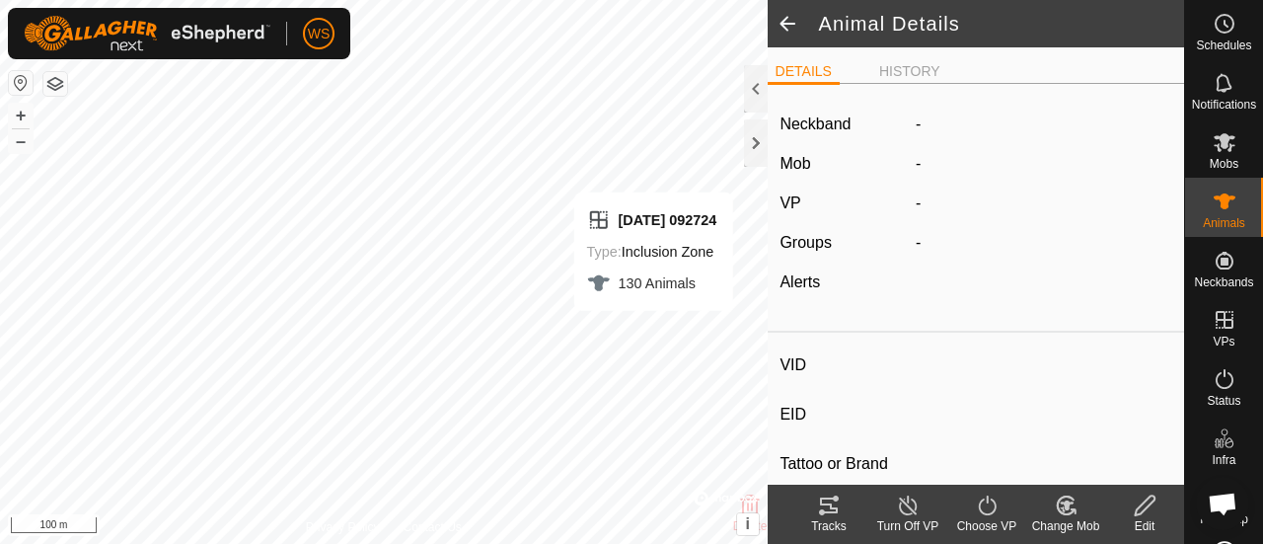
type input "86"
type input "-"
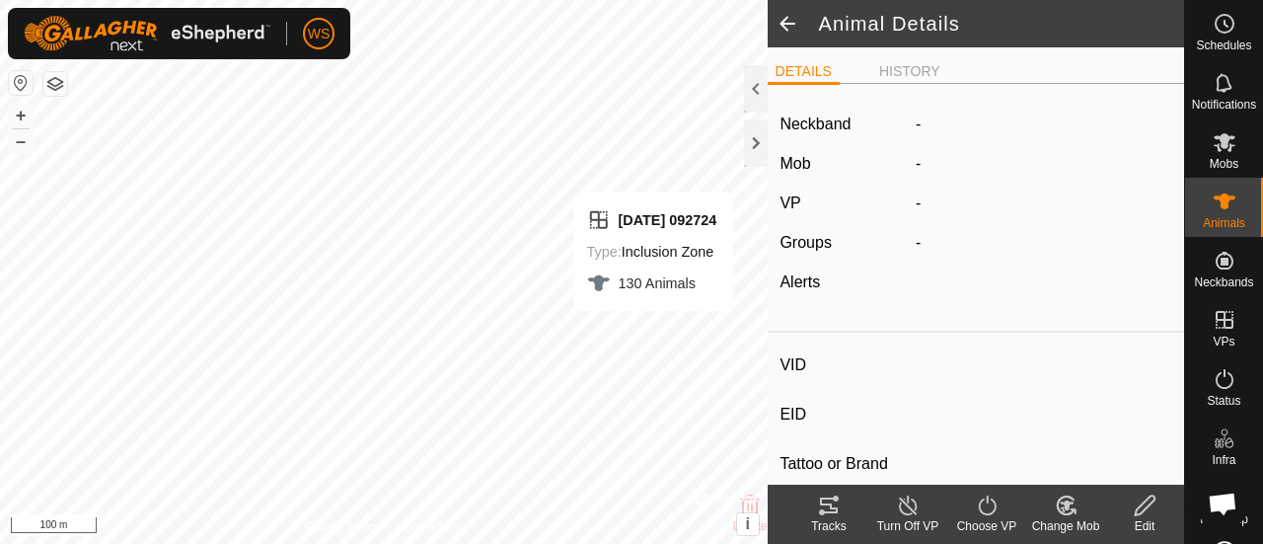
type input "-"
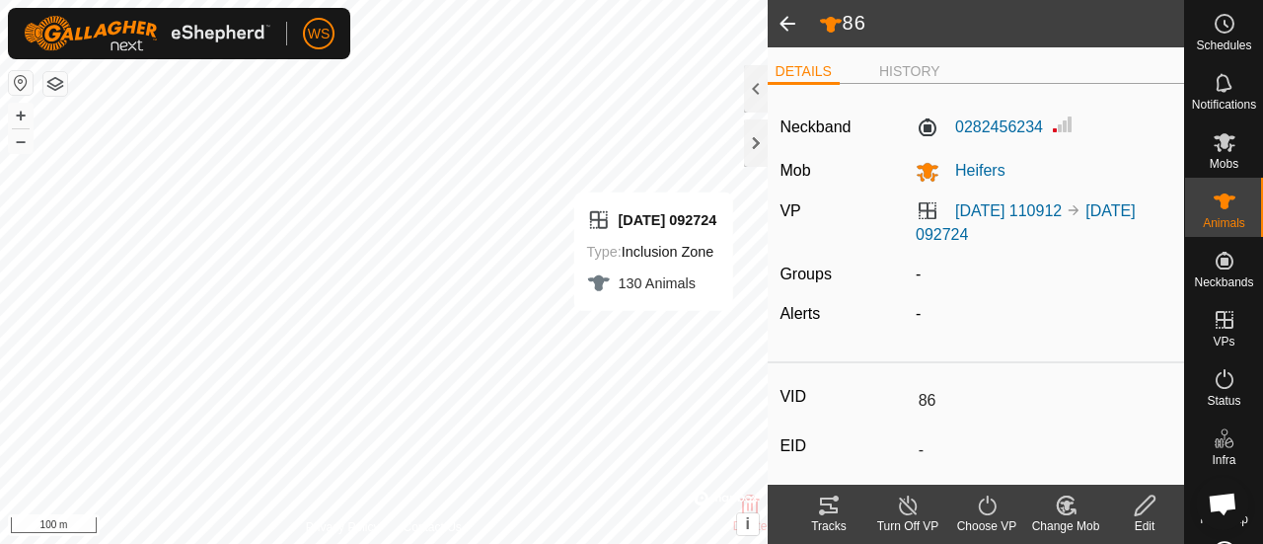
click at [1137, 510] on icon at bounding box center [1145, 505] width 25 height 24
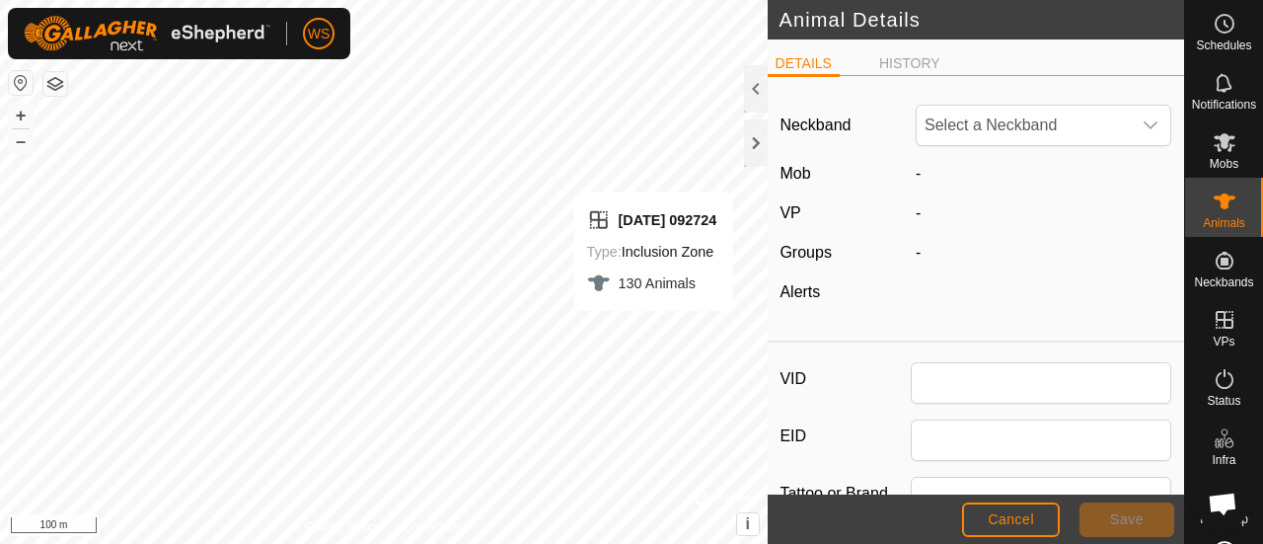
type input "86"
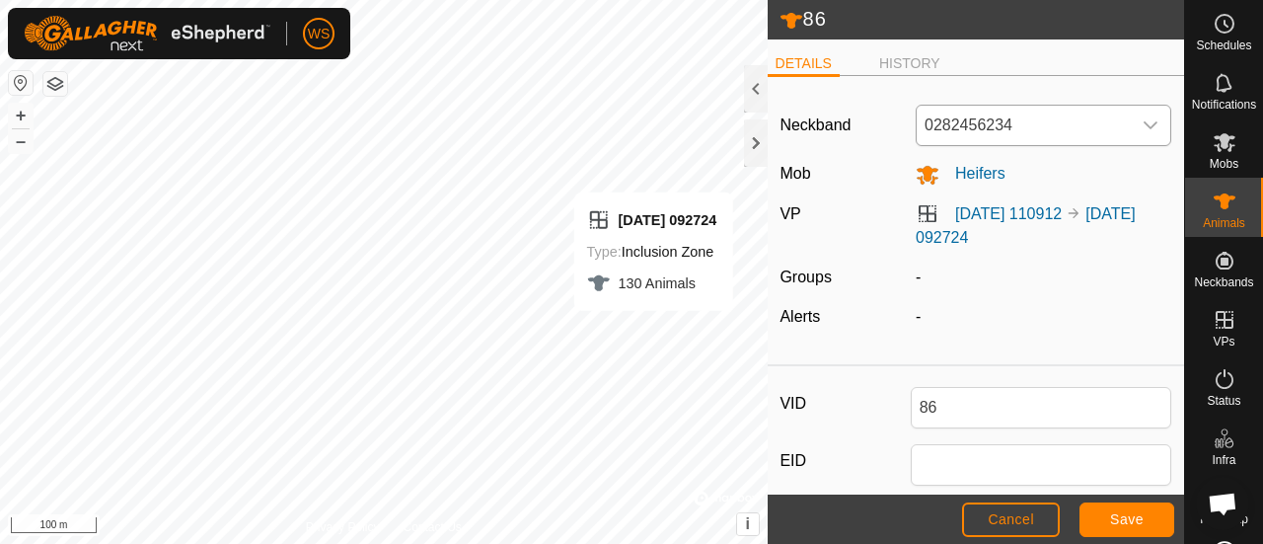
click at [1024, 122] on span "0282456234" at bounding box center [1024, 125] width 214 height 39
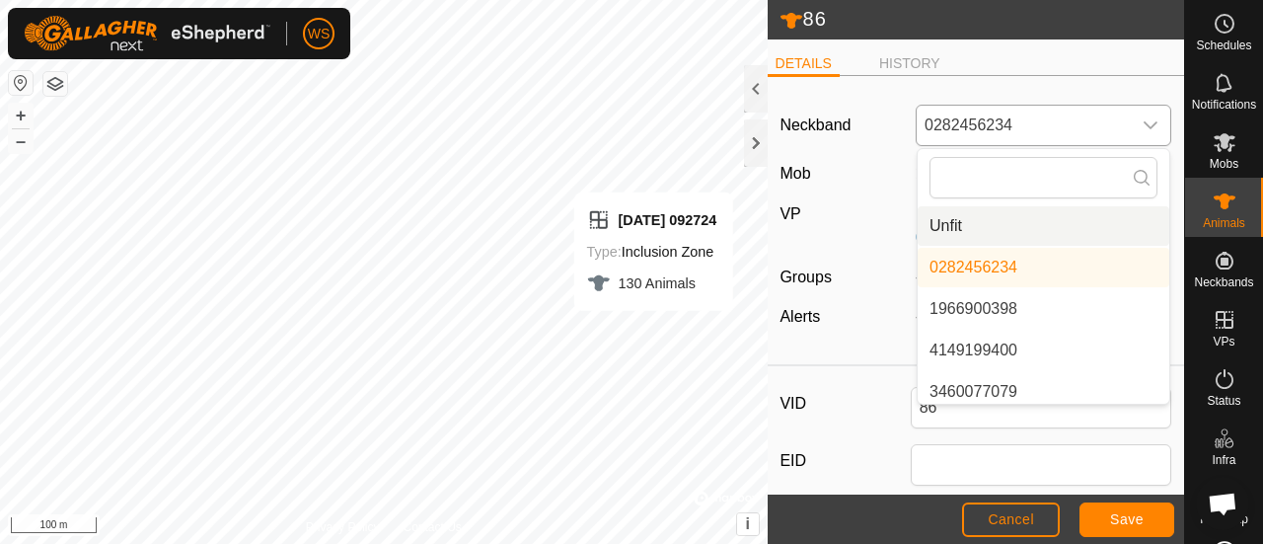
click at [955, 232] on li "Unfit" at bounding box center [1044, 225] width 252 height 39
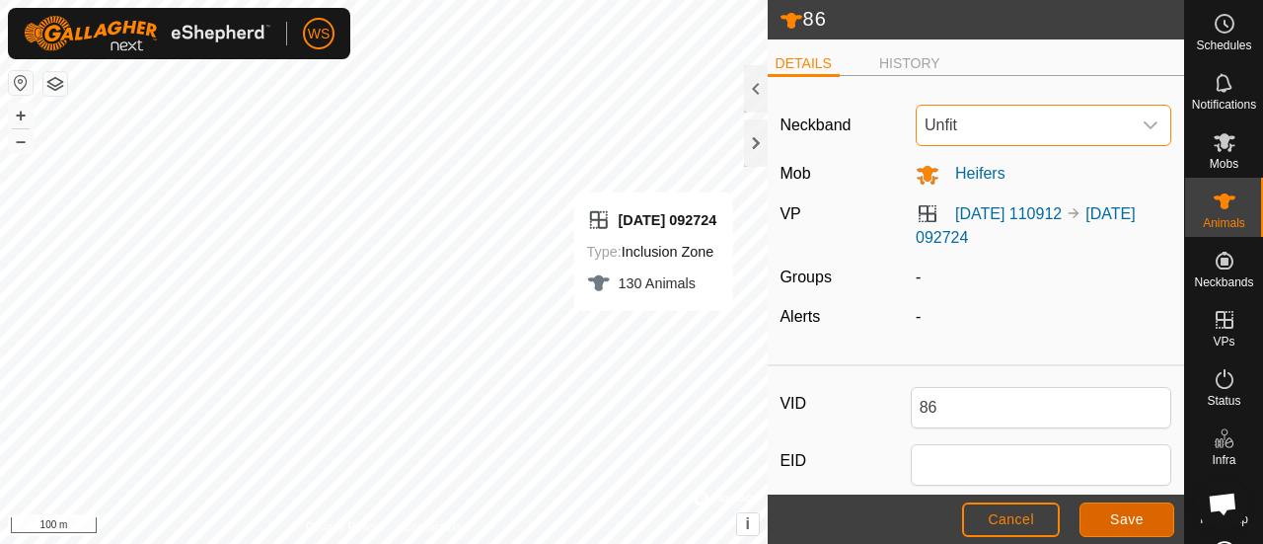
click at [1135, 522] on span "Save" at bounding box center [1127, 519] width 34 height 16
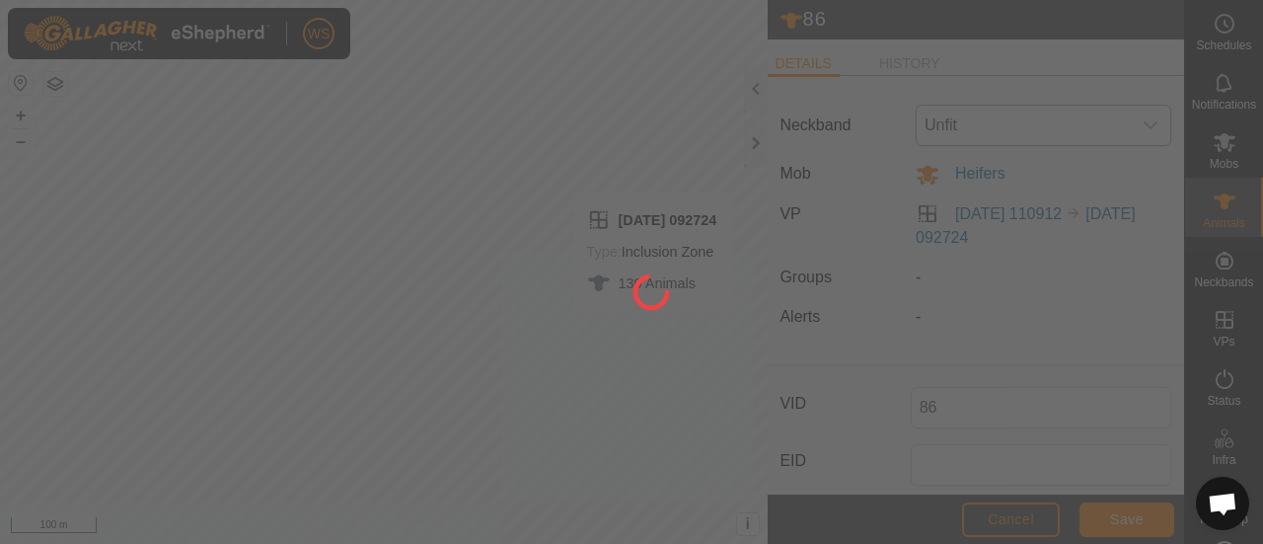
type input "-"
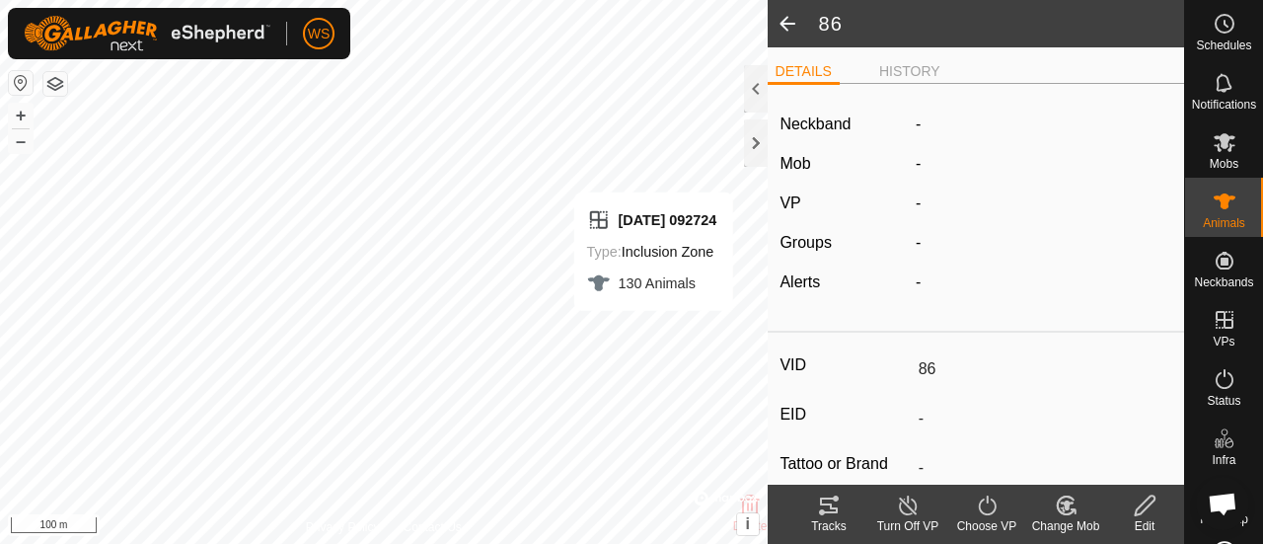
type input "0 kg"
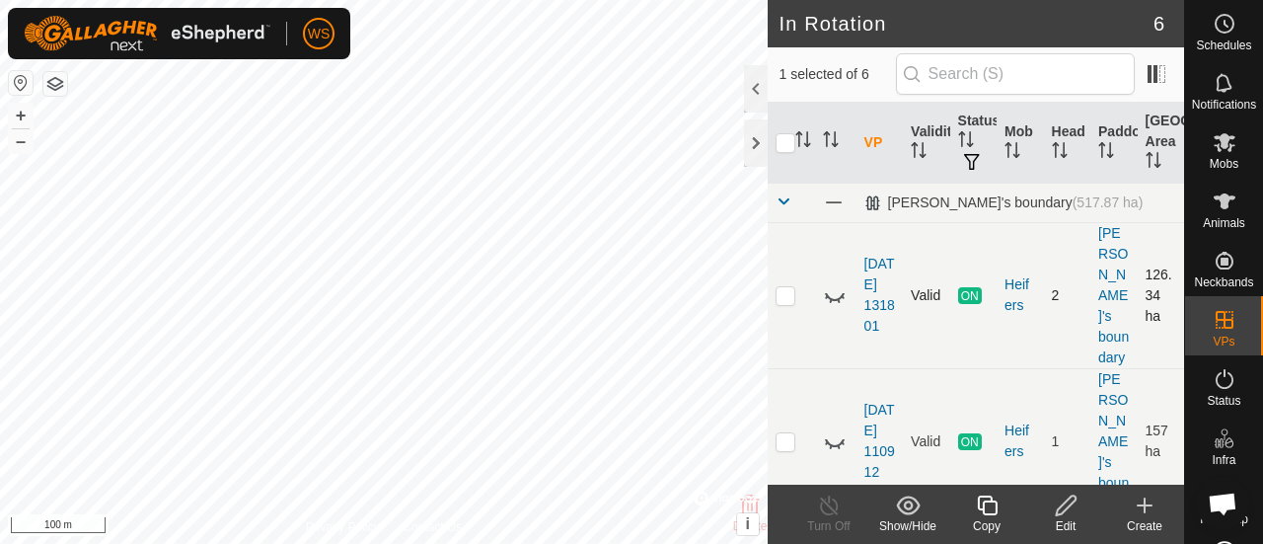
click at [790, 287] on p-checkbox at bounding box center [786, 295] width 20 height 16
click at [831, 501] on icon at bounding box center [829, 505] width 25 height 24
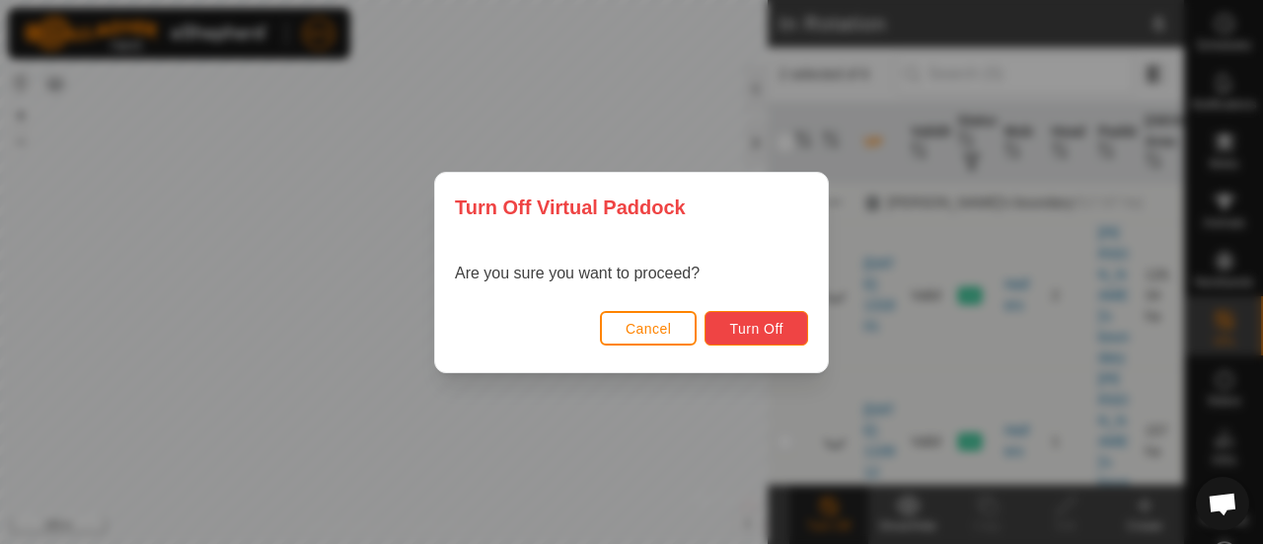
click at [762, 325] on span "Turn Off" at bounding box center [756, 329] width 54 height 16
click at [673, 329] on button "Cancel" at bounding box center [649, 328] width 98 height 35
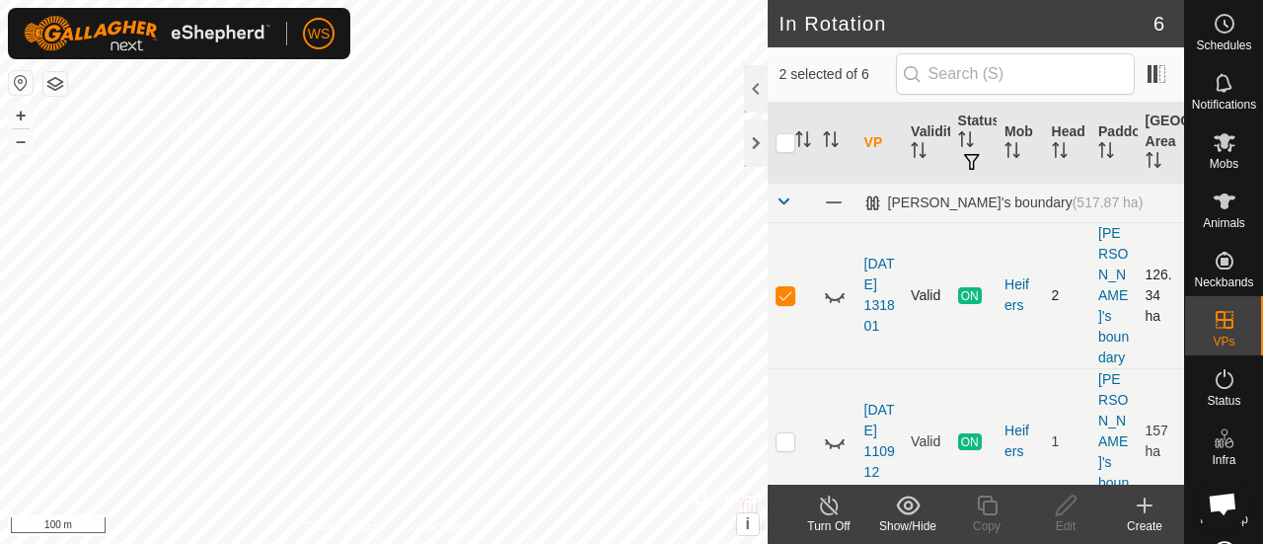
click at [784, 293] on td at bounding box center [791, 295] width 47 height 146
checkbox input "false"
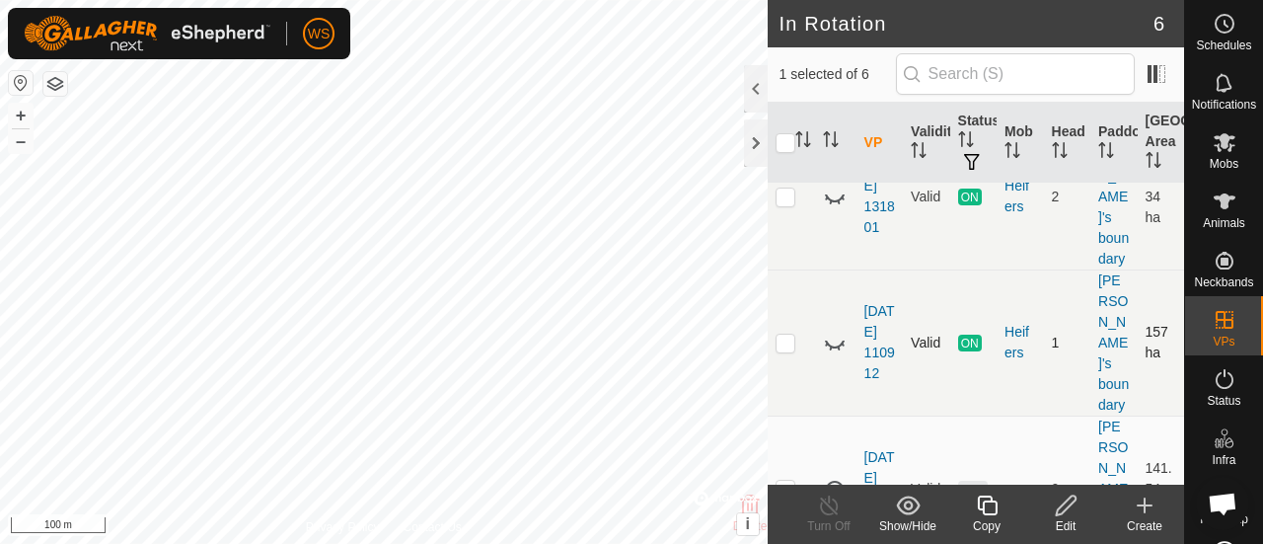
scroll to position [197, 0]
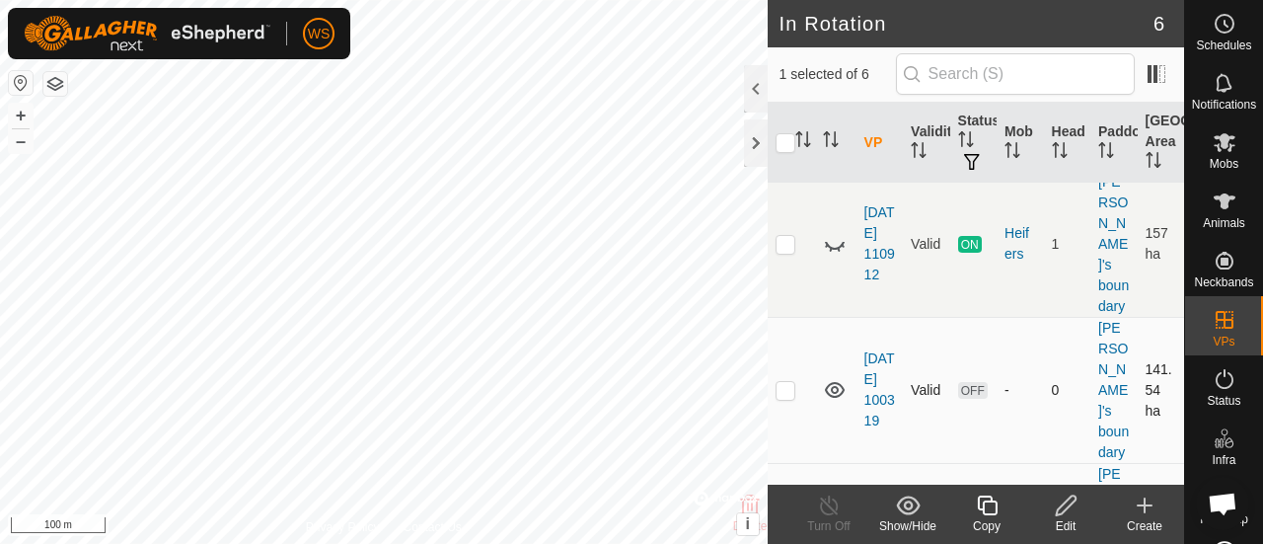
click at [840, 378] on icon at bounding box center [835, 390] width 24 height 24
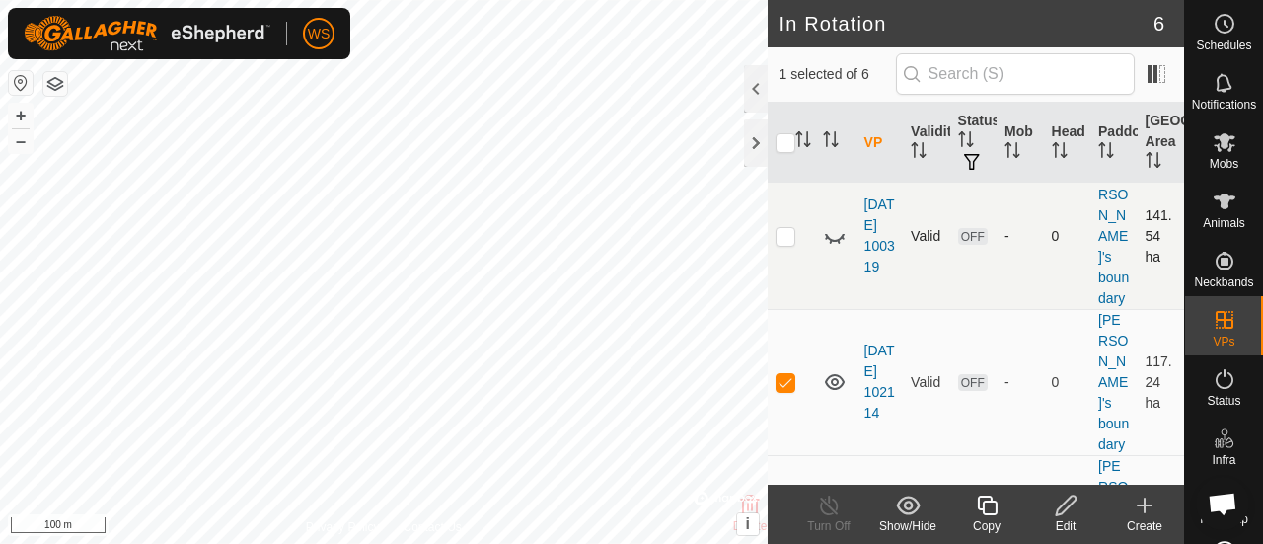
scroll to position [486, 0]
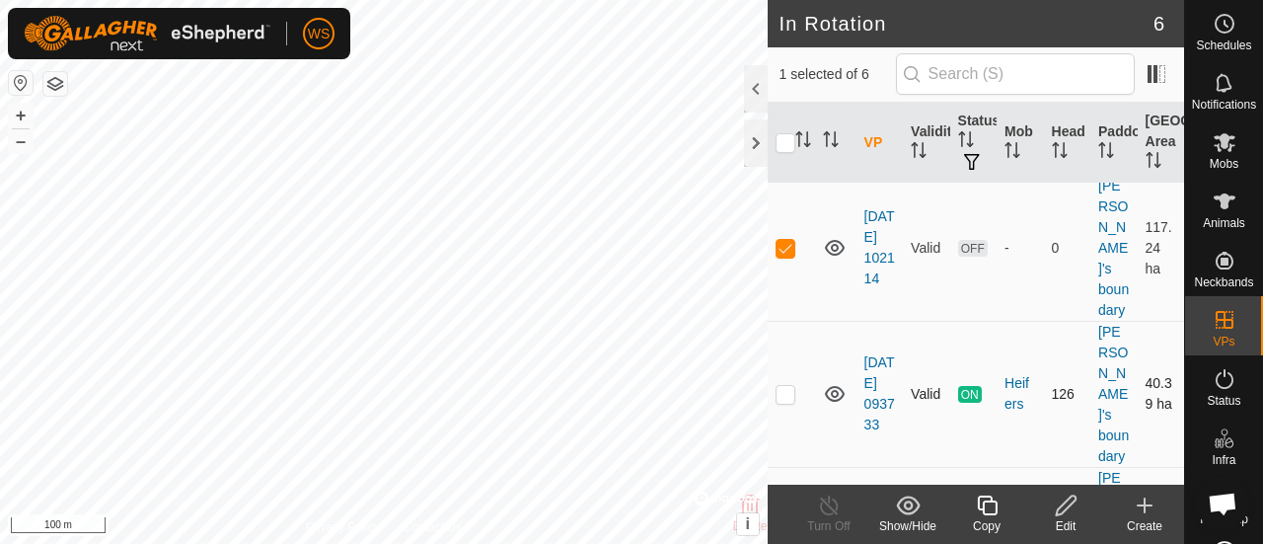
click at [835, 386] on icon at bounding box center [835, 394] width 20 height 16
click at [835, 382] on icon at bounding box center [835, 394] width 24 height 24
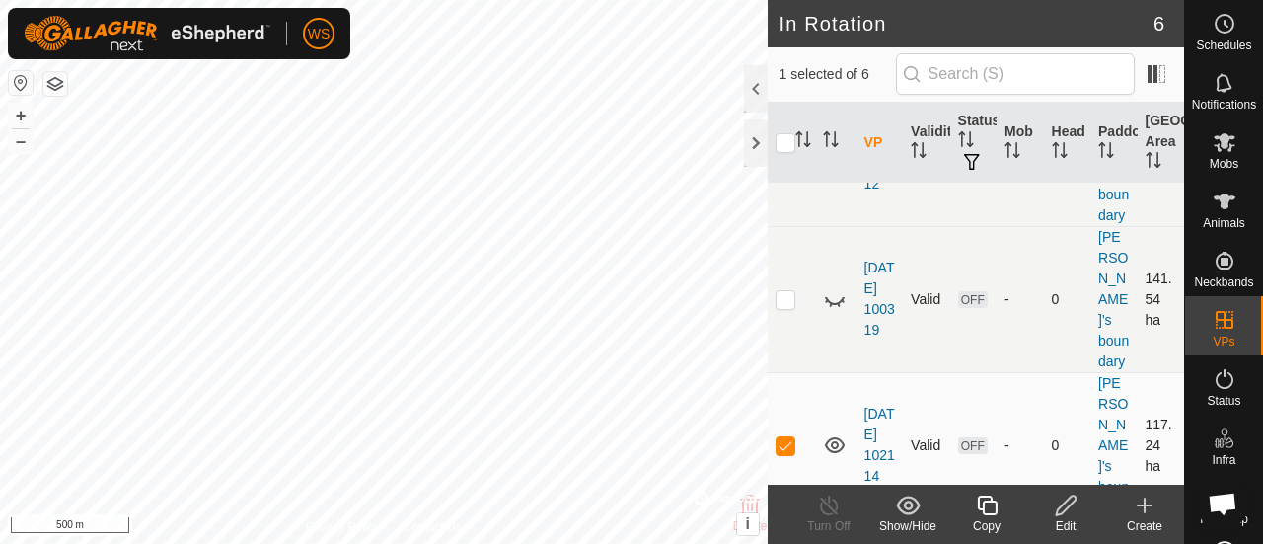
click at [835, 433] on icon at bounding box center [835, 445] width 24 height 24
click at [792, 291] on p-checkbox at bounding box center [786, 299] width 20 height 16
checkbox input "true"
click at [874, 260] on link "[DATE] 100319" at bounding box center [880, 299] width 31 height 78
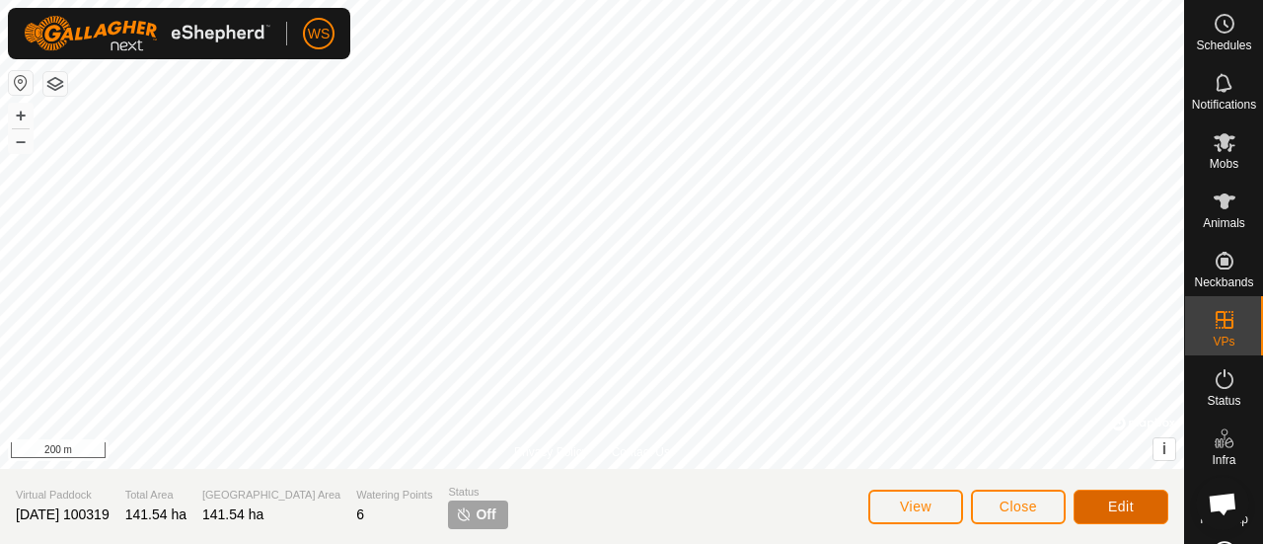
click at [1115, 502] on span "Edit" at bounding box center [1121, 506] width 26 height 16
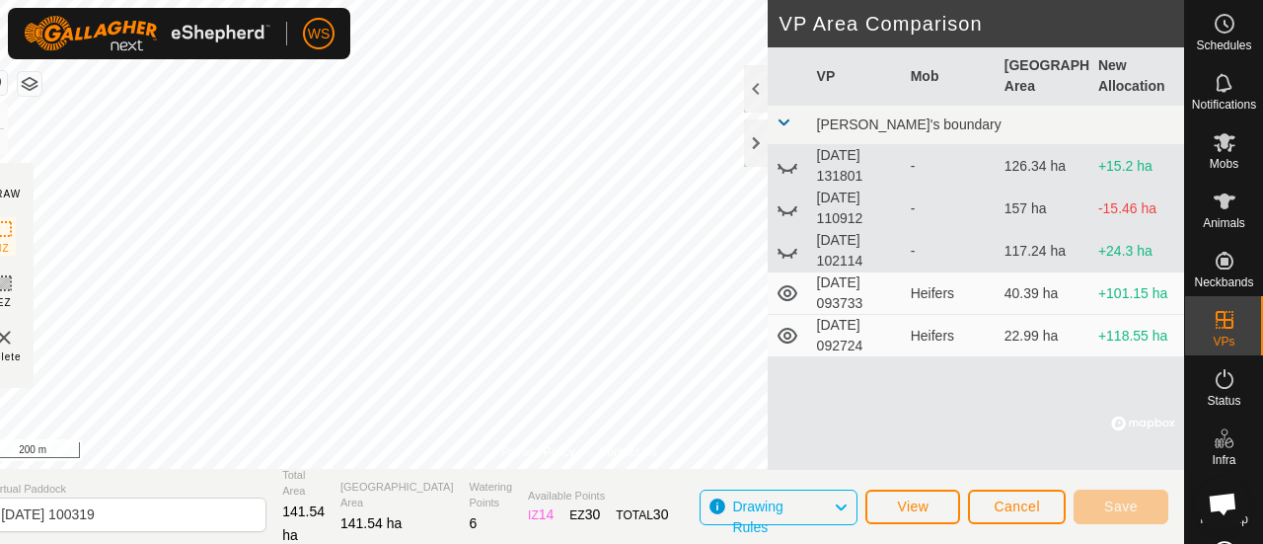
click at [849, 510] on icon at bounding box center [841, 507] width 16 height 26
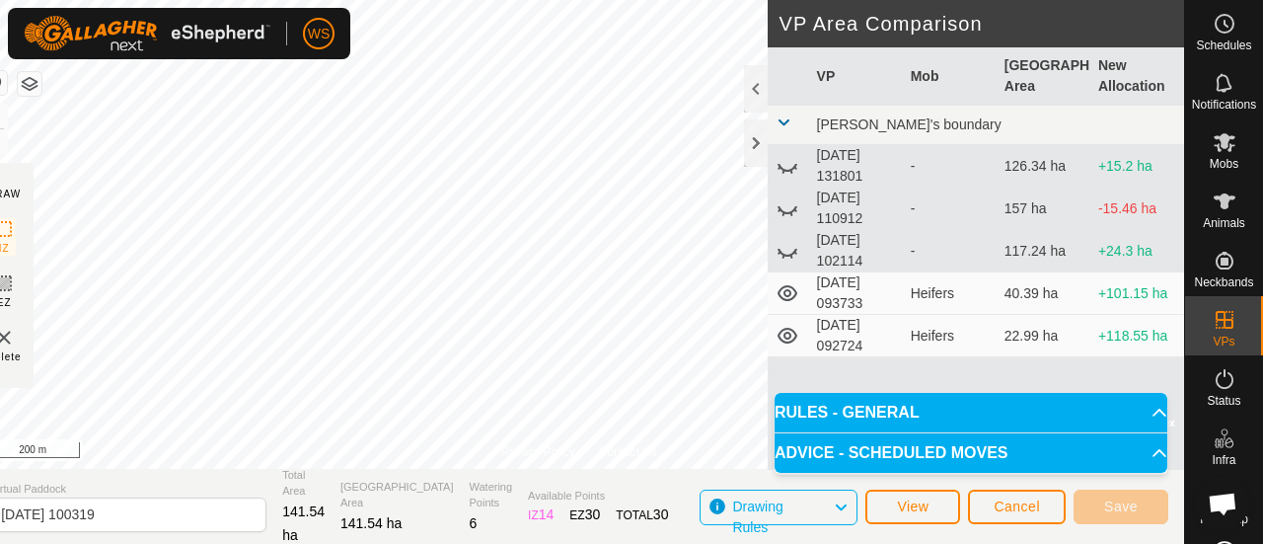
click at [848, 508] on icon at bounding box center [841, 507] width 16 height 26
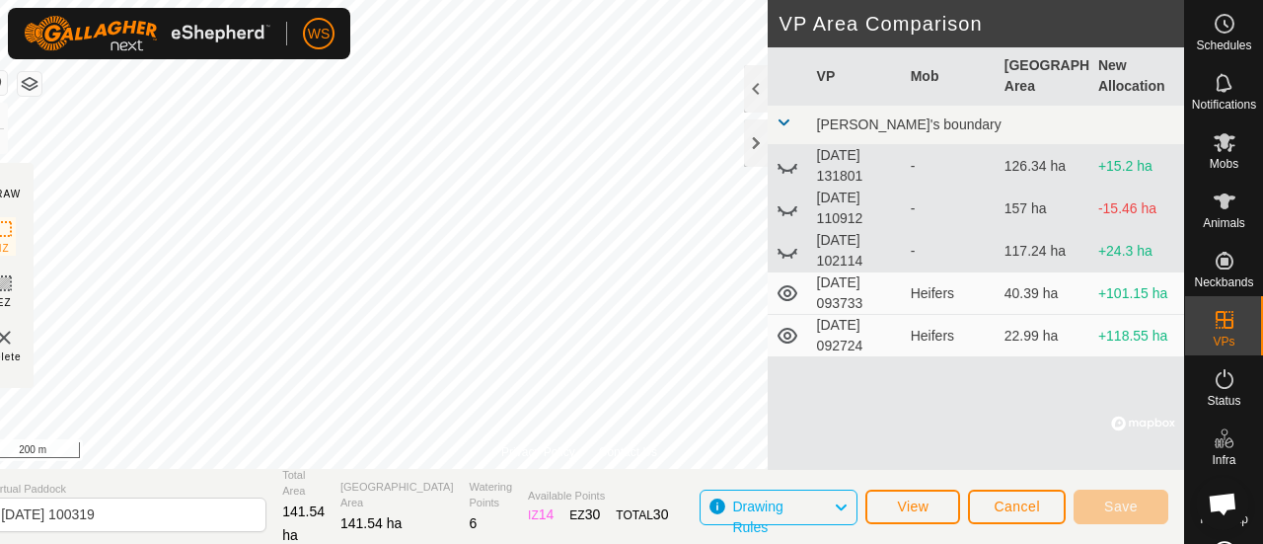
click at [16, 336] on img at bounding box center [4, 338] width 24 height 24
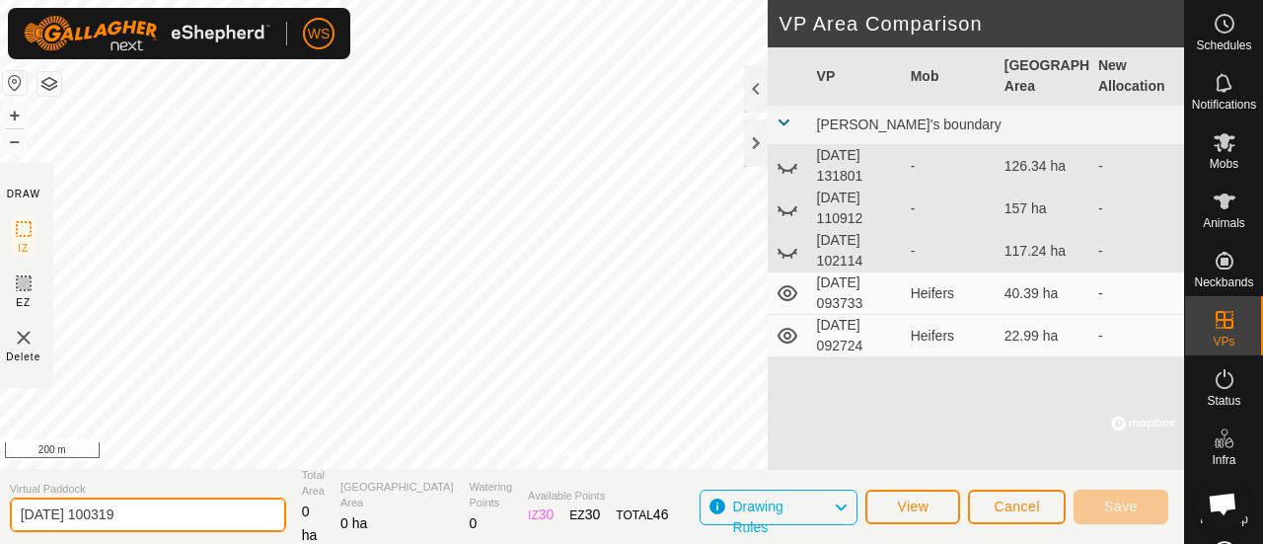
drag, startPoint x: 170, startPoint y: 512, endPoint x: 0, endPoint y: 502, distance: 170.0
click at [0, 502] on section "Virtual Paddock [DATE] 100319 Total Area 0 ha Grazing Area 0 ha Watering Points…" at bounding box center [589, 506] width 1190 height 75
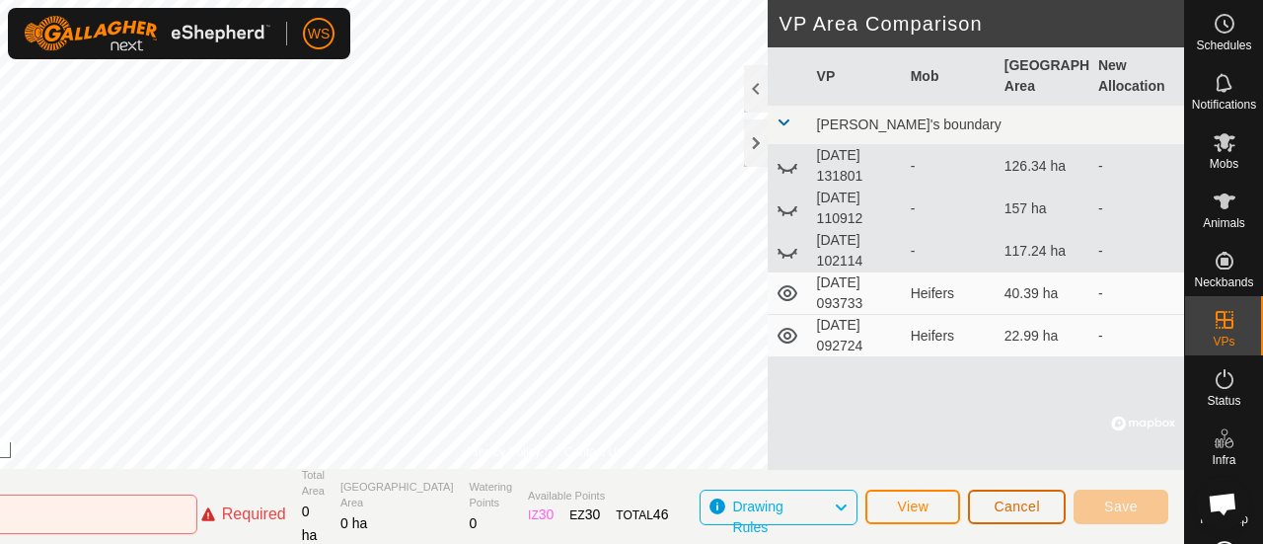
click at [1030, 511] on span "Cancel" at bounding box center [1017, 506] width 46 height 16
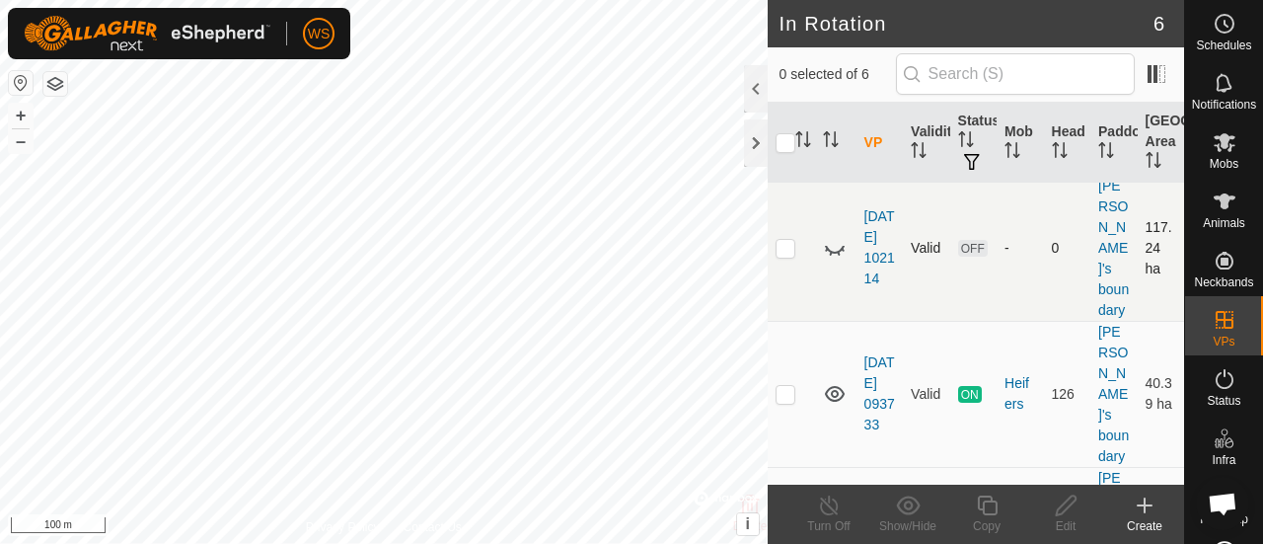
scroll to position [288, 0]
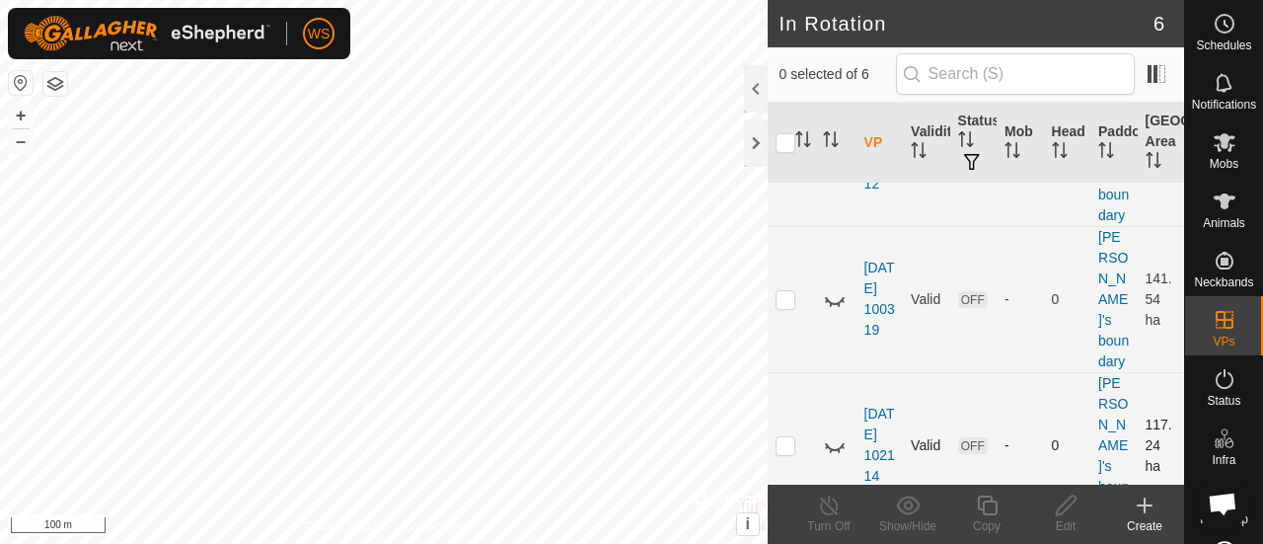
click at [774, 372] on td at bounding box center [791, 445] width 47 height 146
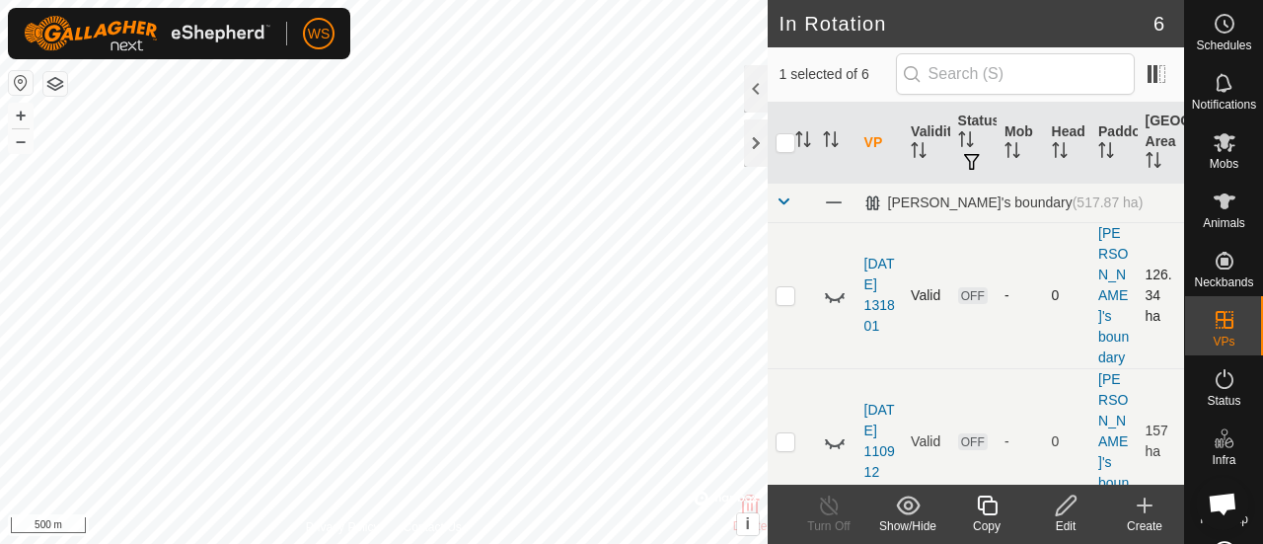
click at [843, 288] on icon at bounding box center [835, 295] width 24 height 24
click at [835, 439] on icon at bounding box center [835, 443] width 20 height 8
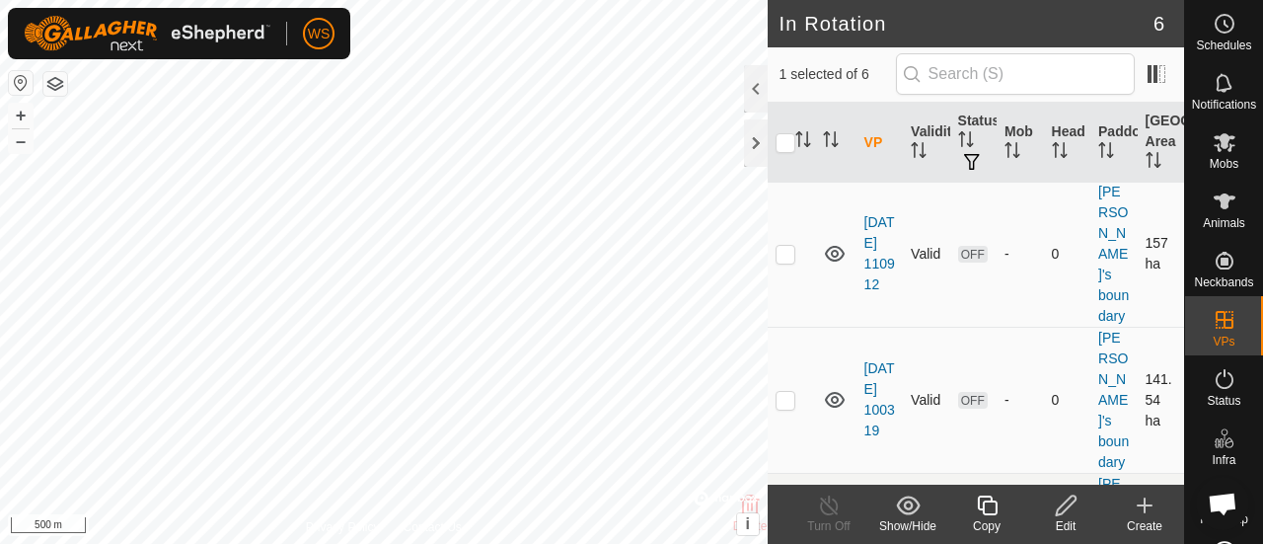
scroll to position [296, 0]
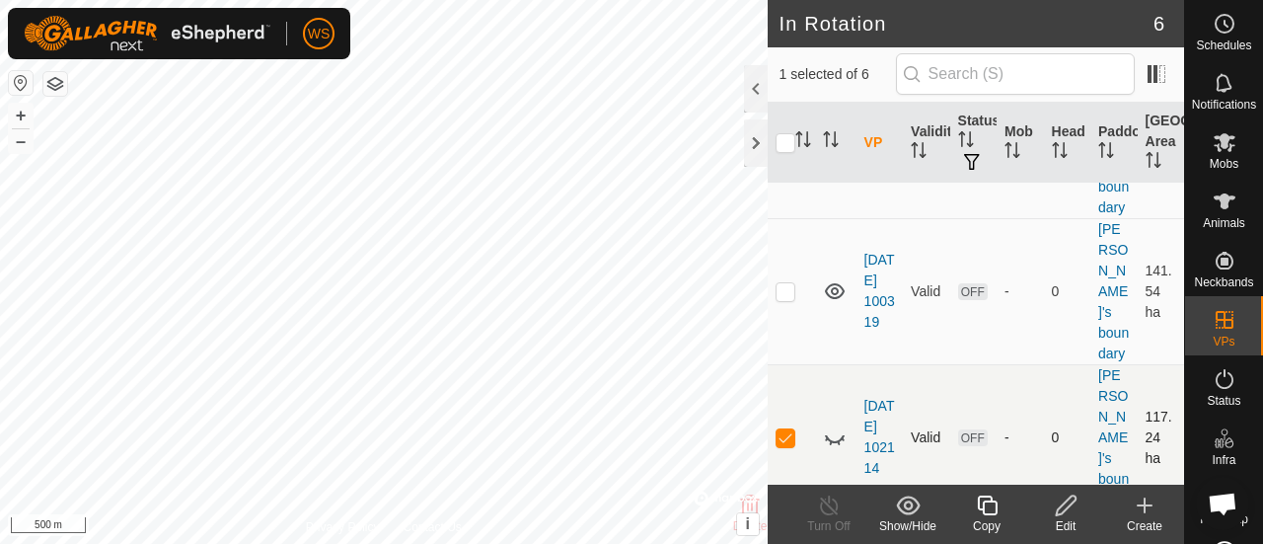
click at [795, 366] on td at bounding box center [791, 437] width 47 height 146
checkbox input "false"
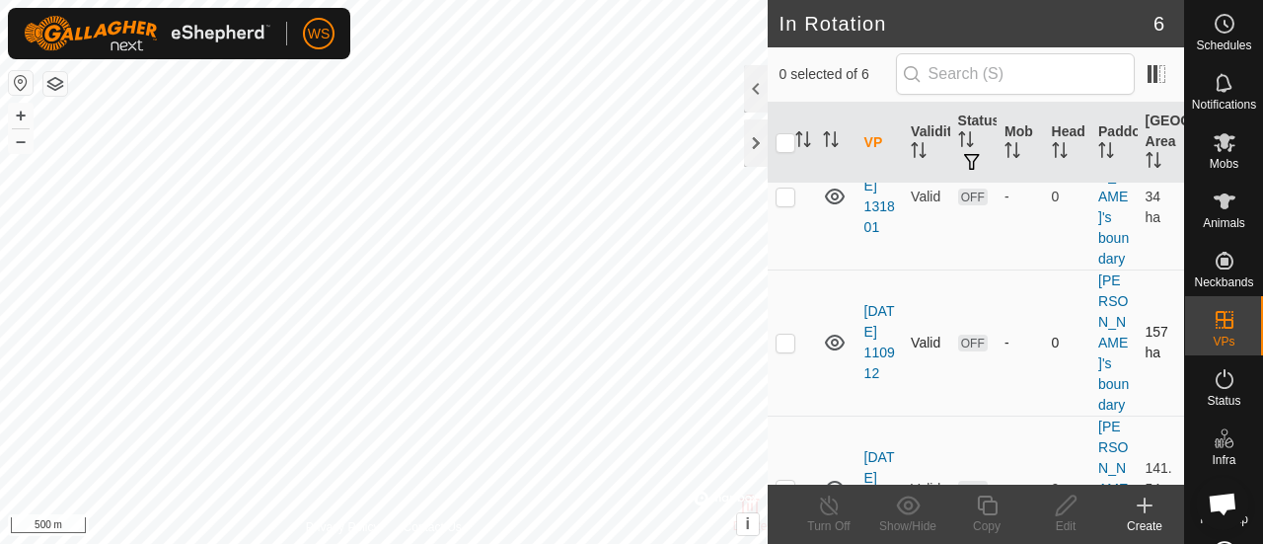
scroll to position [0, 0]
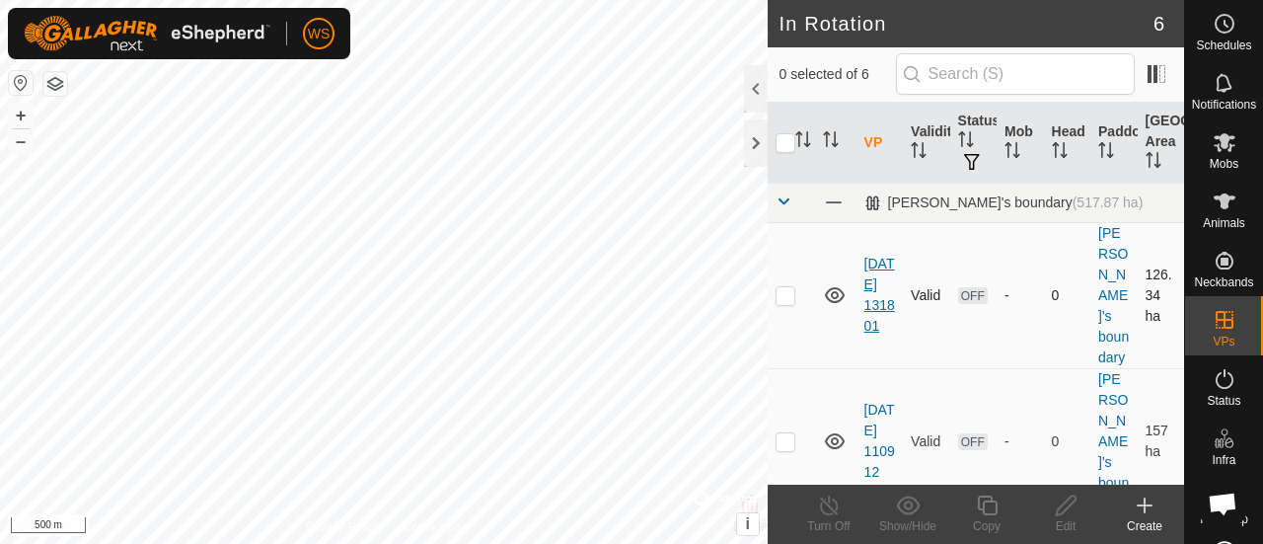
click at [868, 267] on link "[DATE] 131801" at bounding box center [880, 295] width 31 height 78
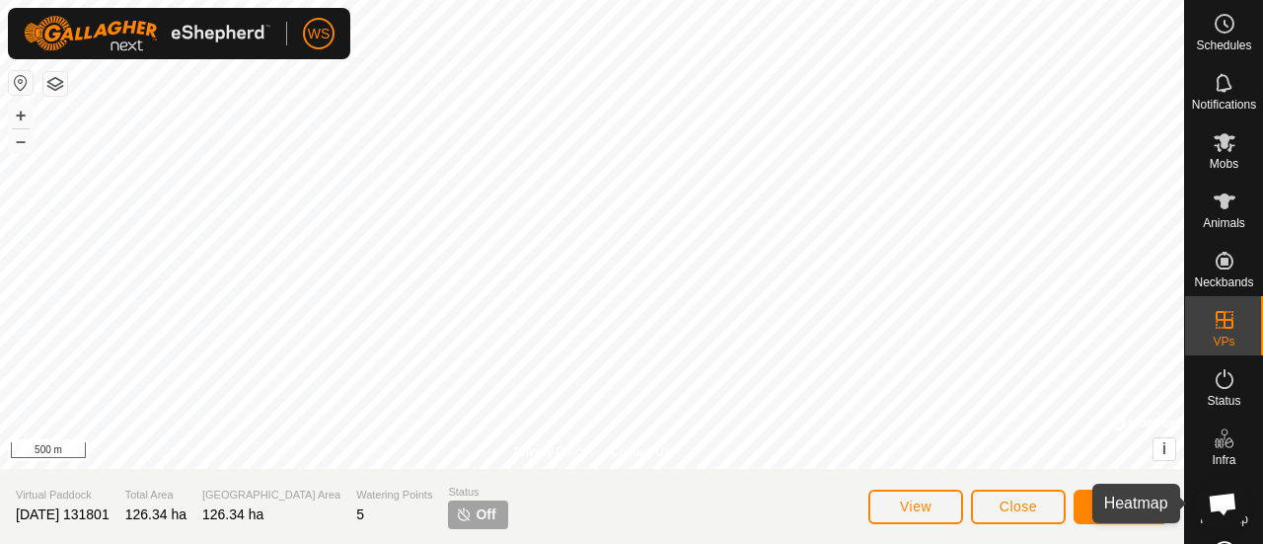
click at [1200, 519] on span "Heatmap" at bounding box center [1224, 519] width 48 height 12
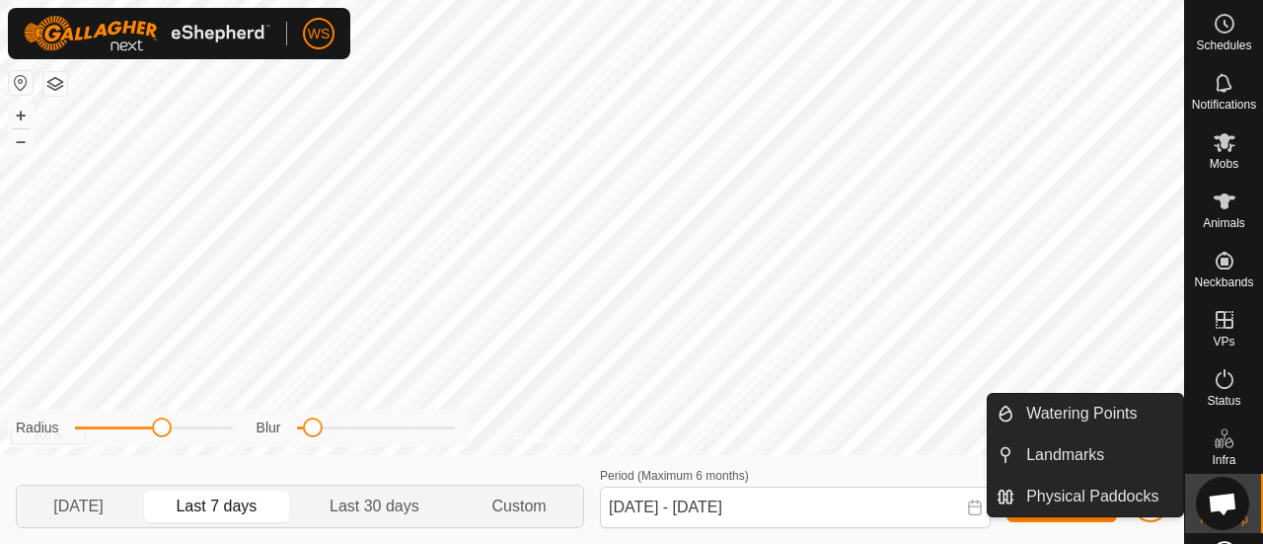
scroll to position [63, 0]
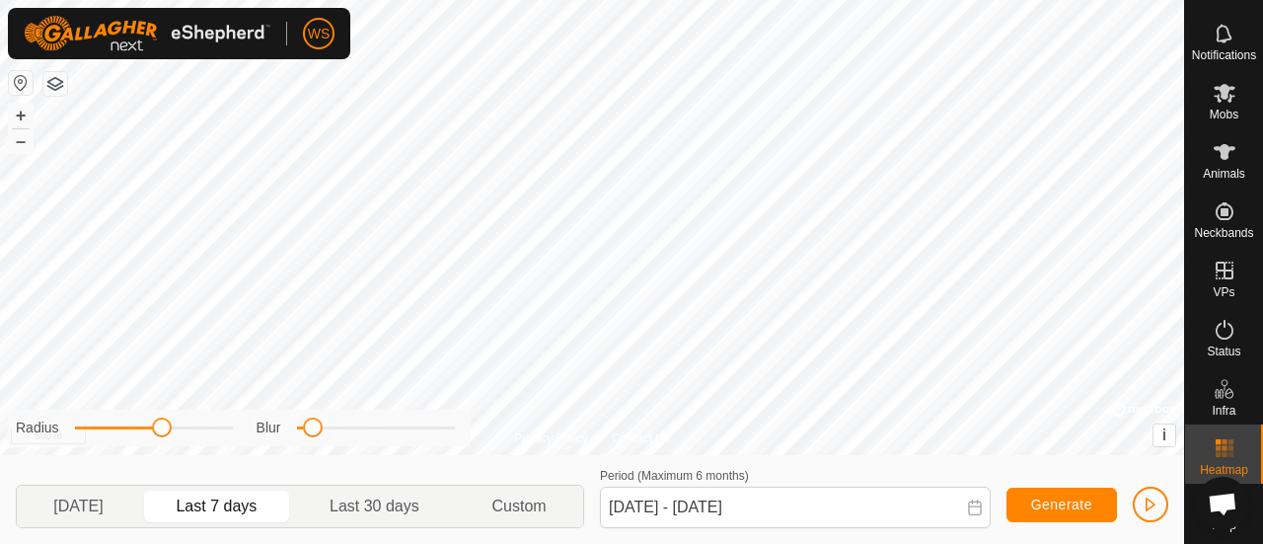
click at [1214, 491] on icon at bounding box center [1225, 502] width 22 height 22
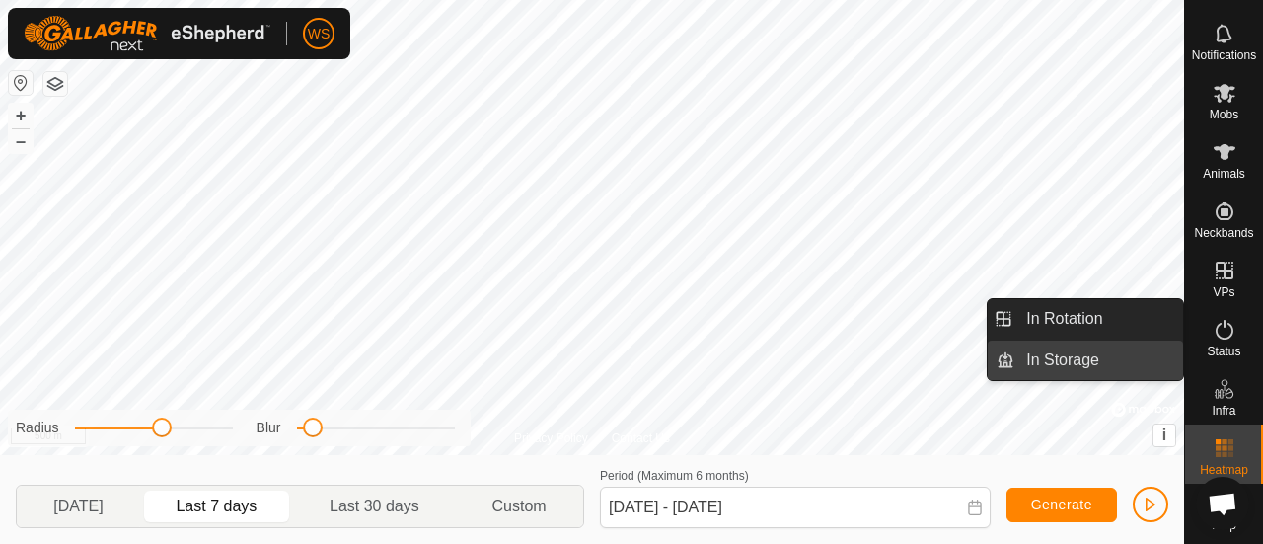
click at [1046, 352] on link "In Storage" at bounding box center [1099, 359] width 169 height 39
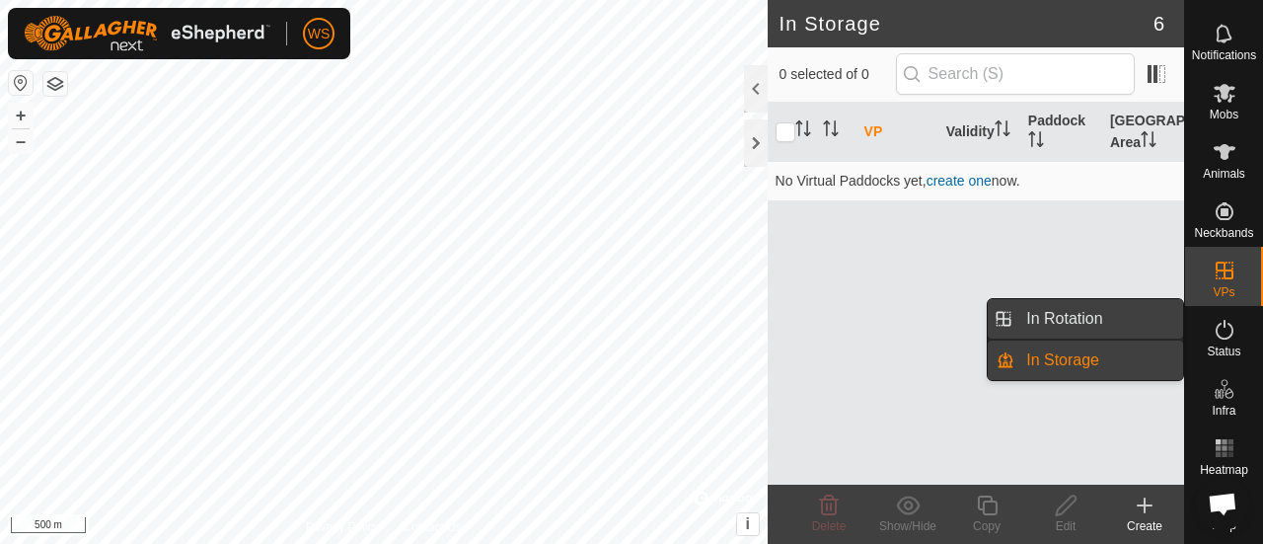
click at [1055, 319] on link "In Rotation" at bounding box center [1099, 318] width 169 height 39
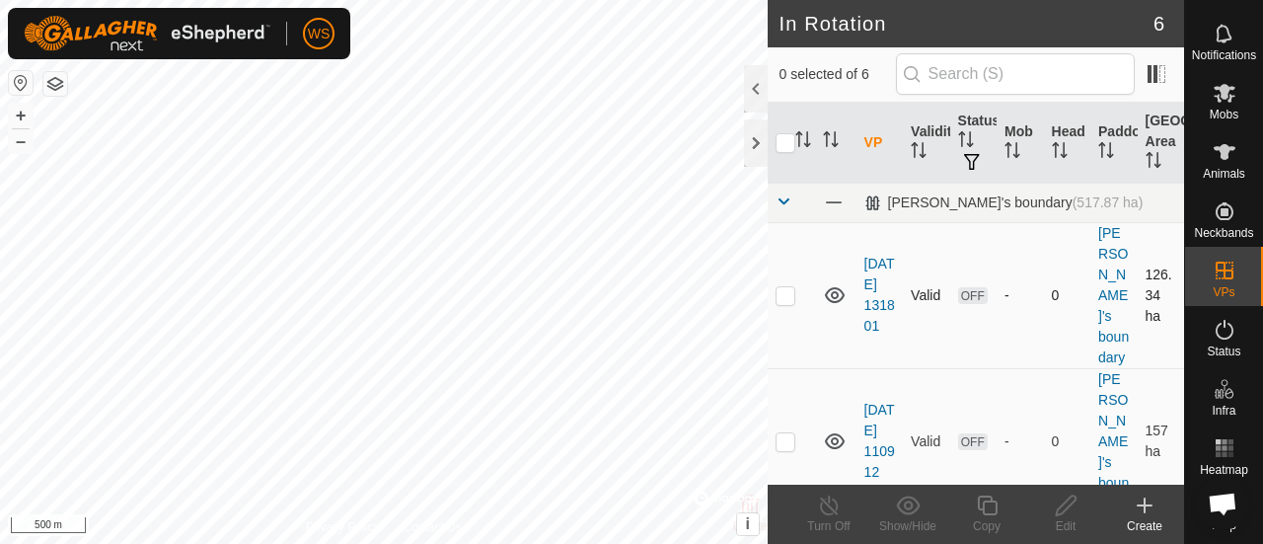
click at [835, 283] on icon at bounding box center [835, 295] width 24 height 24
click at [837, 433] on icon at bounding box center [835, 441] width 20 height 16
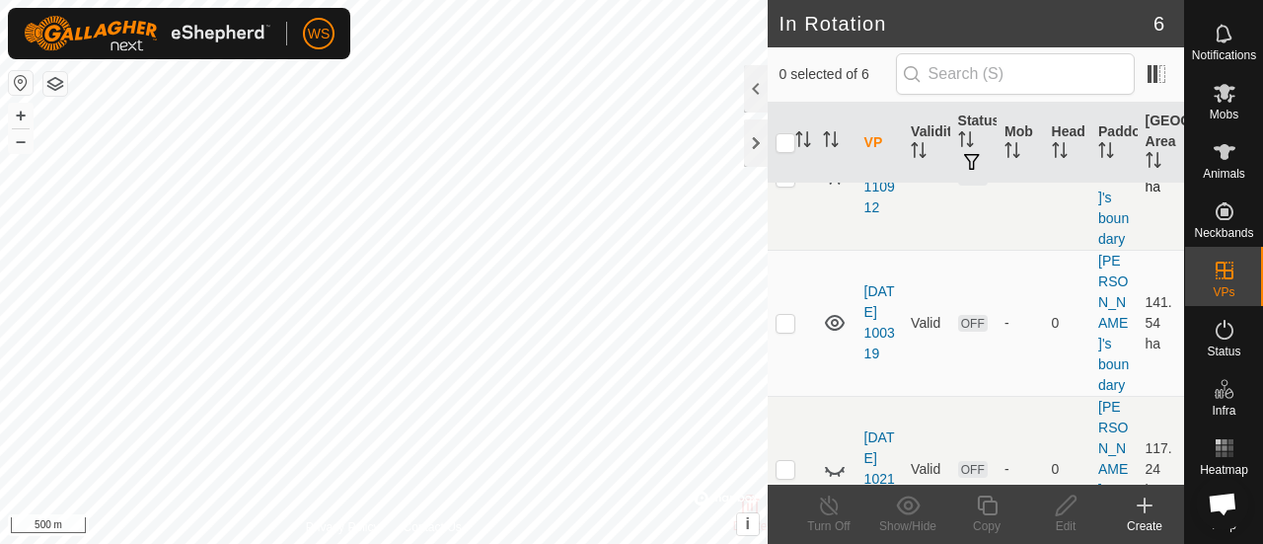
scroll to position [296, 0]
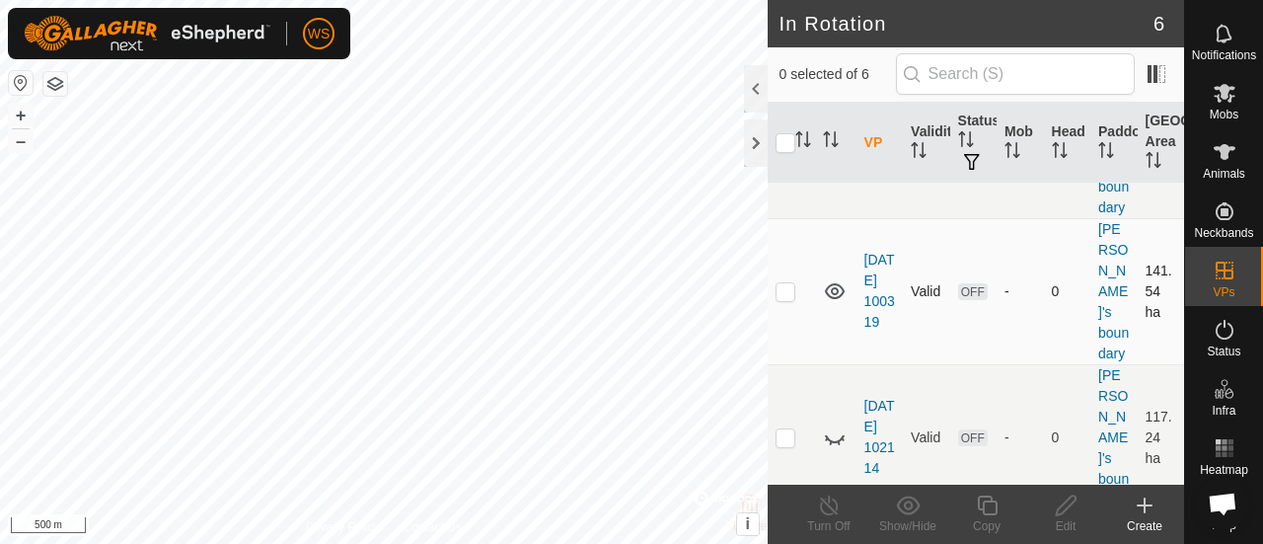
click at [837, 279] on icon at bounding box center [835, 291] width 24 height 24
click at [831, 279] on icon at bounding box center [835, 291] width 24 height 24
click at [831, 283] on icon at bounding box center [835, 291] width 20 height 16
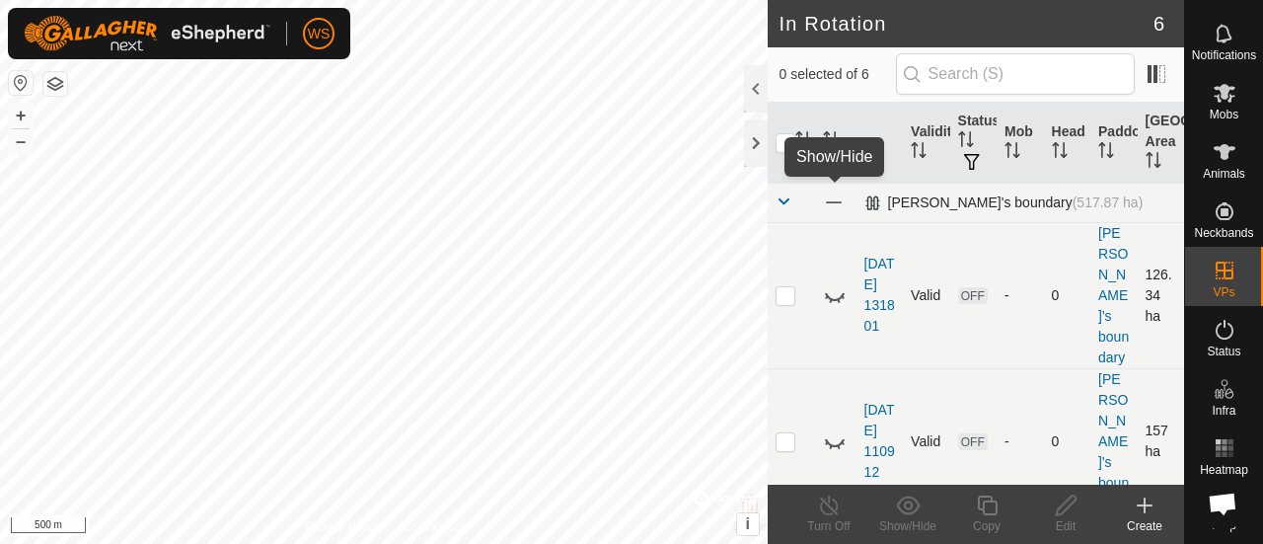
click at [835, 200] on span at bounding box center [834, 202] width 22 height 22
click at [837, 202] on icon at bounding box center [835, 202] width 24 height 24
click at [837, 199] on icon at bounding box center [835, 202] width 20 height 16
click at [837, 199] on icon at bounding box center [835, 202] width 24 height 24
click at [837, 283] on icon at bounding box center [835, 295] width 24 height 24
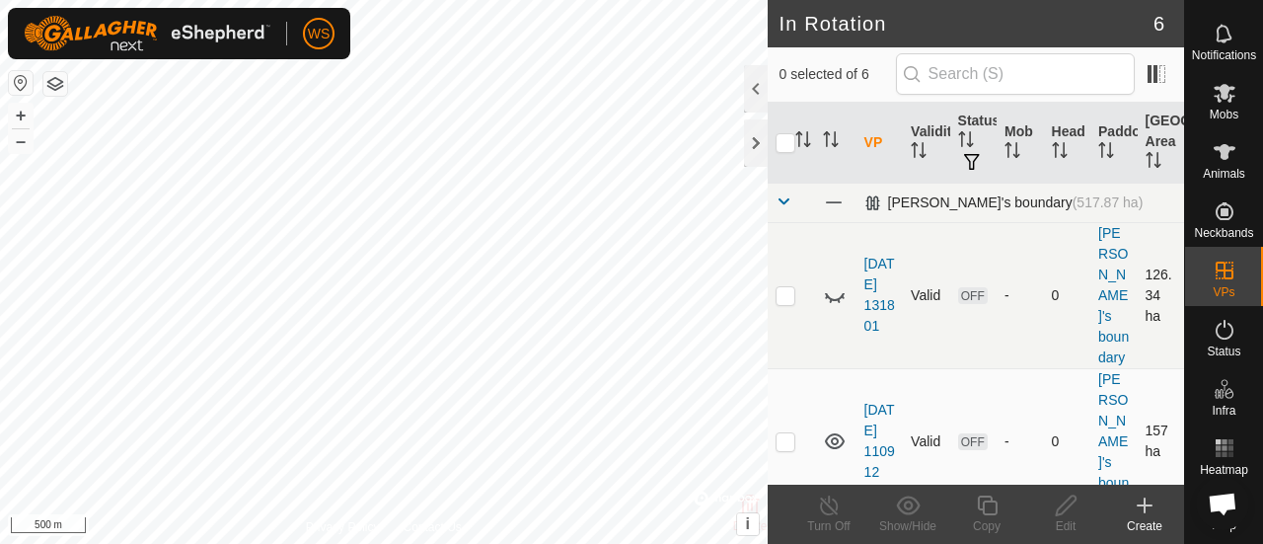
click at [840, 429] on icon at bounding box center [835, 441] width 24 height 24
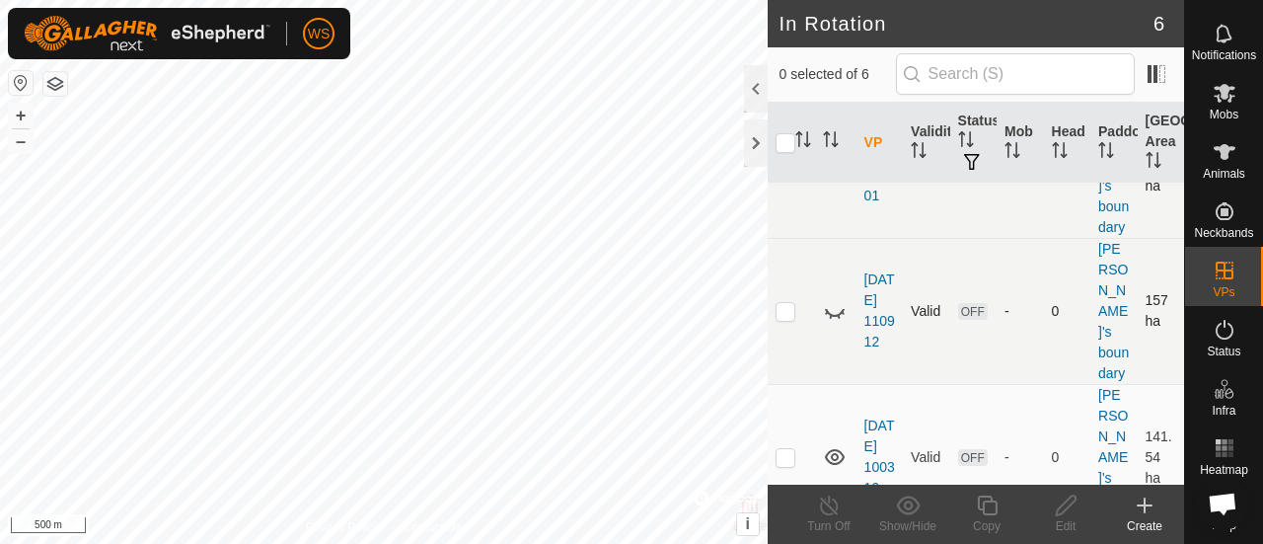
scroll to position [197, 0]
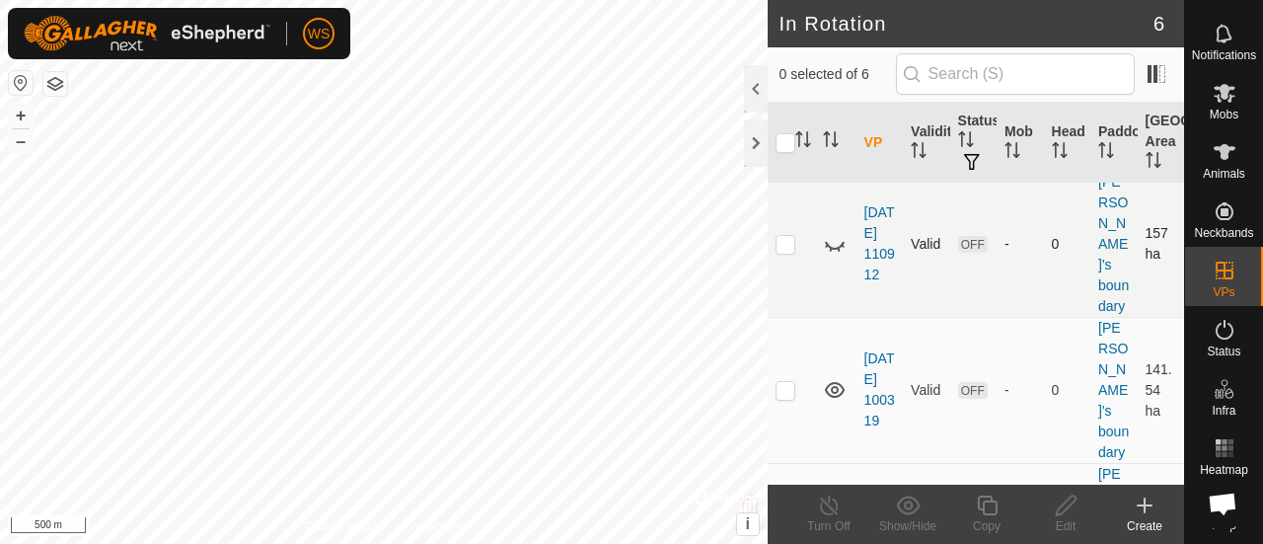
click at [832, 382] on icon at bounding box center [835, 390] width 20 height 16
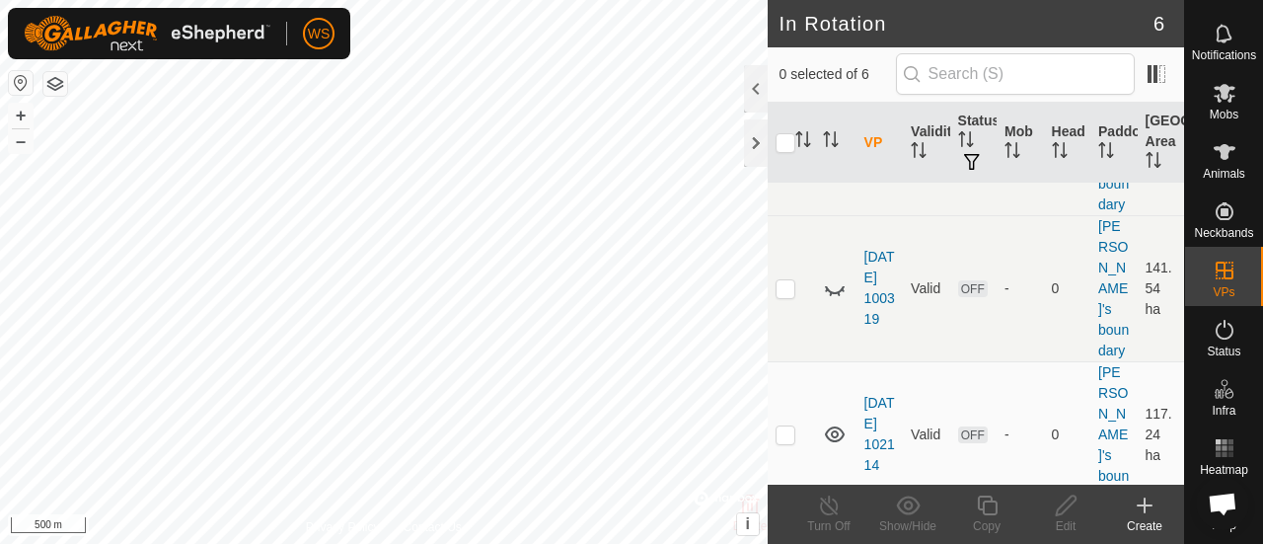
scroll to position [395, 0]
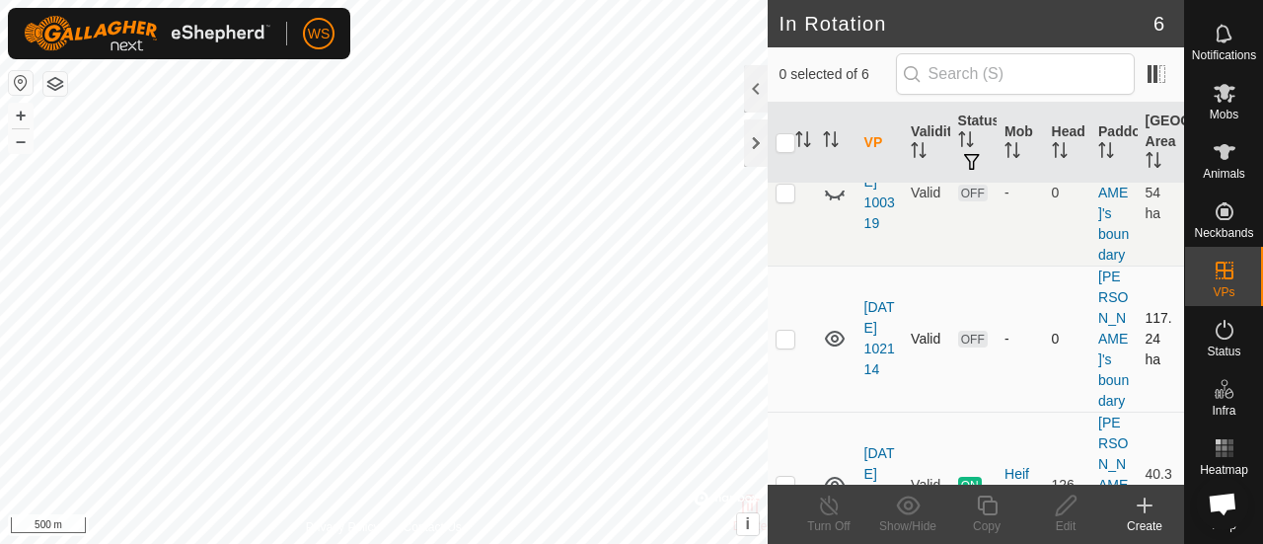
click at [844, 327] on icon at bounding box center [835, 339] width 24 height 24
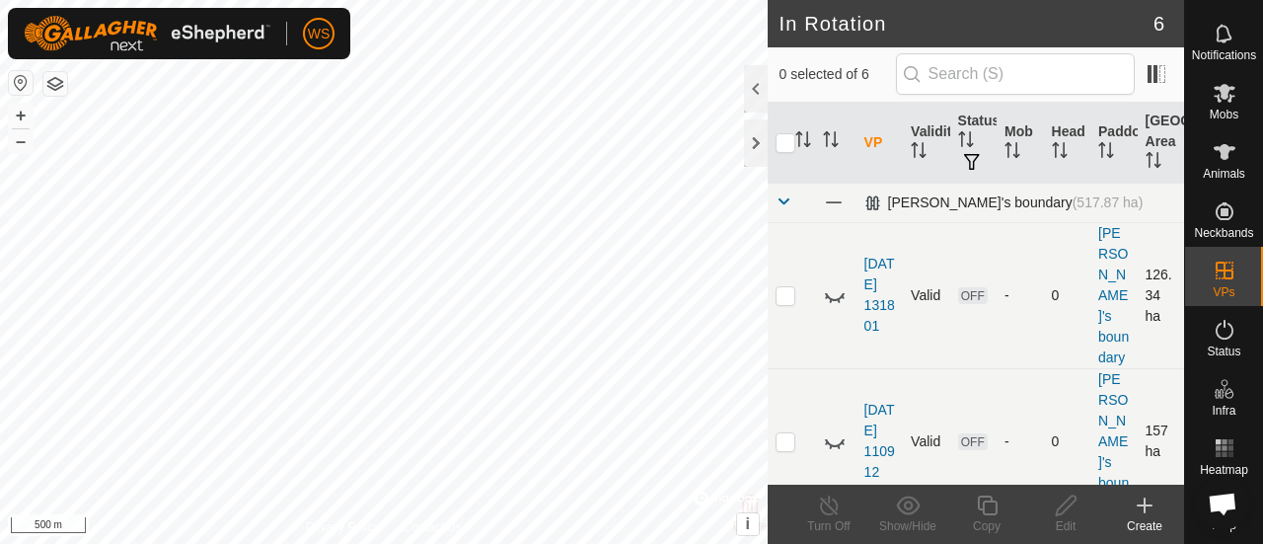
scroll to position [486, 0]
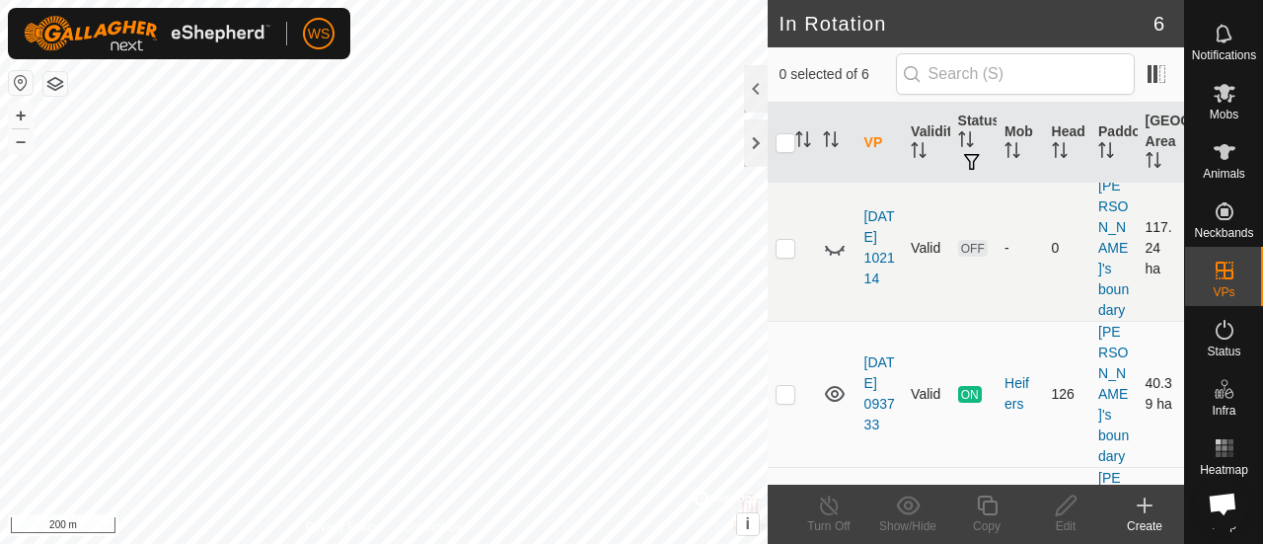
click at [835, 382] on icon at bounding box center [835, 394] width 24 height 24
click at [834, 382] on icon at bounding box center [835, 394] width 24 height 24
click at [792, 386] on p-checkbox at bounding box center [786, 394] width 20 height 16
checkbox input "true"
click at [827, 502] on icon at bounding box center [829, 505] width 25 height 24
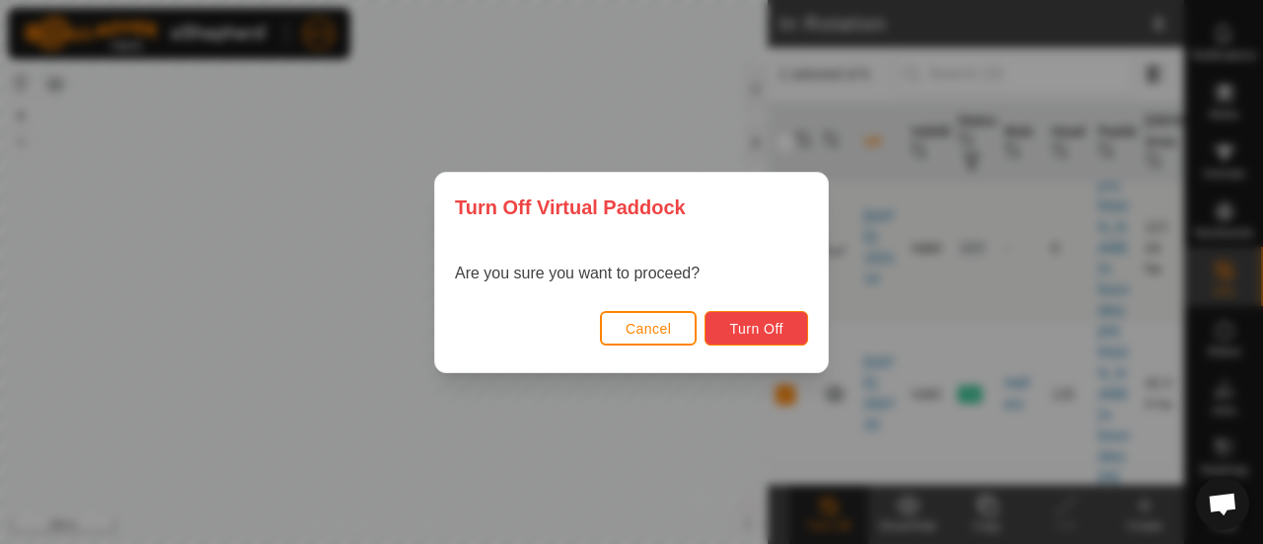
click at [748, 328] on span "Turn Off" at bounding box center [756, 329] width 54 height 16
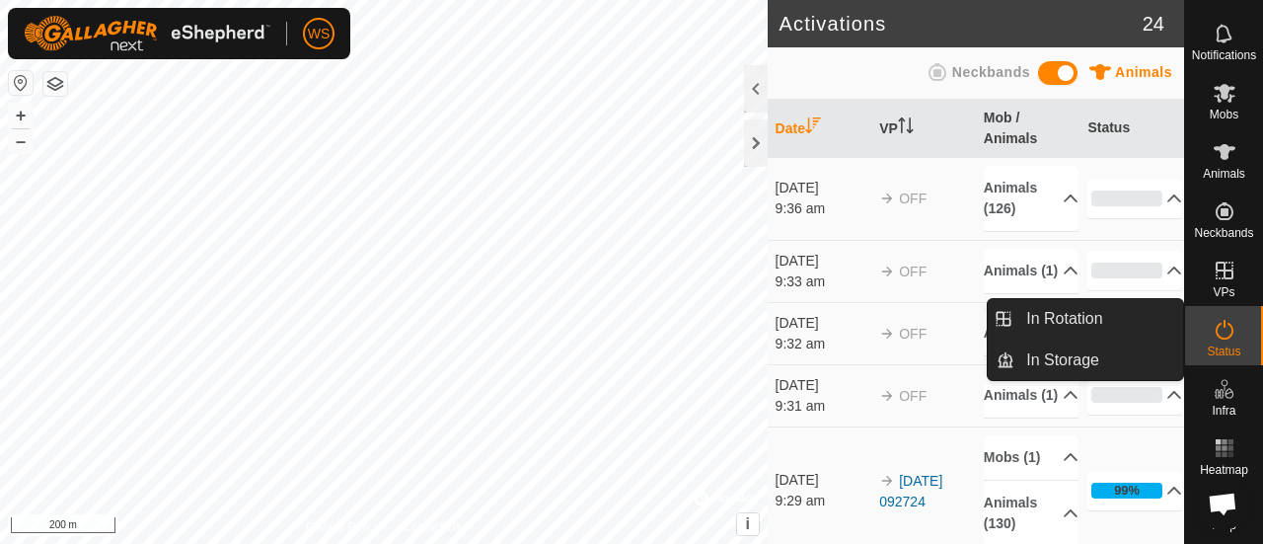
click at [1139, 313] on div "Schedules Notifications Mobs Animals Neckbands VPs Status Infra Heatmap Help In…" at bounding box center [631, 272] width 1263 height 544
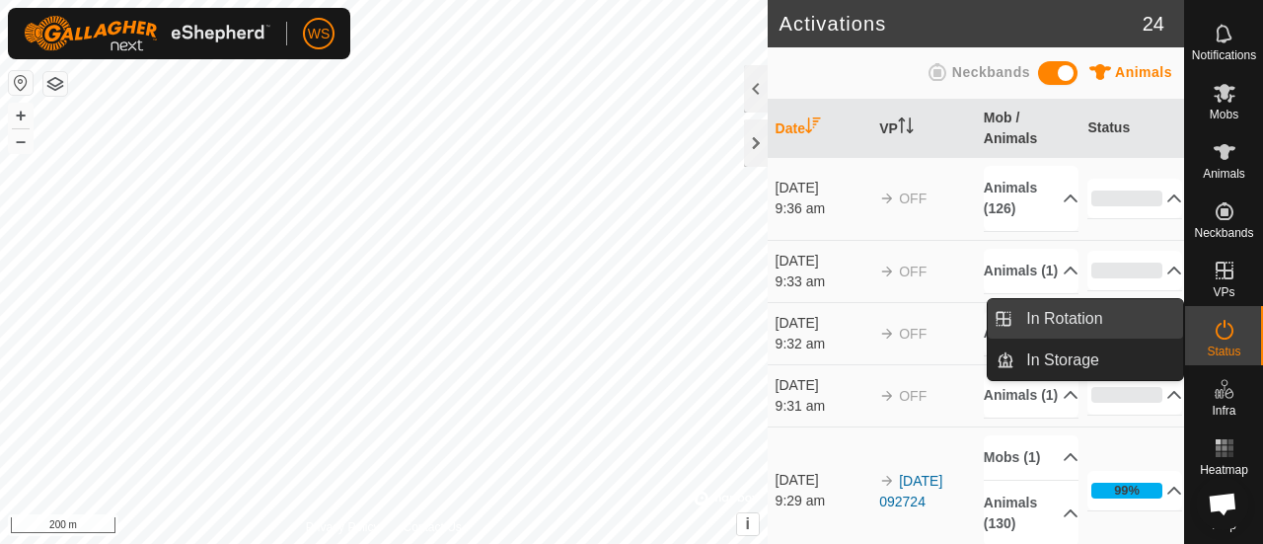
click at [1086, 320] on link "In Rotation" at bounding box center [1099, 318] width 169 height 39
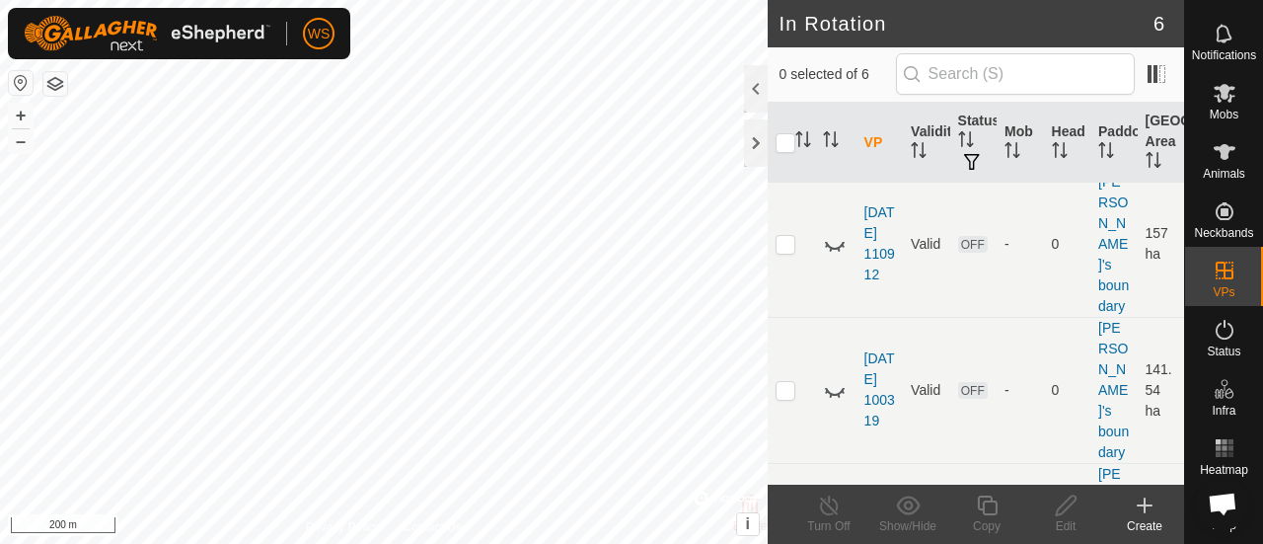
scroll to position [486, 0]
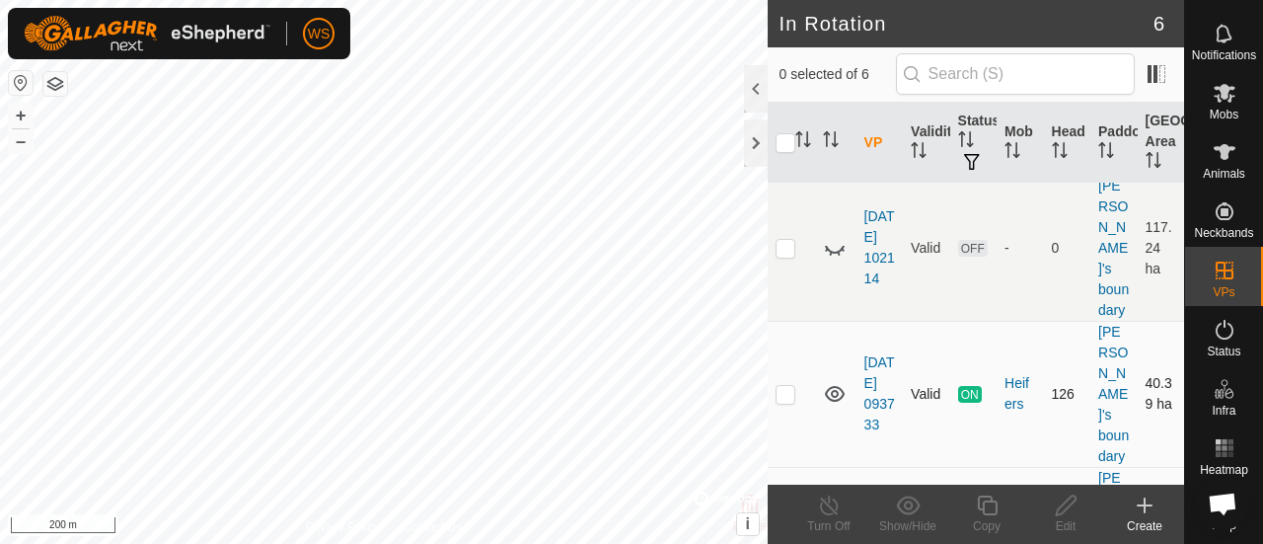
click at [825, 386] on icon at bounding box center [835, 394] width 20 height 16
